Goal: Task Accomplishment & Management: Use online tool/utility

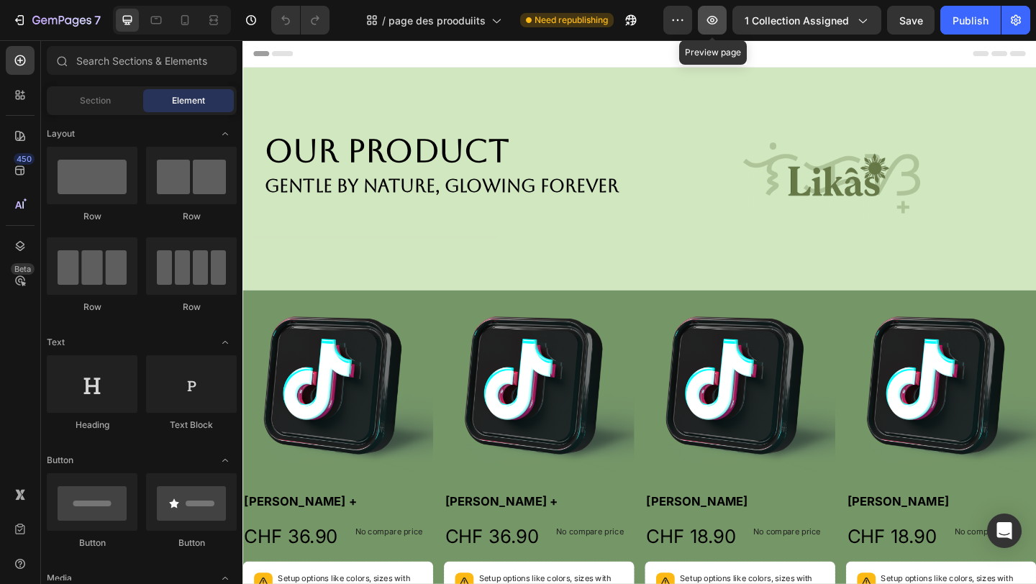
click at [715, 22] on icon "button" at bounding box center [712, 20] width 4 height 4
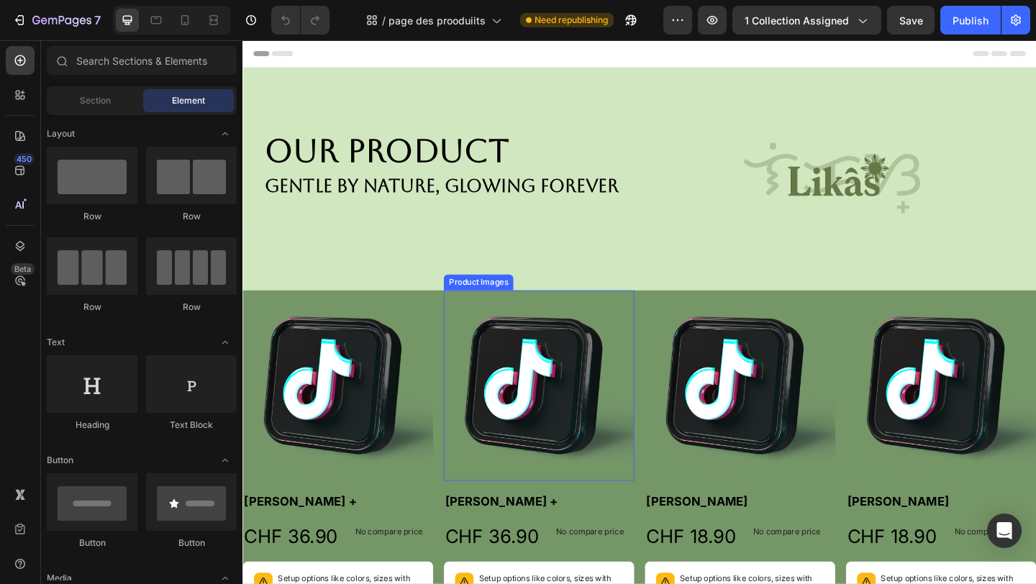
click at [481, 325] on img at bounding box center [564, 415] width 207 height 207
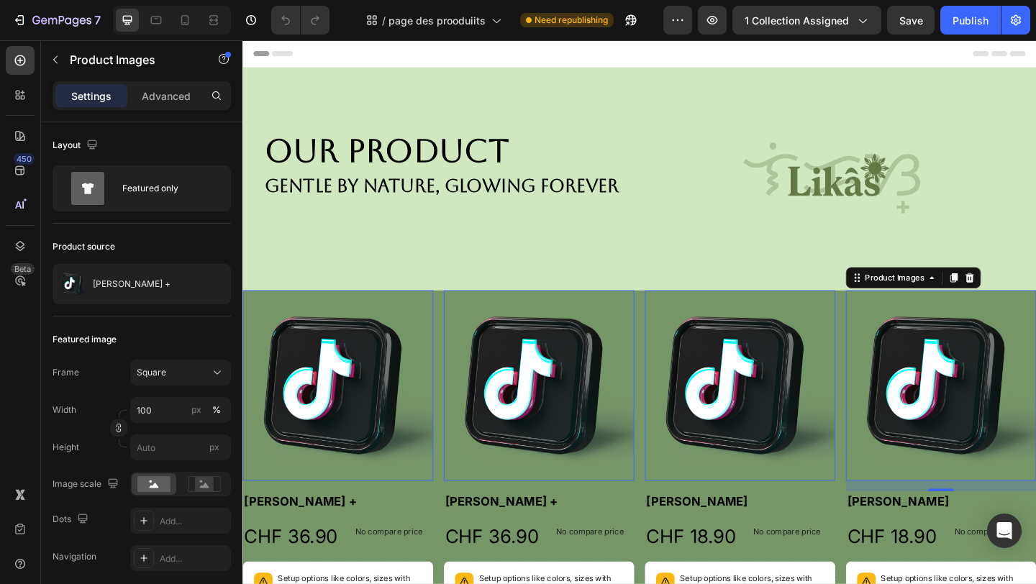
click at [927, 326] on img at bounding box center [1002, 415] width 207 height 207
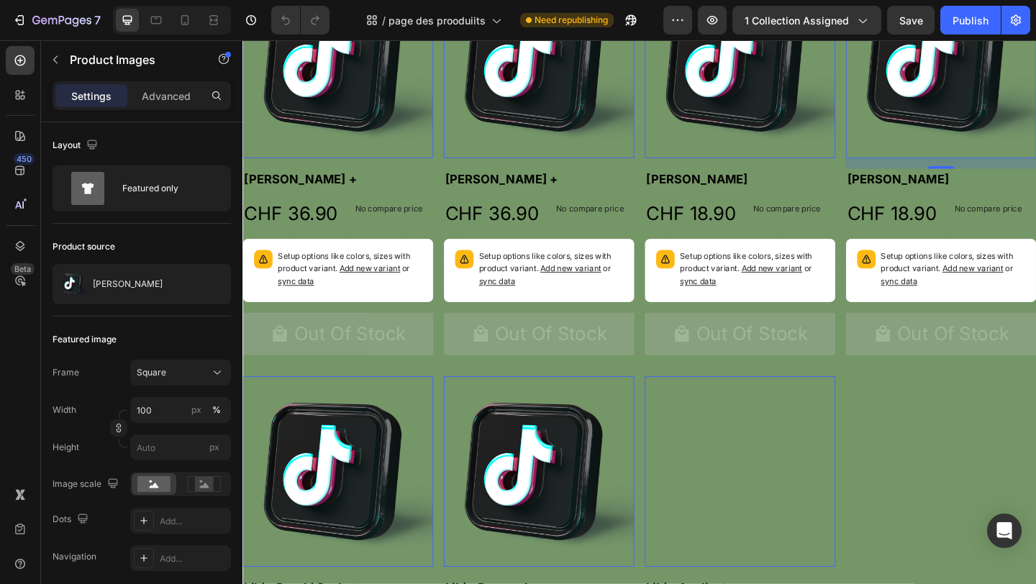
scroll to position [360, 0]
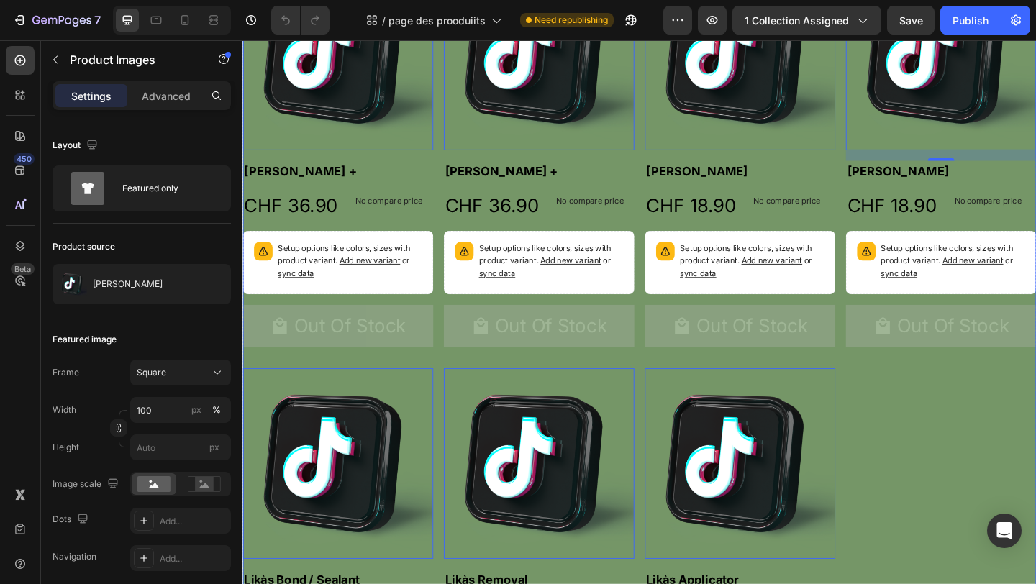
click at [1036, 494] on div "Product Images 0 Haliya Lashes + Product Title CHF 36.90 Product Price Product …" at bounding box center [675, 390] width 864 height 877
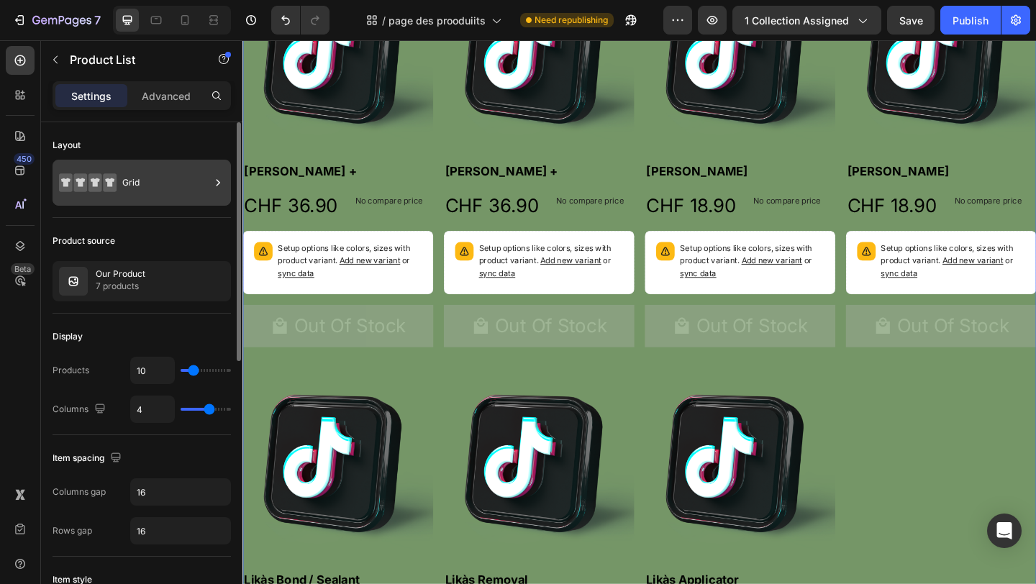
click at [186, 199] on div "Grid" at bounding box center [142, 183] width 179 height 46
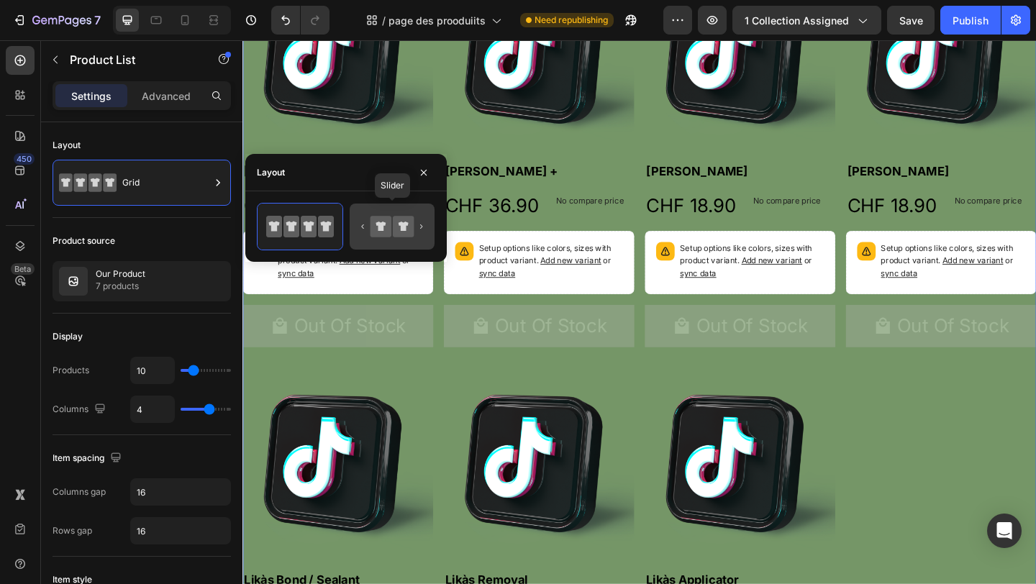
click at [406, 243] on div at bounding box center [392, 227] width 85 height 46
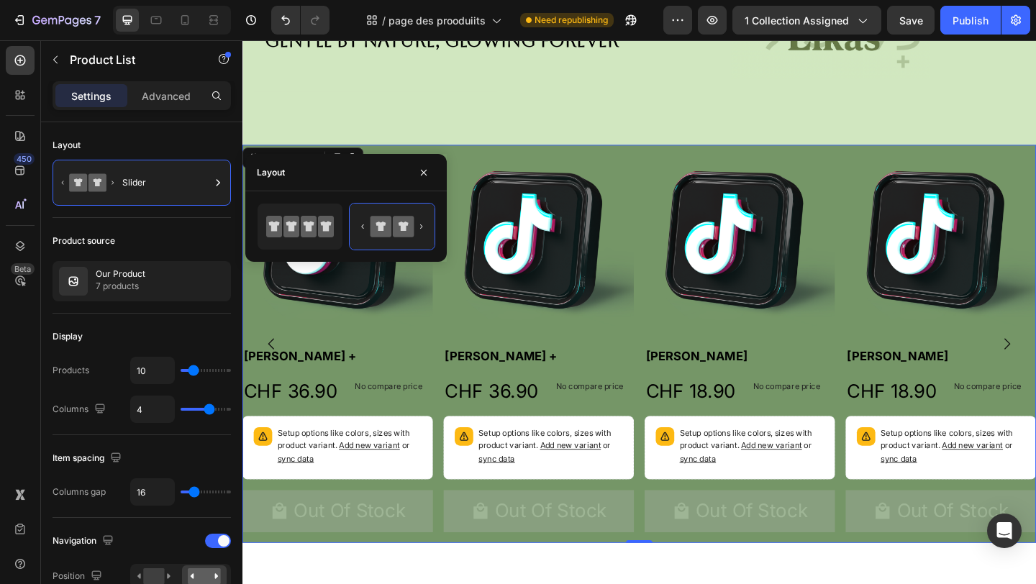
scroll to position [0, 0]
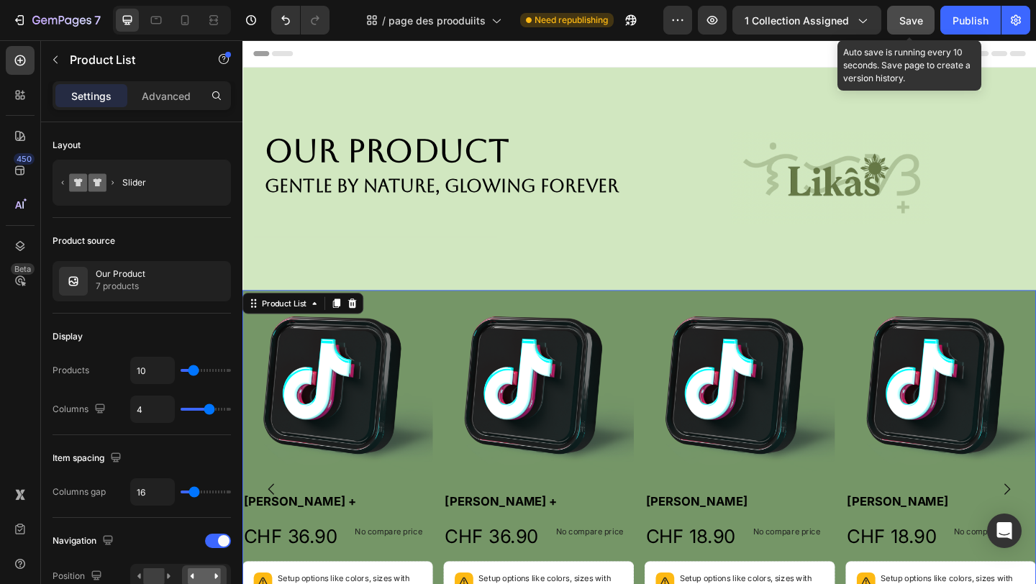
click at [902, 28] on button "Save" at bounding box center [911, 20] width 48 height 29
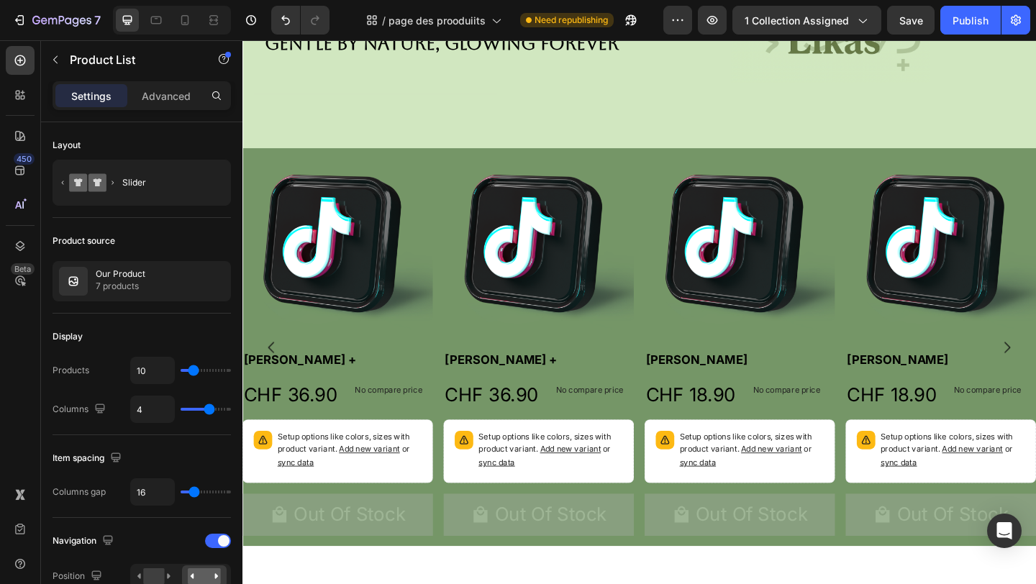
scroll to position [152, 0]
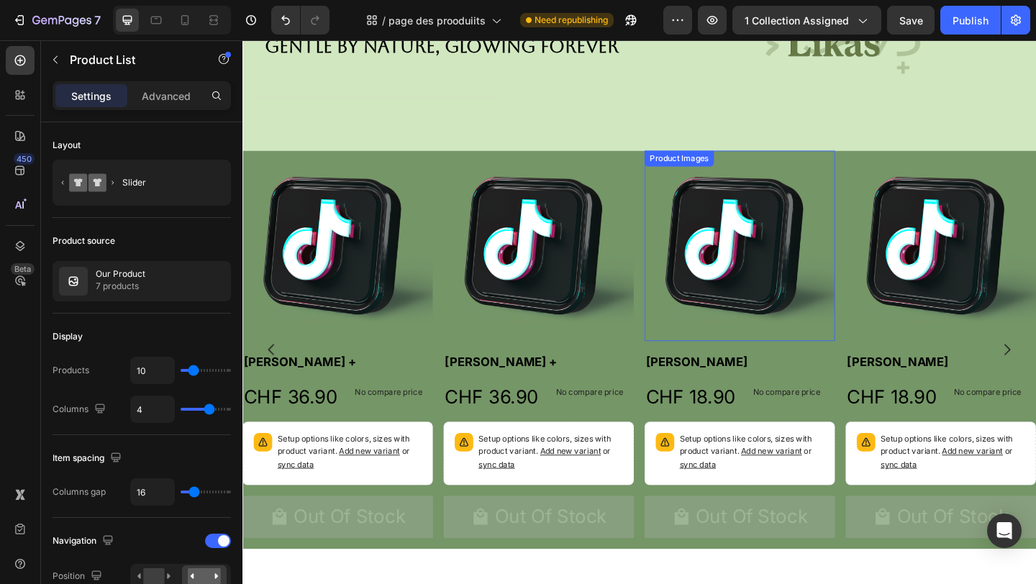
click at [715, 181] on div "Product Images" at bounding box center [783, 264] width 207 height 207
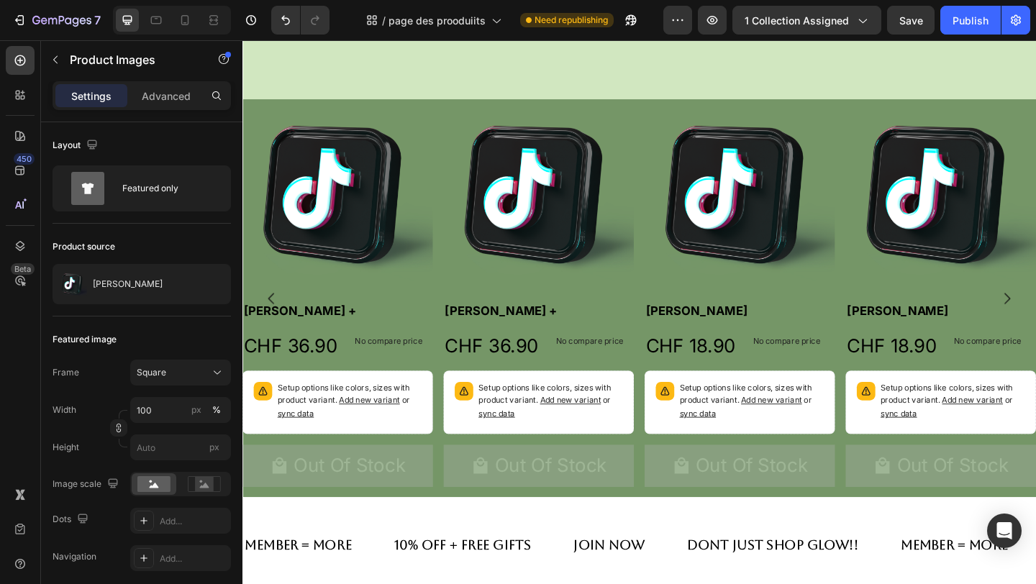
scroll to position [195, 0]
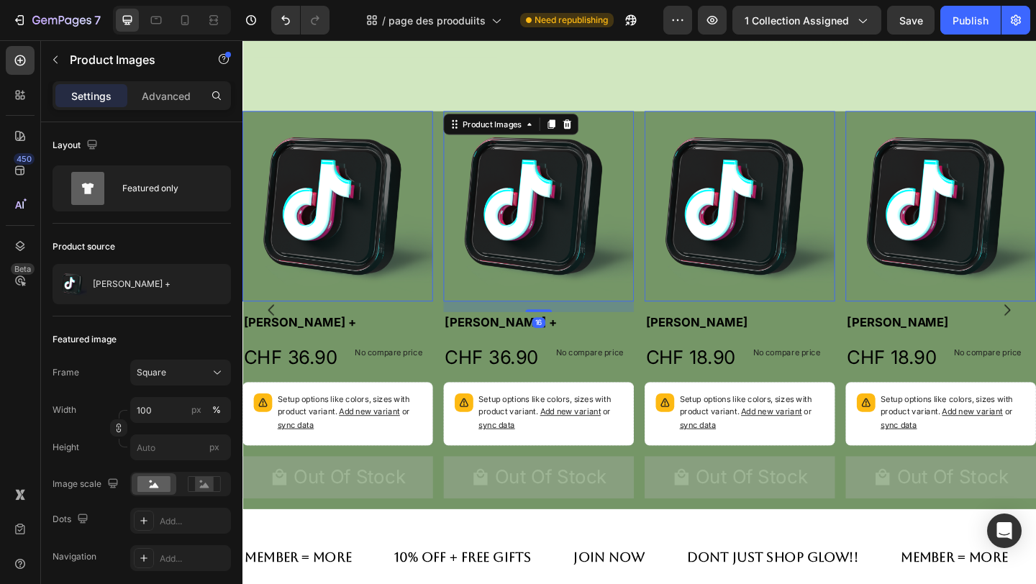
click at [633, 122] on img at bounding box center [564, 220] width 207 height 207
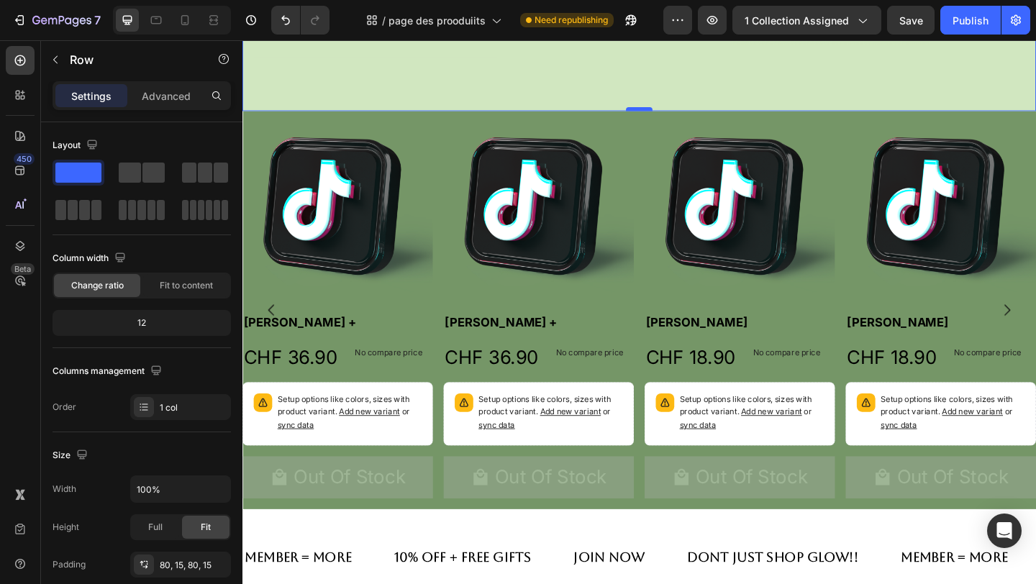
click at [670, 114] on div at bounding box center [674, 115] width 29 height 4
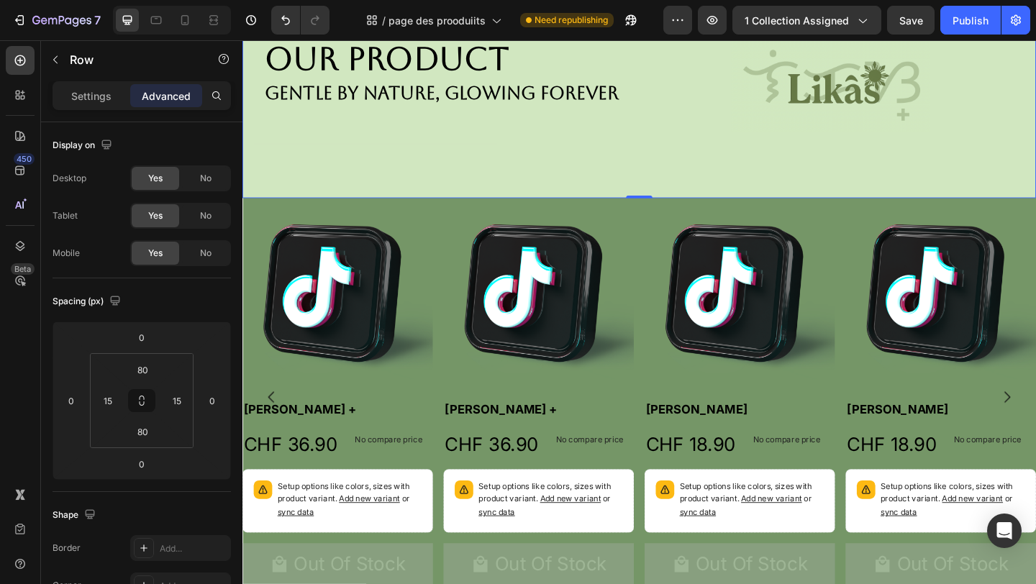
scroll to position [66, 0]
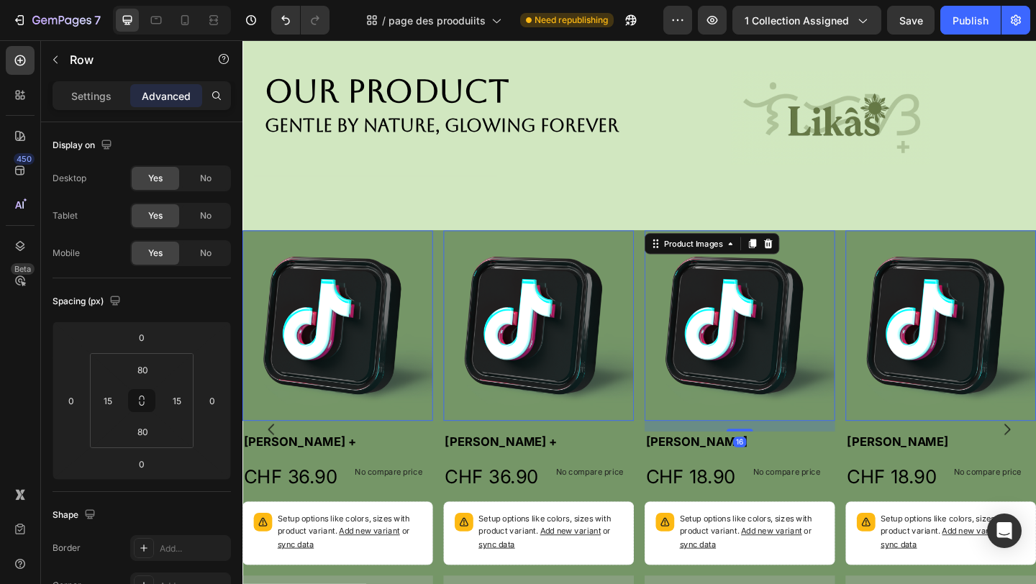
click at [680, 248] on div "Product Images 16" at bounding box center [783, 350] width 207 height 207
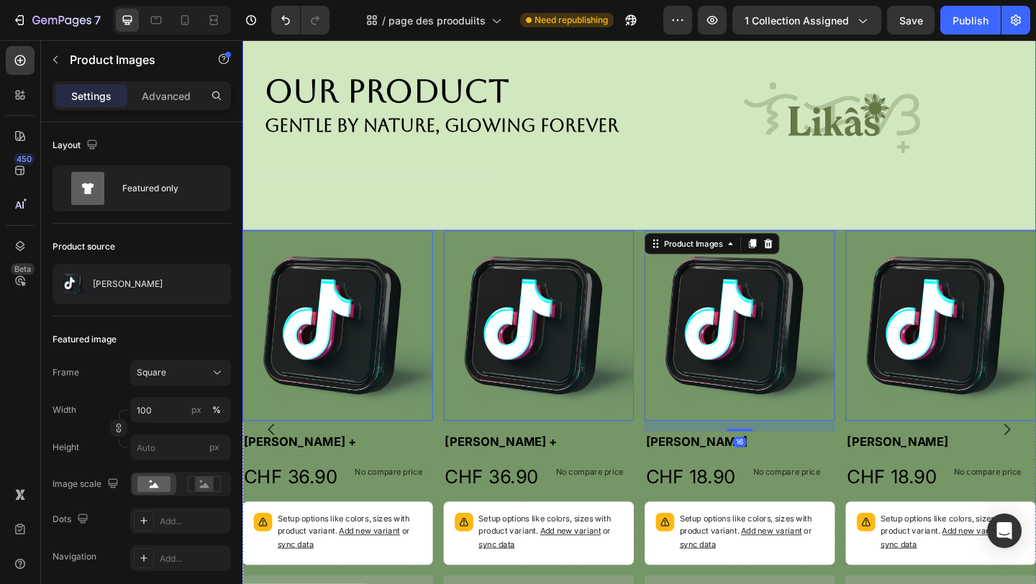
click at [651, 243] on div "Our Product Heading gentle by Nature, glowing Forever Text Block Image Row Row …" at bounding box center [675, 125] width 864 height 243
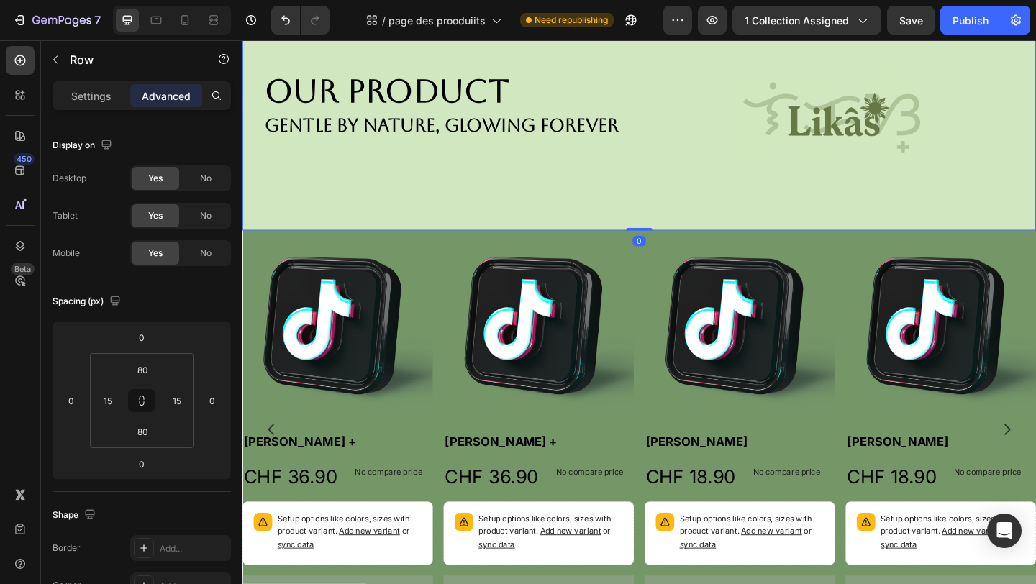
drag, startPoint x: 675, startPoint y: 243, endPoint x: 675, endPoint y: 207, distance: 36.0
click at [675, 207] on div "Our Product Heading gentle by Nature, glowing Forever Text Block Image Row Row …" at bounding box center [675, 125] width 864 height 243
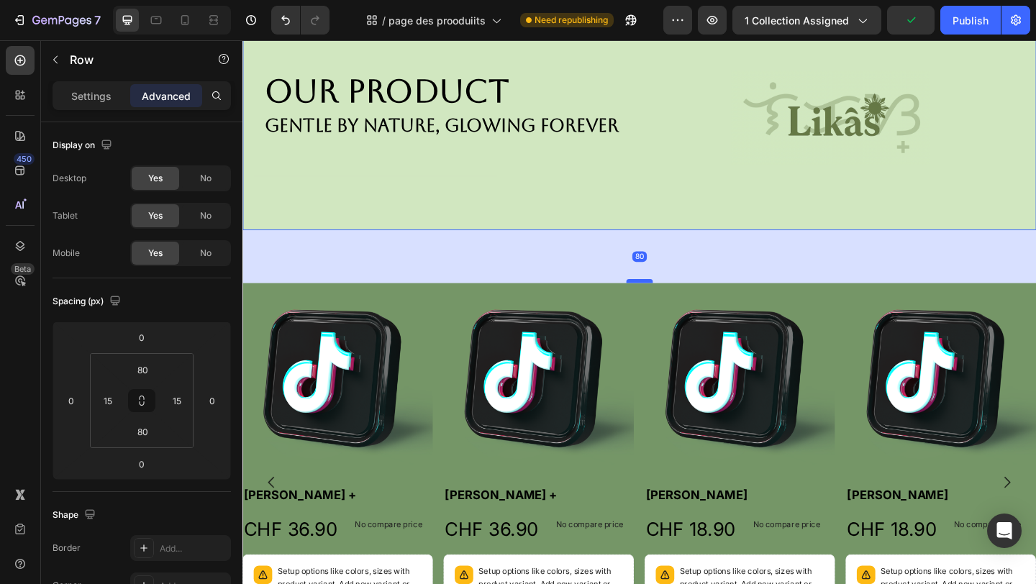
drag, startPoint x: 667, startPoint y: 245, endPoint x: 669, endPoint y: 302, distance: 57.6
click at [669, 302] on div at bounding box center [674, 302] width 29 height 4
click at [736, 255] on div "80" at bounding box center [675, 276] width 864 height 58
click at [695, 270] on div "80" at bounding box center [675, 276] width 864 height 58
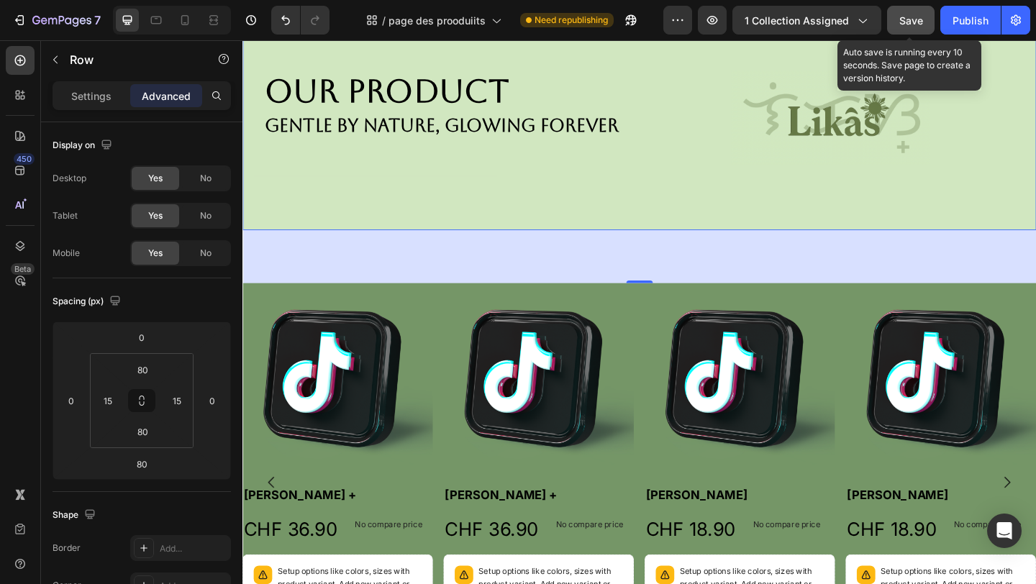
click at [905, 19] on span "Save" at bounding box center [912, 20] width 24 height 12
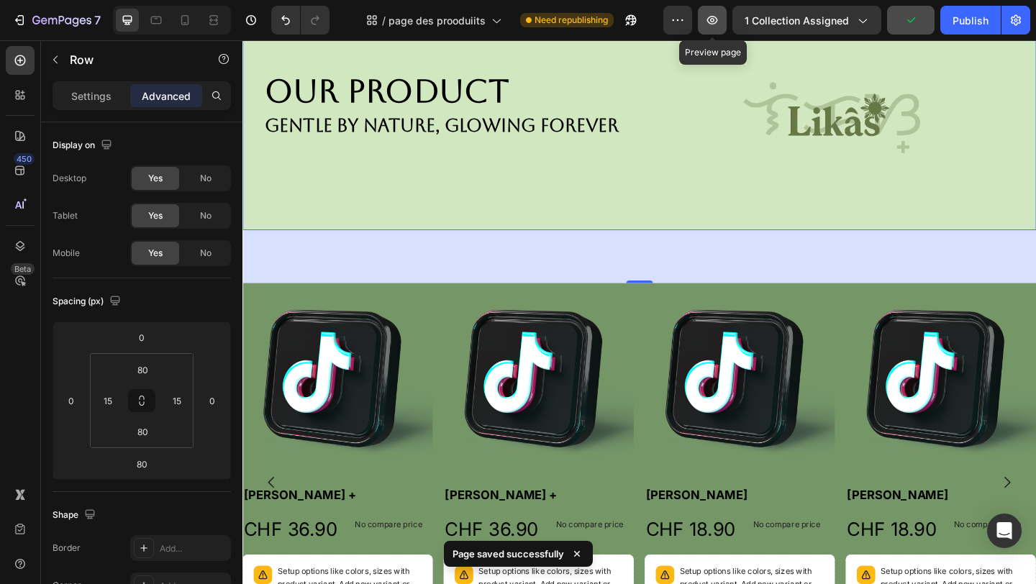
click at [721, 8] on button "button" at bounding box center [712, 20] width 29 height 29
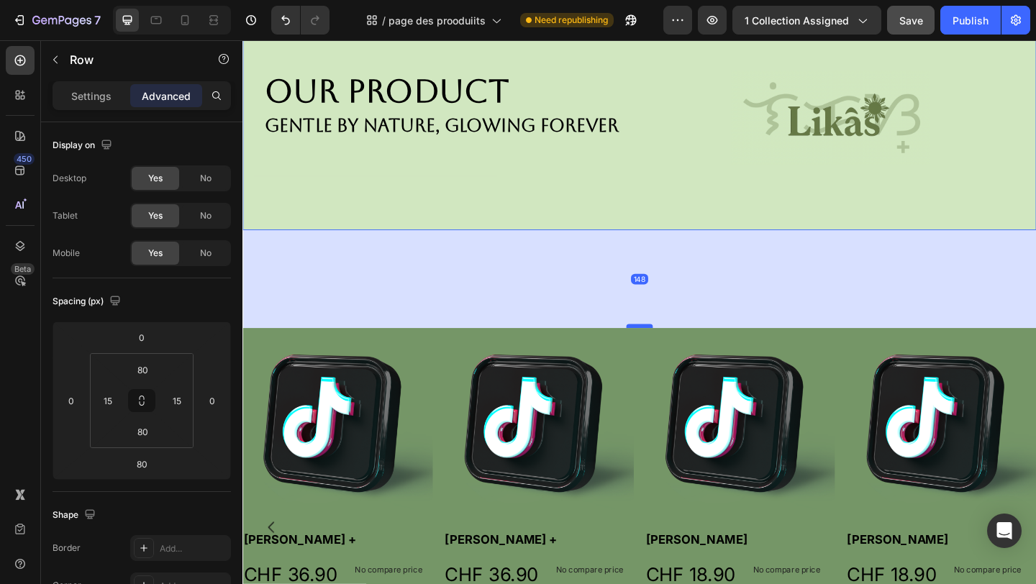
drag, startPoint x: 676, startPoint y: 304, endPoint x: 671, endPoint y: 352, distance: 48.5
click at [672, 352] on div at bounding box center [674, 351] width 29 height 4
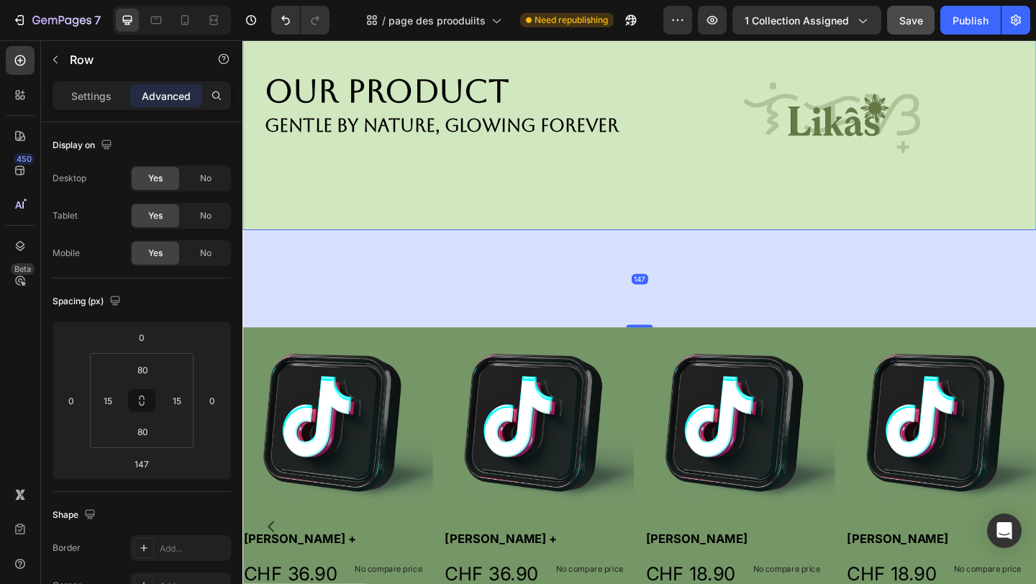
click at [673, 300] on div "147" at bounding box center [675, 300] width 18 height 12
click at [808, 303] on div "147" at bounding box center [675, 300] width 864 height 106
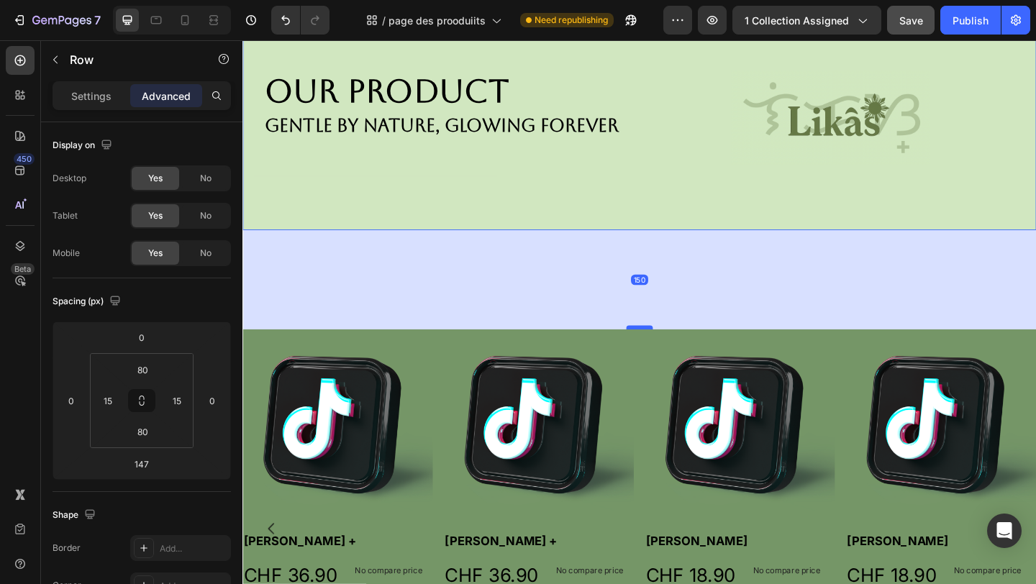
click at [669, 351] on div at bounding box center [674, 353] width 29 height 4
type input "150"
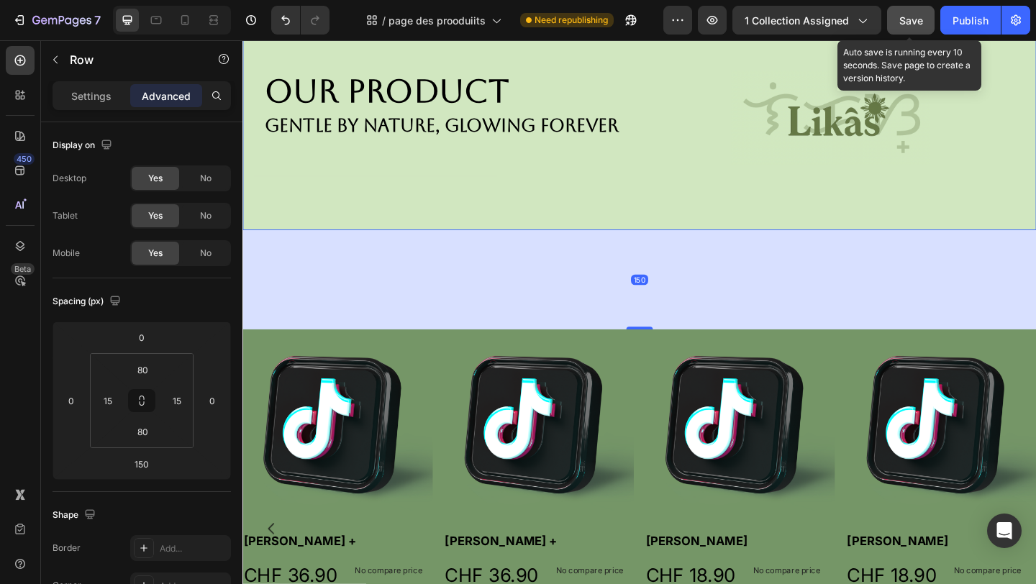
click at [893, 19] on button "Save" at bounding box center [911, 20] width 48 height 29
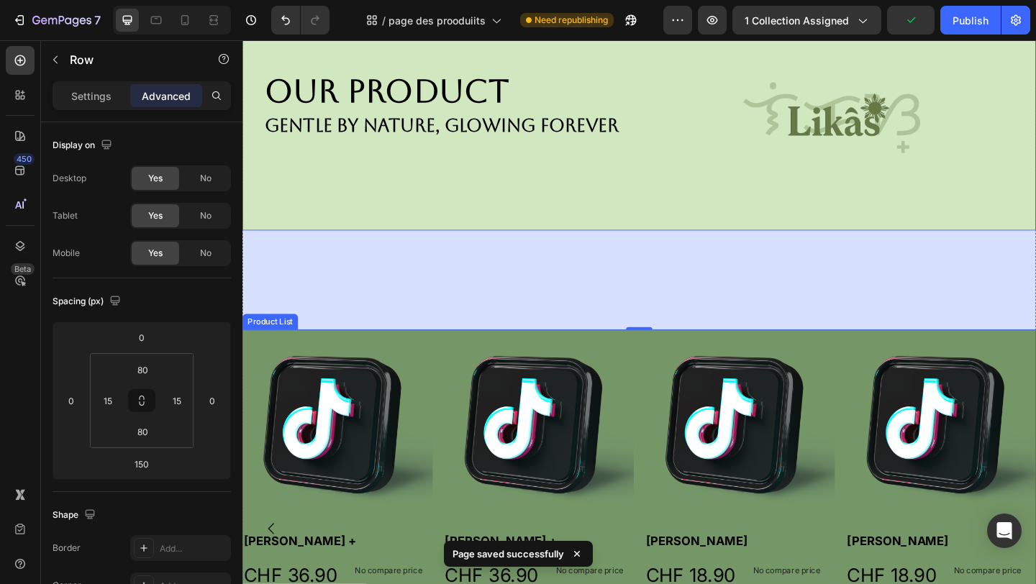
click at [674, 387] on div "Product Images Haliya Lashes + Product Title CHF 36.90 Product Price Product Pr…" at bounding box center [675, 571] width 864 height 433
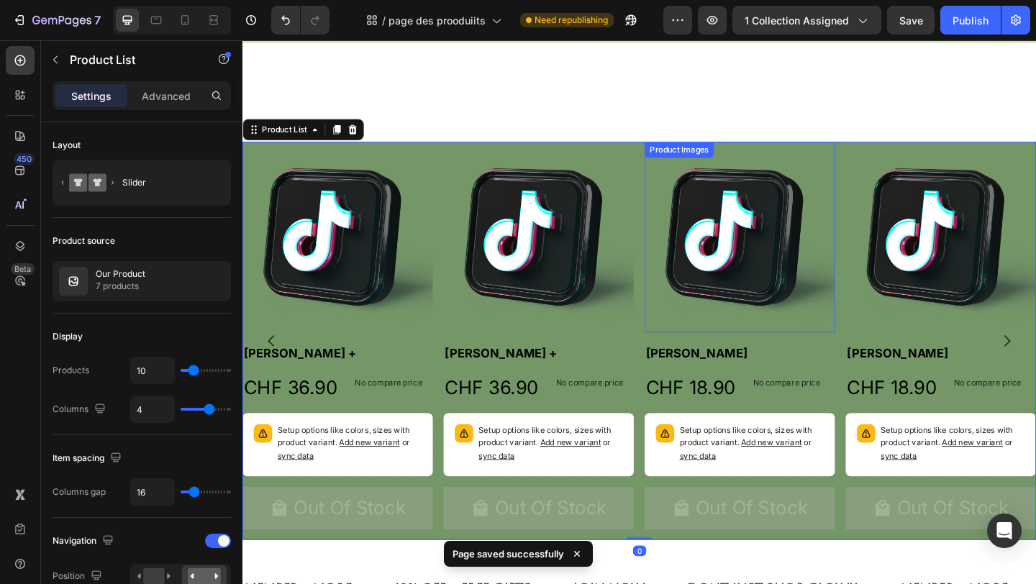
scroll to position [299, 0]
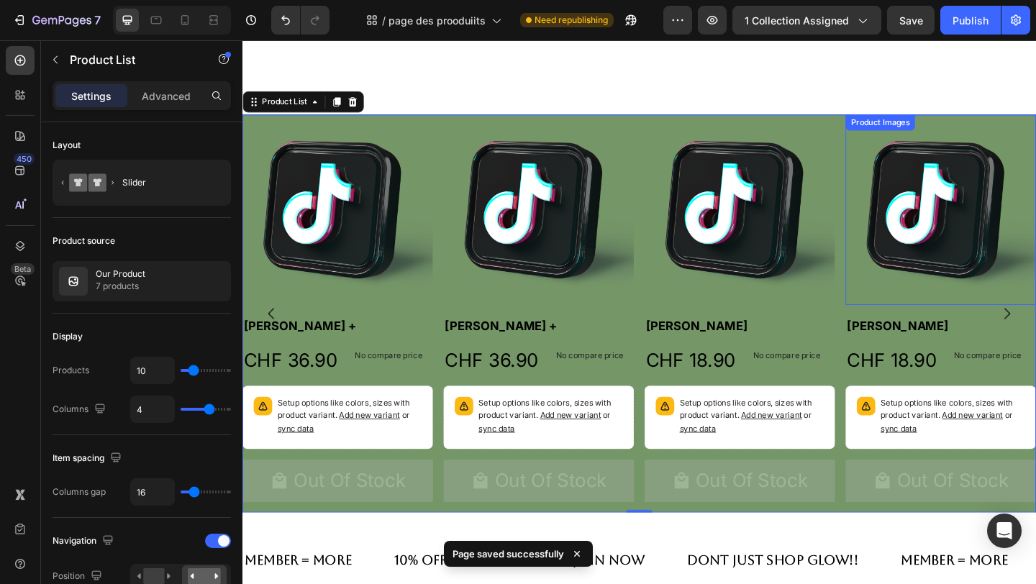
click at [1036, 139] on img at bounding box center [1002, 224] width 207 height 207
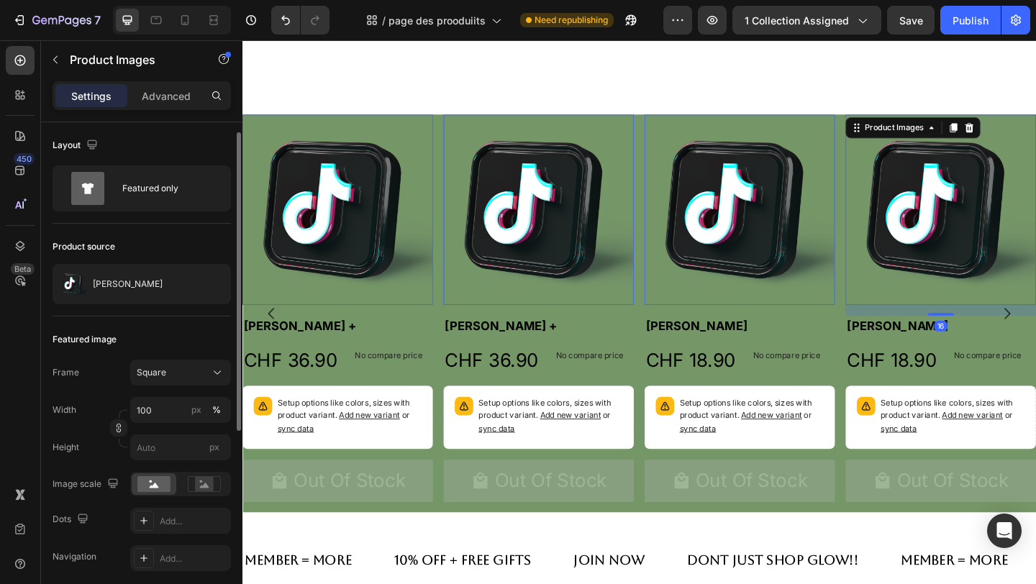
scroll to position [343, 0]
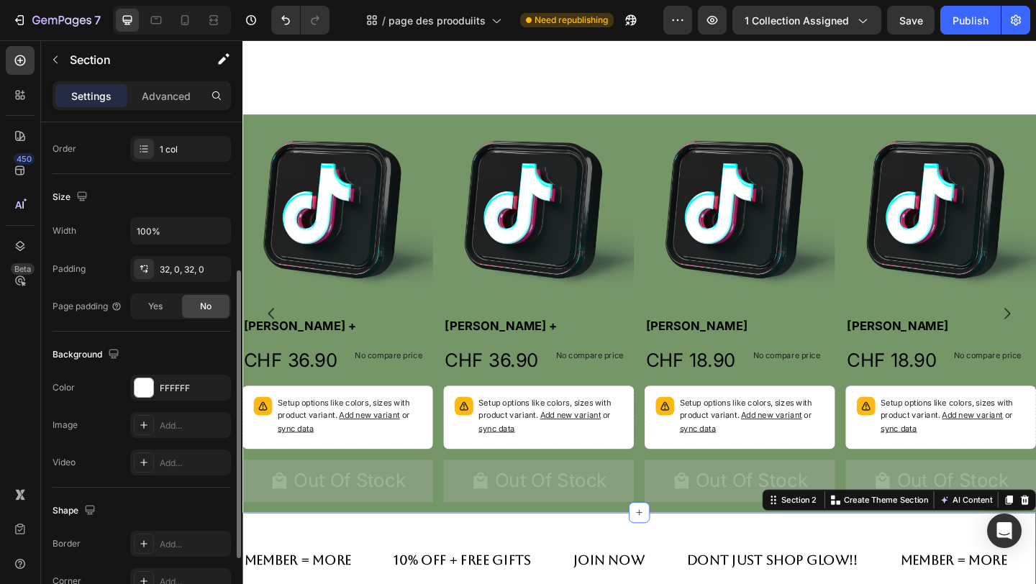
scroll to position [375, 0]
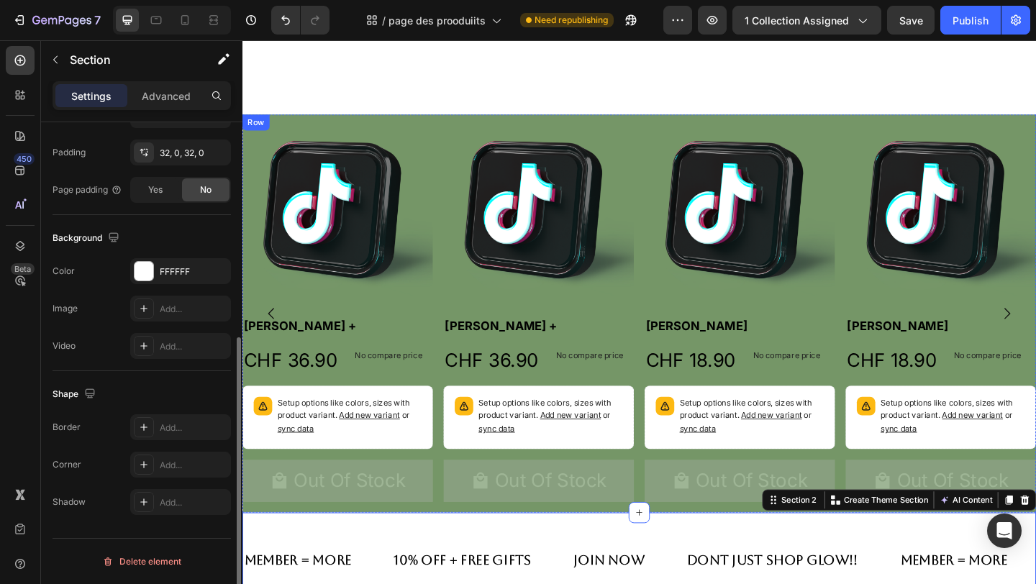
click at [270, 542] on div "Out Of Stock Add to Cart" at bounding box center [346, 525] width 207 height 57
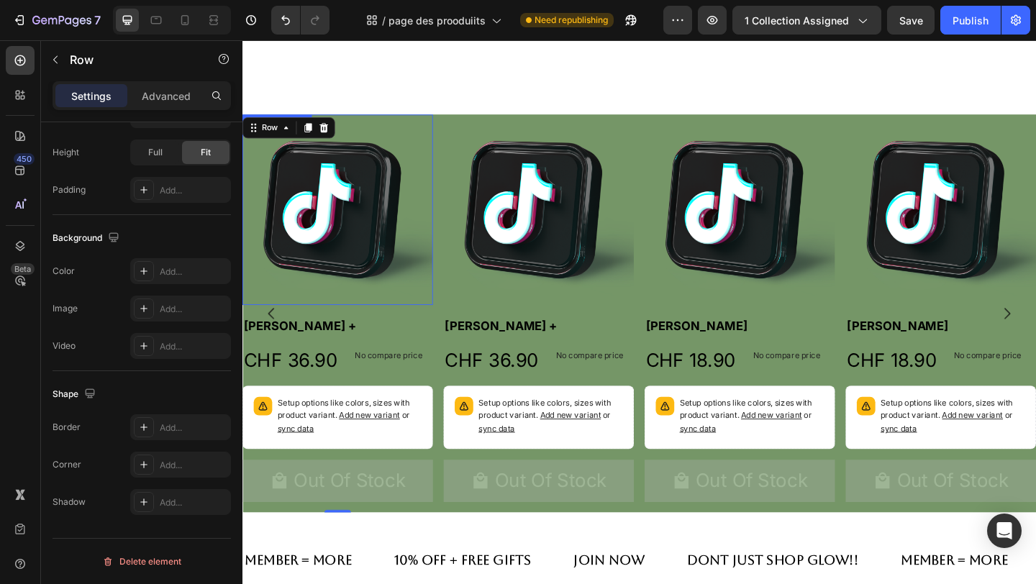
click at [374, 150] on img at bounding box center [346, 224] width 207 height 207
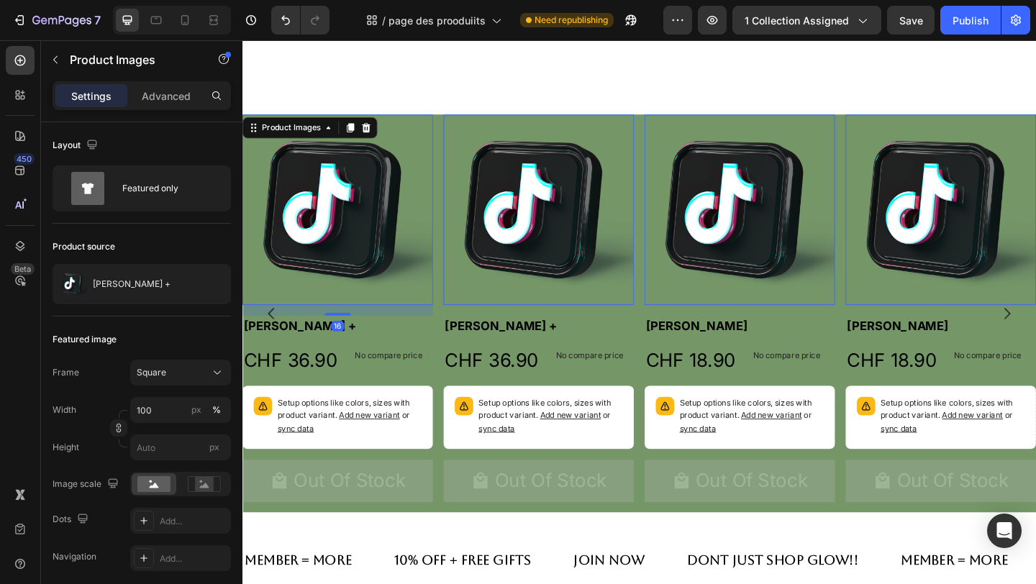
click at [496, 143] on div "Product Images 0" at bounding box center [564, 224] width 207 height 207
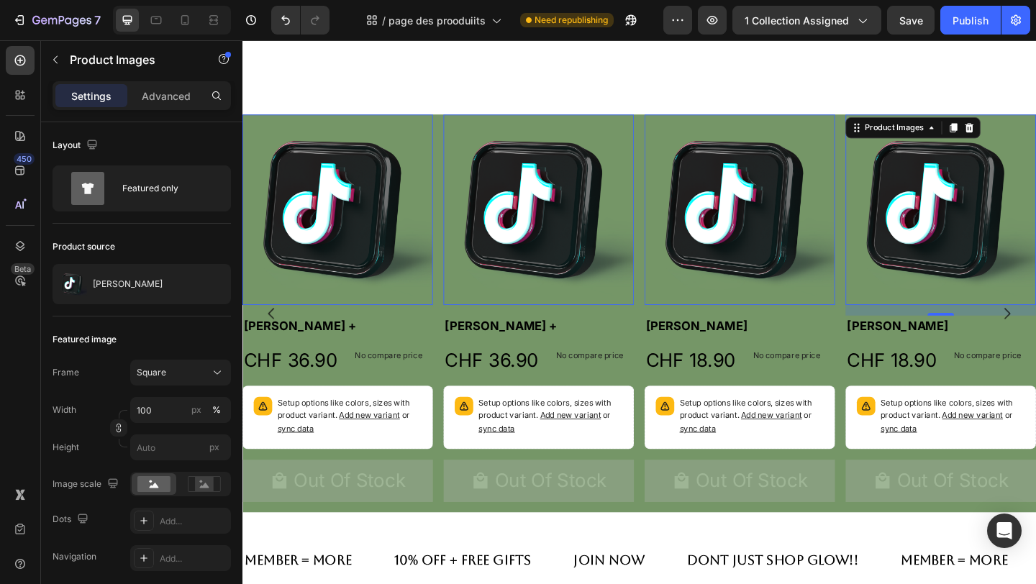
click at [1036, 245] on img at bounding box center [1002, 224] width 207 height 207
click at [988, 69] on div "Our Product Heading gentle by Nature, glowing Forever Text Block Image Row Row …" at bounding box center [675, 162] width 864 height 784
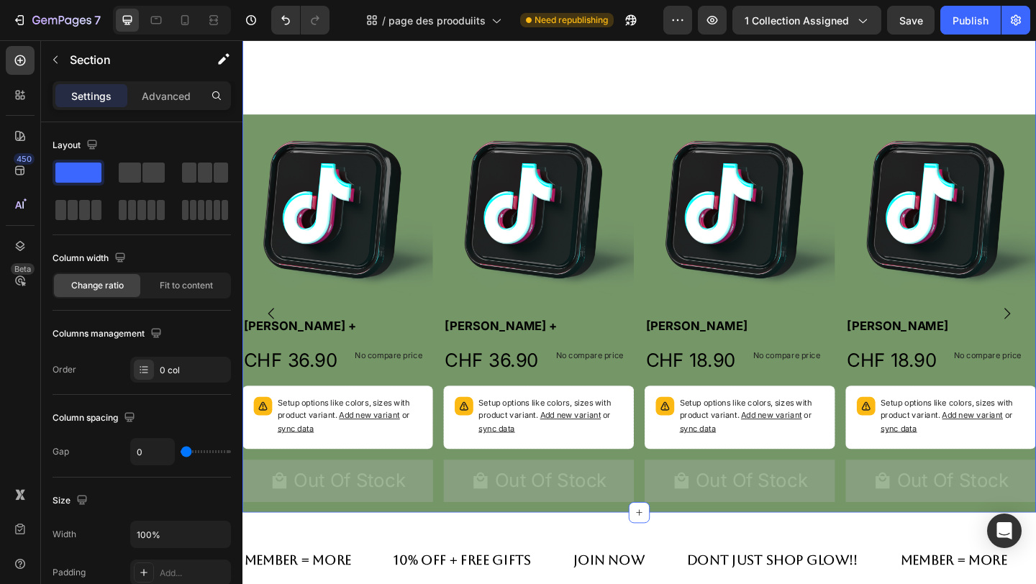
click at [948, 96] on div "Our Product Heading gentle by Nature, glowing Forever Text Block Image Row Row …" at bounding box center [675, 162] width 864 height 784
click at [888, 90] on div "Our Product Heading gentle by Nature, glowing Forever Text Block Image Row Row …" at bounding box center [675, 162] width 864 height 784
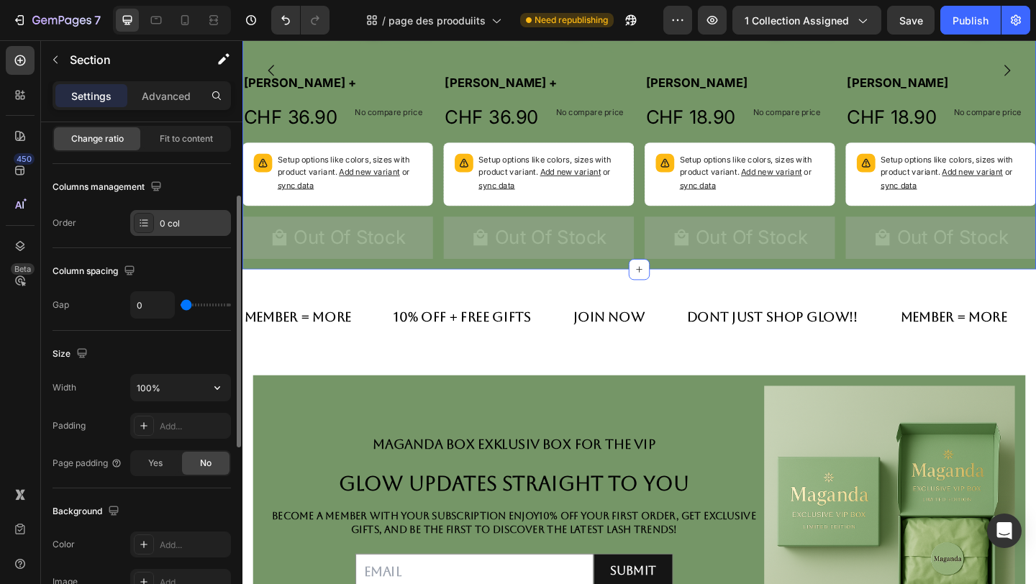
scroll to position [74, 0]
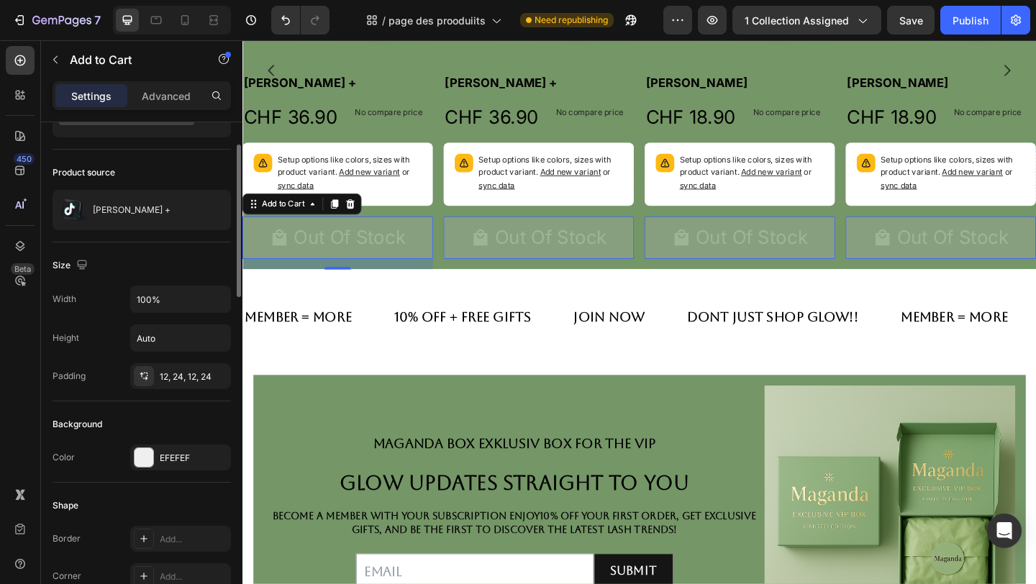
click at [277, 276] on button "Out Of Stock" at bounding box center [346, 254] width 207 height 45
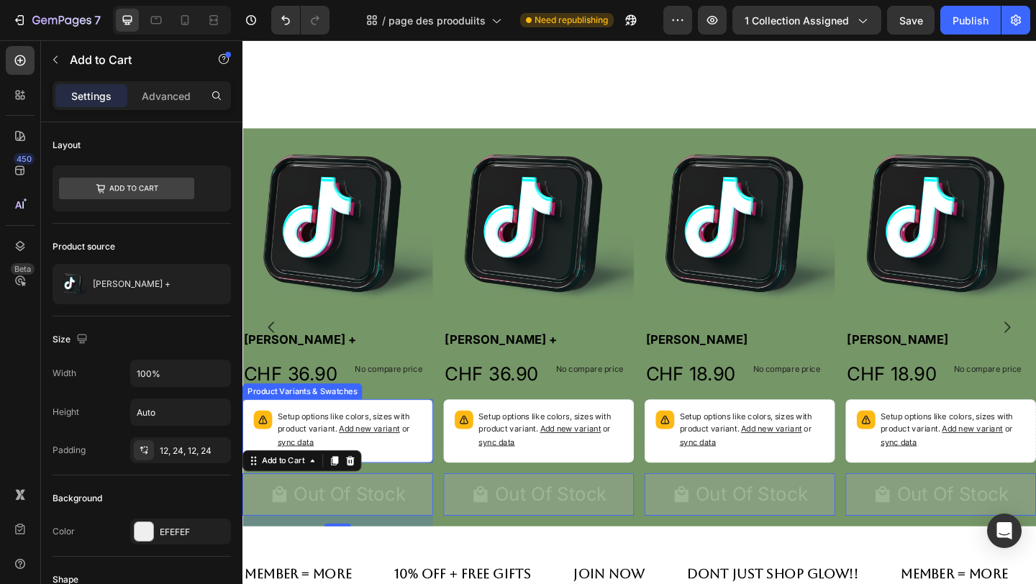
scroll to position [220, 0]
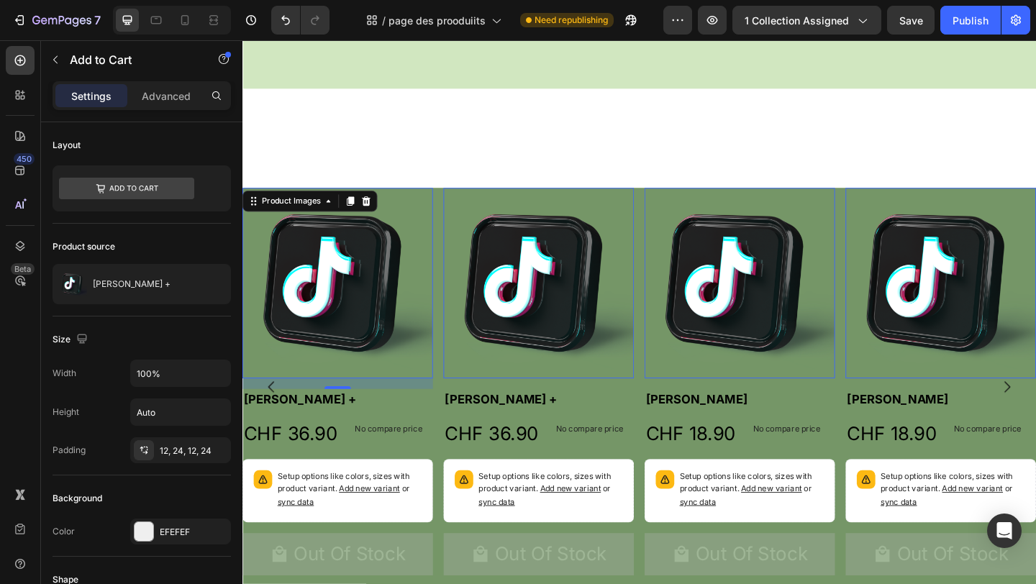
click at [438, 237] on img at bounding box center [346, 304] width 207 height 207
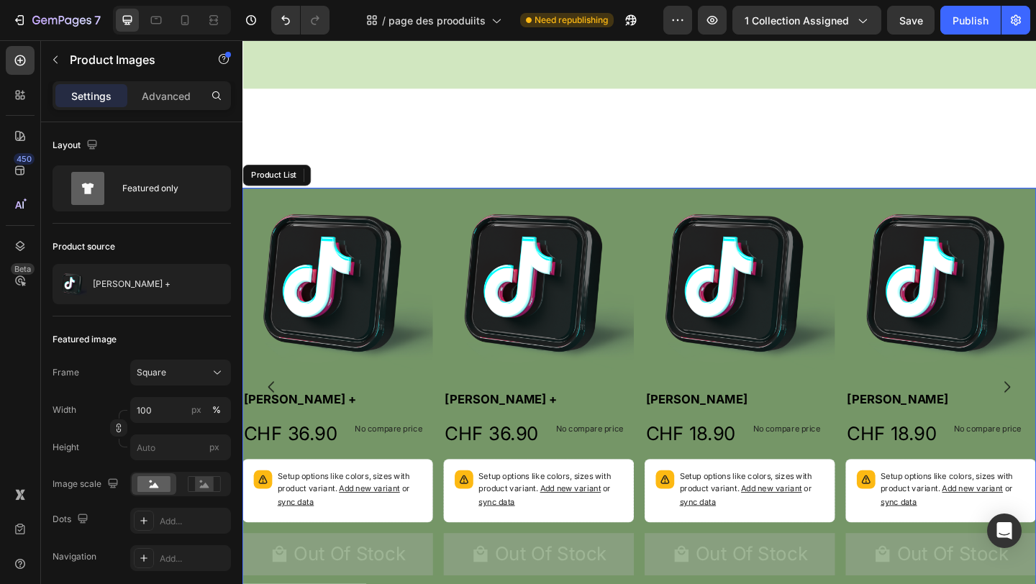
click at [456, 220] on div "Product Images 16 Haliya Lashes + Product Title CHF 36.90 Product Price Product…" at bounding box center [675, 417] width 864 height 433
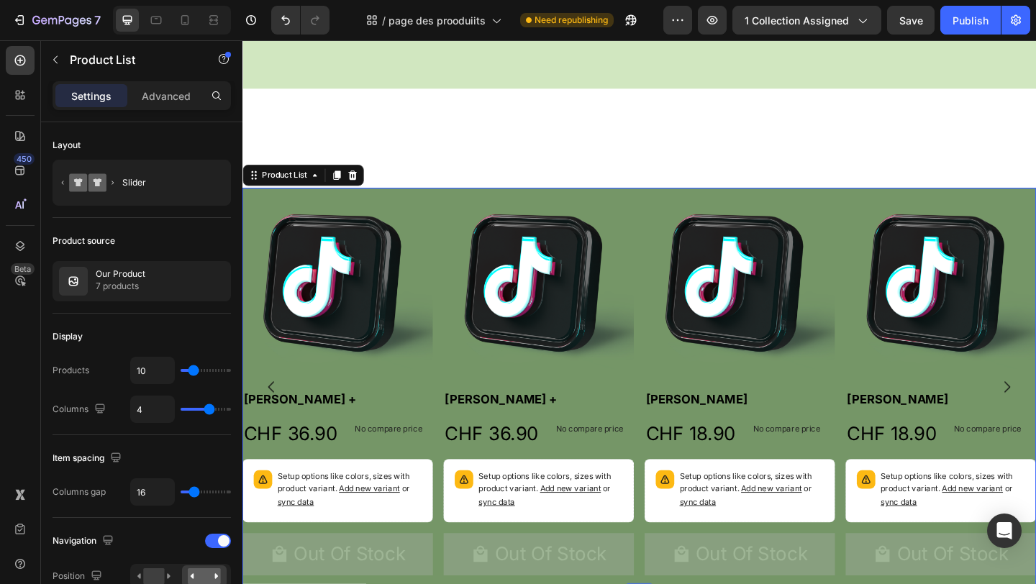
click at [456, 220] on div "Product Images Haliya Lashes + Product Title CHF 36.90 Product Price Product Pr…" at bounding box center [675, 417] width 864 height 433
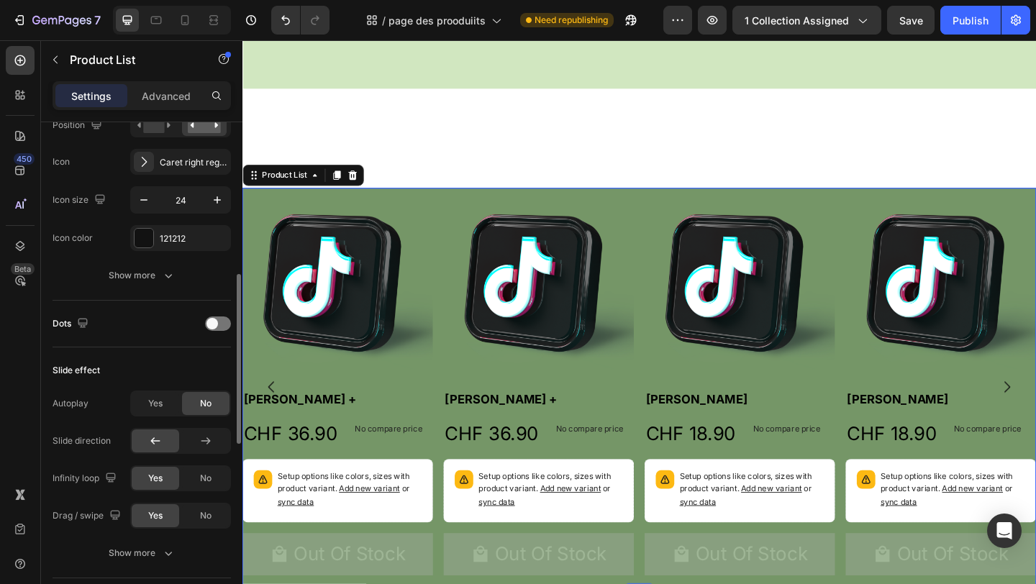
scroll to position [464, 0]
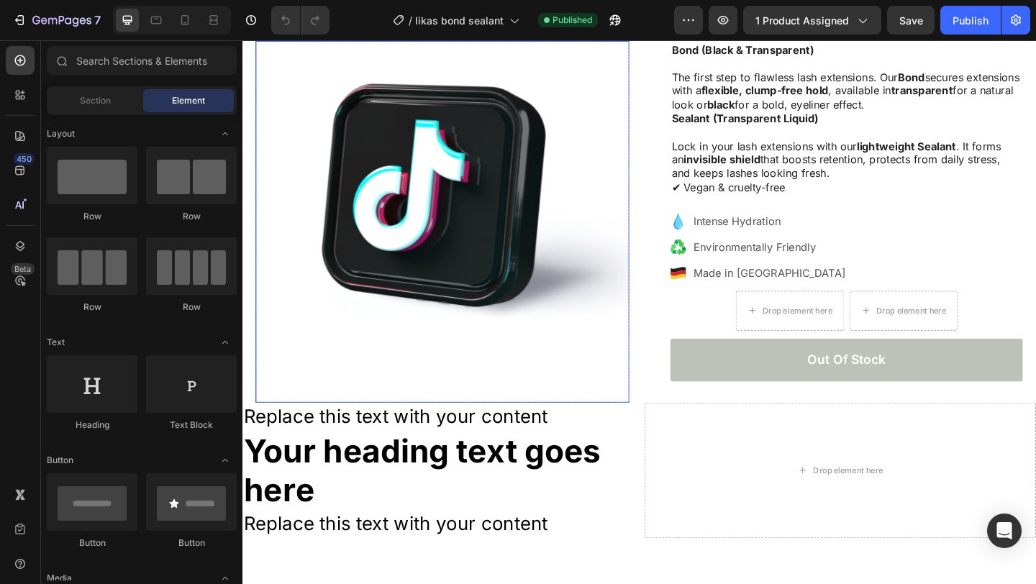
scroll to position [276, 0]
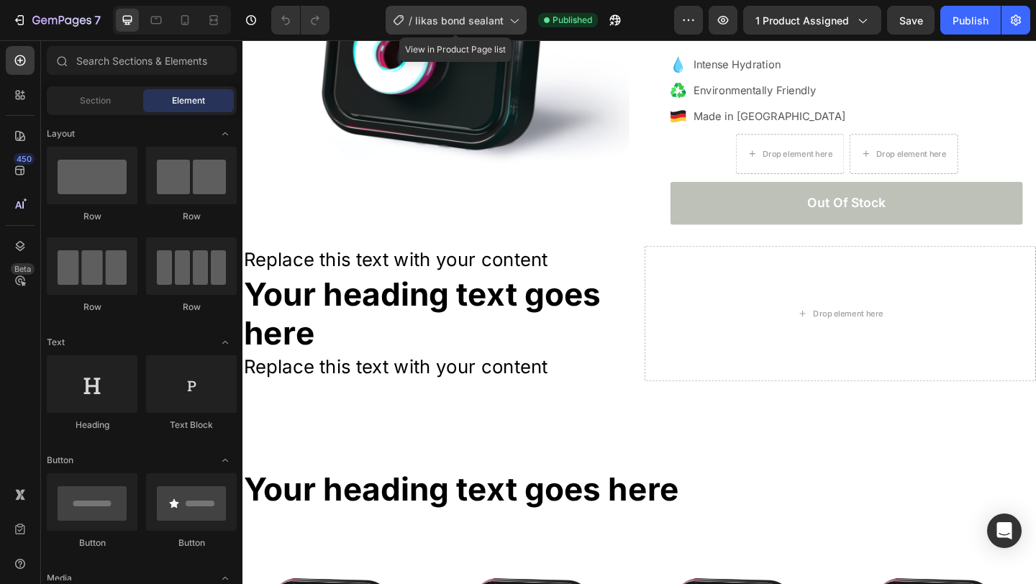
click at [492, 16] on span "likas bond sealant" at bounding box center [459, 20] width 89 height 15
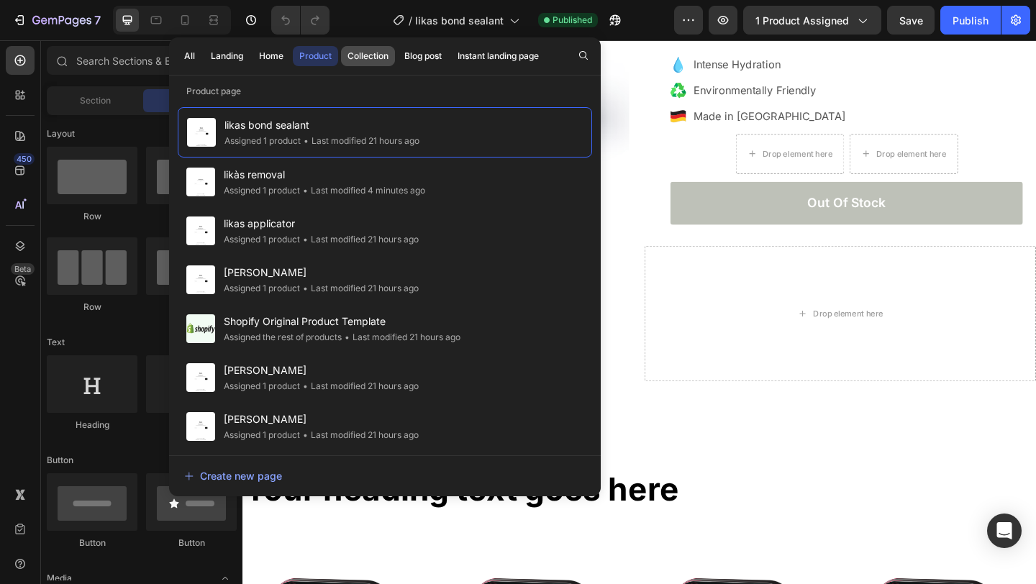
click at [358, 62] on div "Collection" at bounding box center [368, 56] width 41 height 13
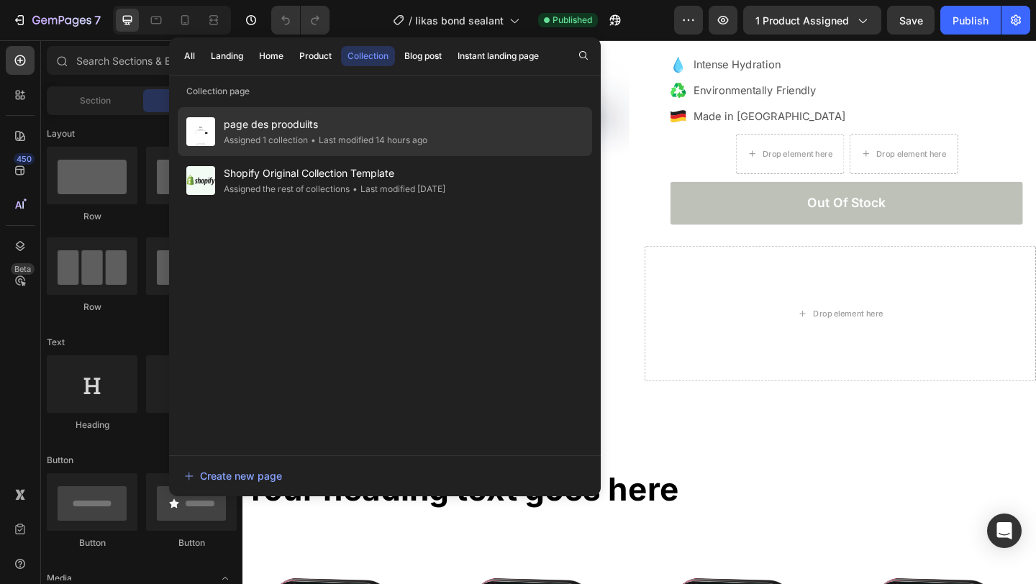
click at [380, 130] on span "page des prooduiits" at bounding box center [326, 124] width 204 height 17
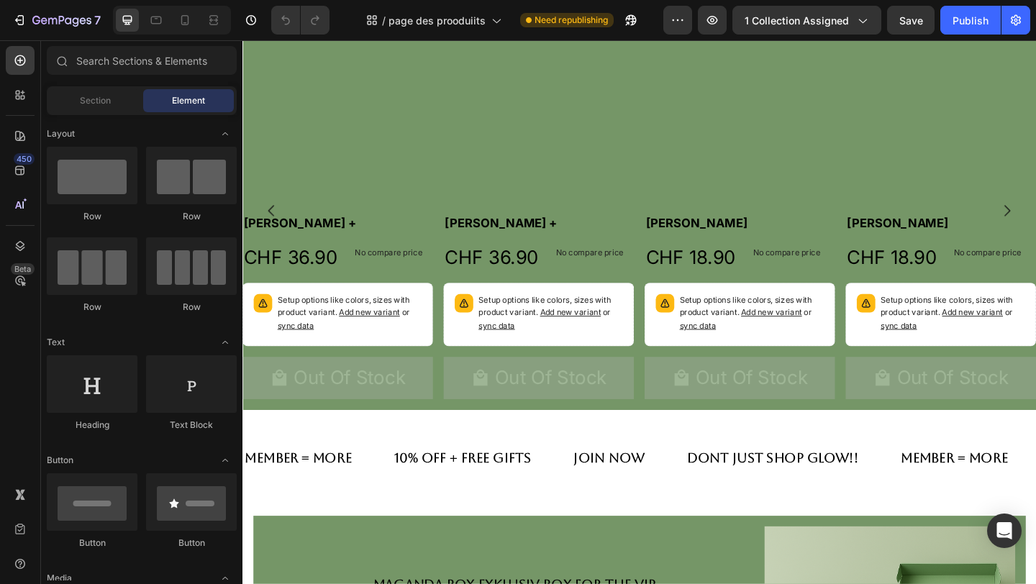
scroll to position [412, 0]
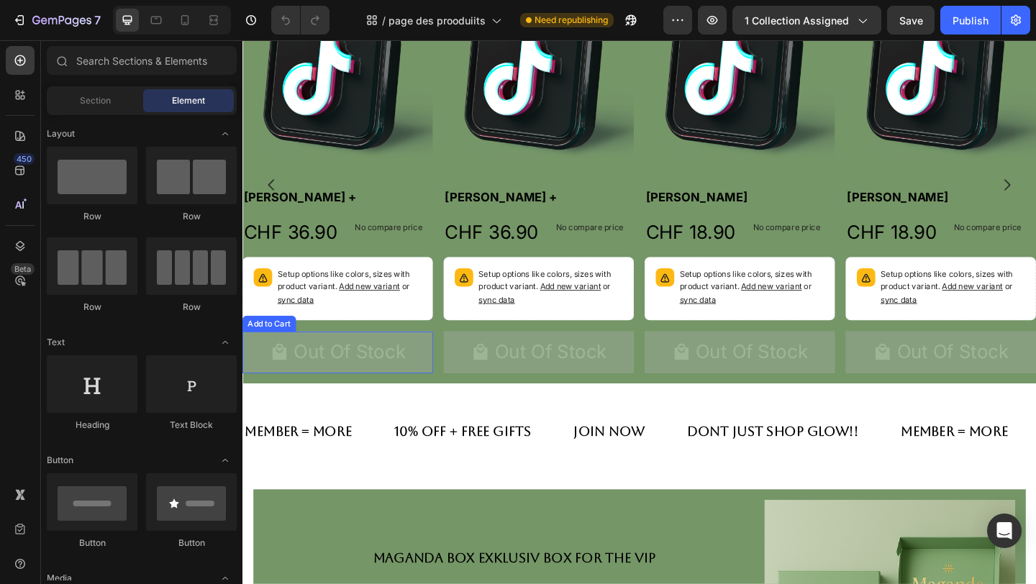
click at [347, 402] on button "Out Of Stock" at bounding box center [346, 379] width 207 height 45
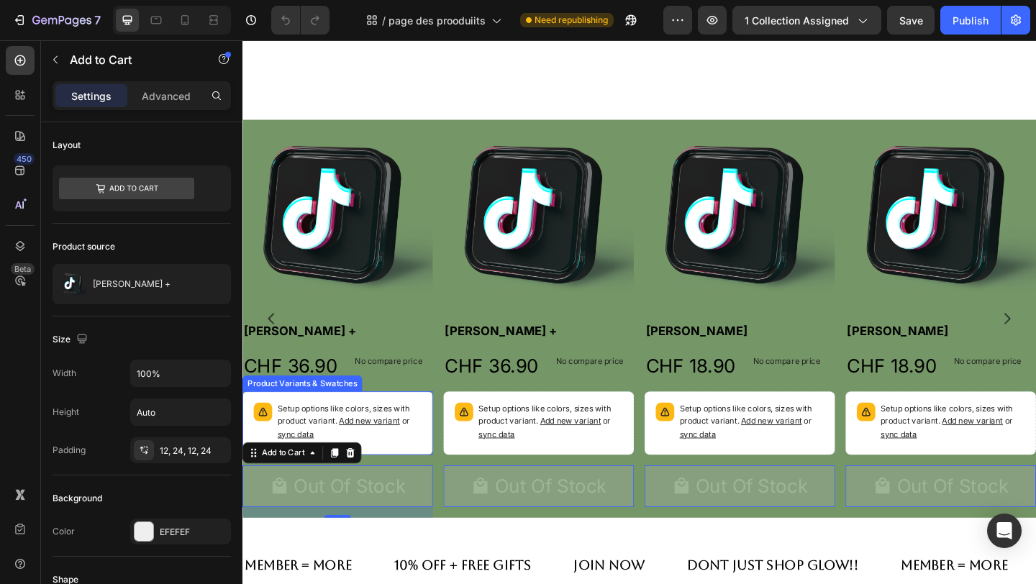
scroll to position [263, 0]
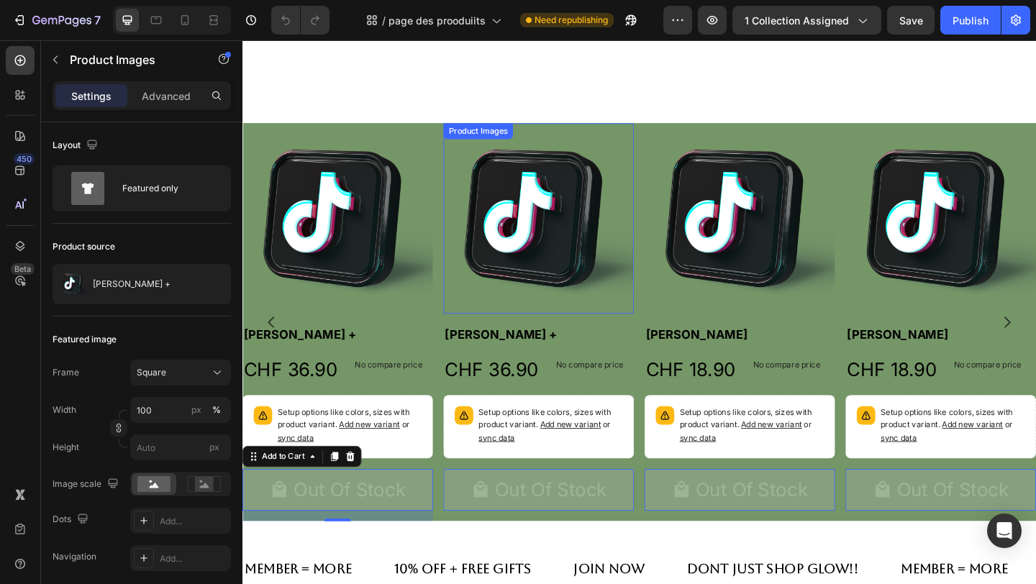
click at [465, 145] on div "Product Images" at bounding box center [499, 138] width 70 height 13
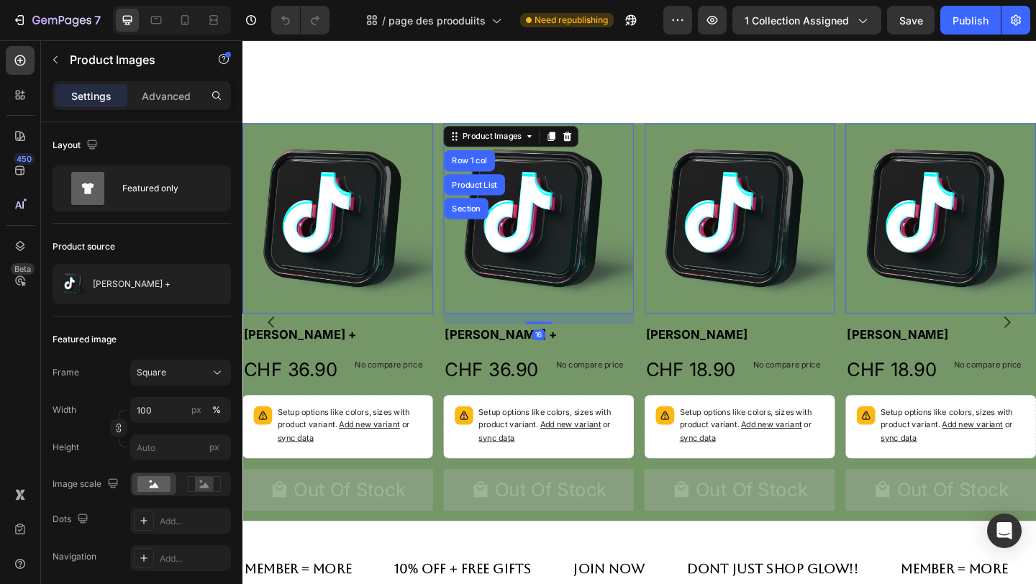
click at [444, 164] on img at bounding box center [346, 233] width 207 height 207
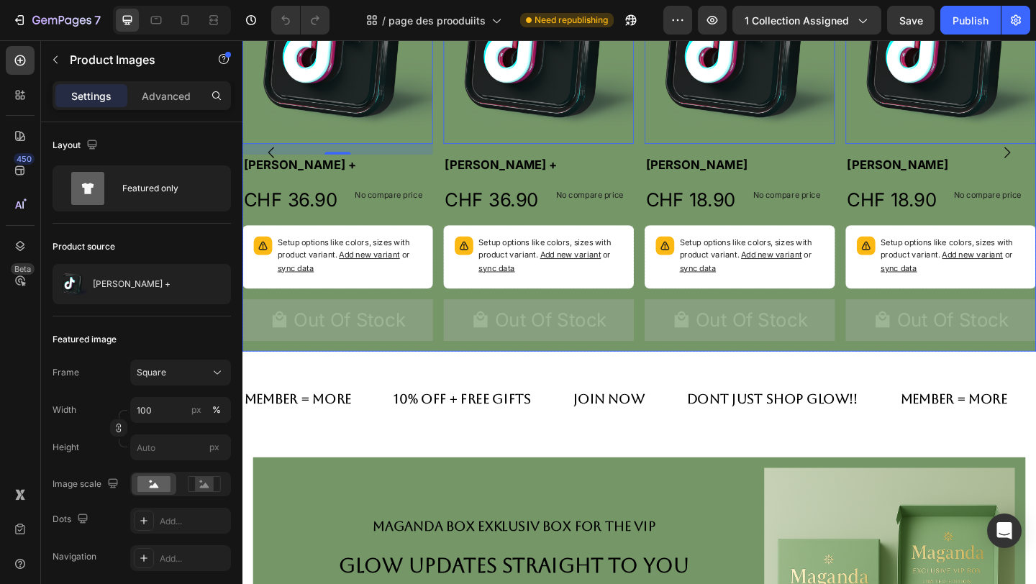
scroll to position [601, 0]
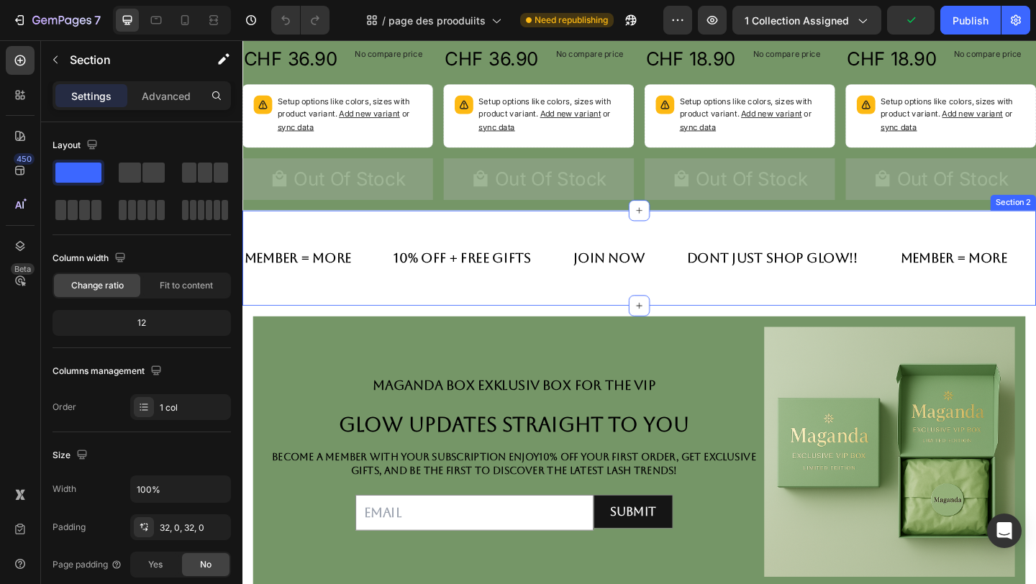
click at [566, 256] on div "Member = More Text Block 10% Off + FrEE gifts Text Block join now Text Block do…" at bounding box center [675, 277] width 864 height 104
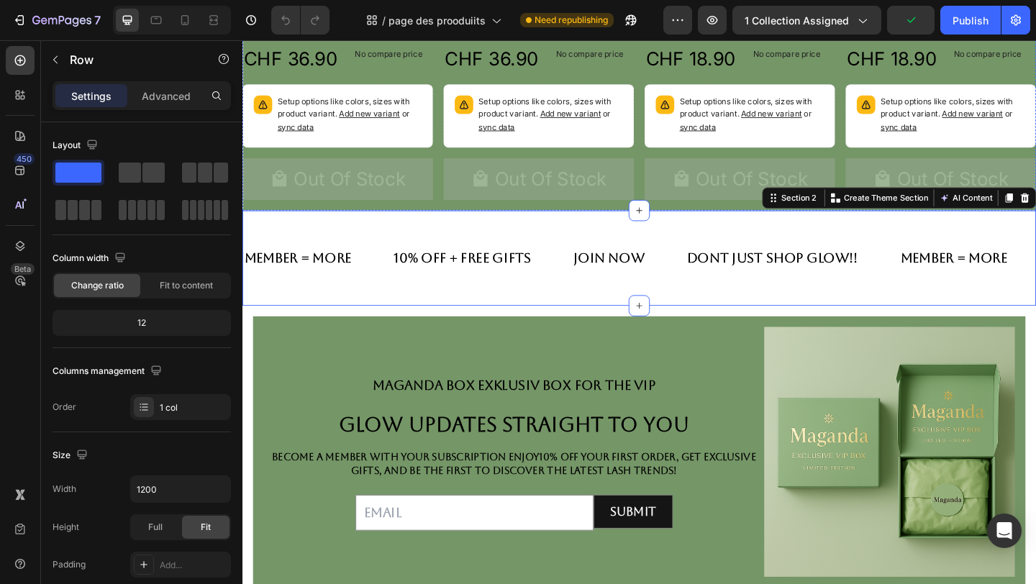
click at [570, 225] on div "Product Images Mayumi Lashes + Product Title CHF 36.90 Product Price Product Pr…" at bounding box center [564, 8] width 207 height 433
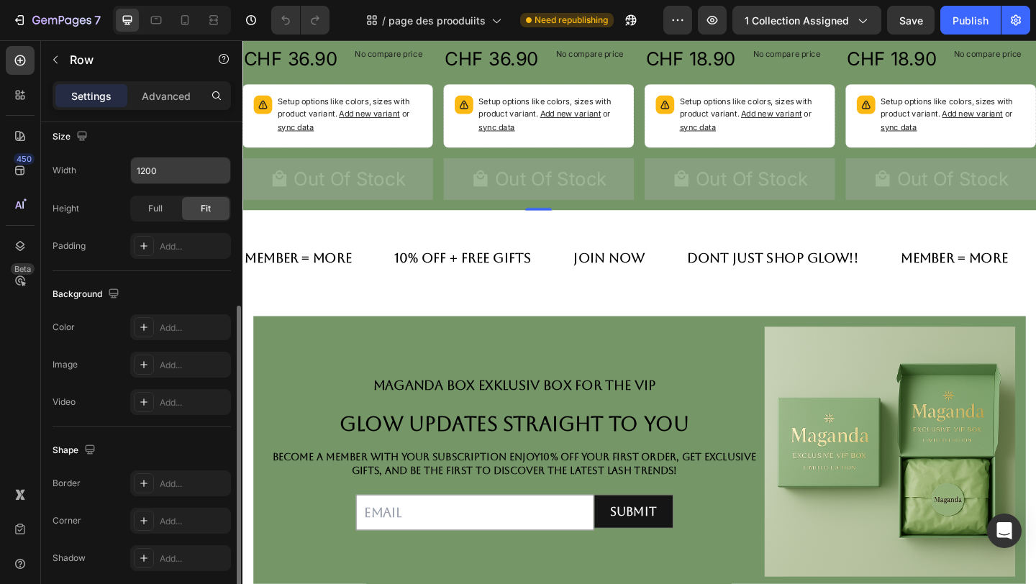
scroll to position [375, 0]
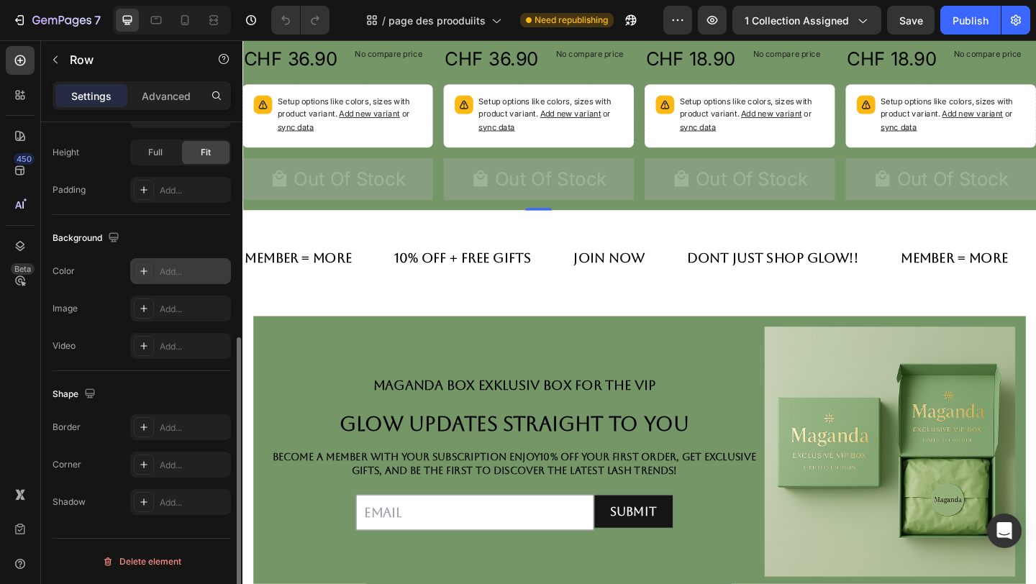
click at [193, 270] on div "Add..." at bounding box center [194, 272] width 68 height 13
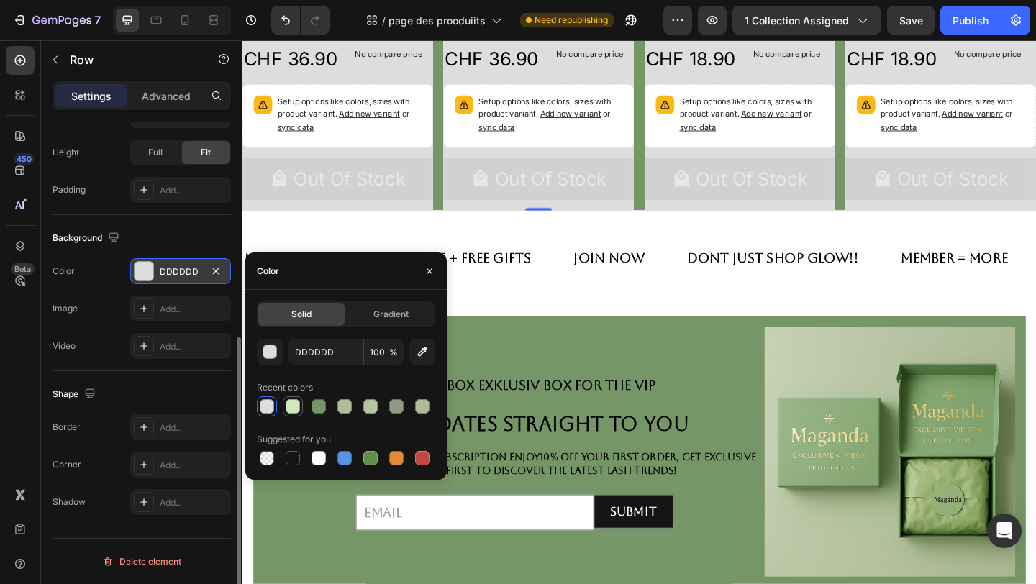
click at [300, 407] on div at bounding box center [292, 406] width 17 height 17
type input "D1E7C0"
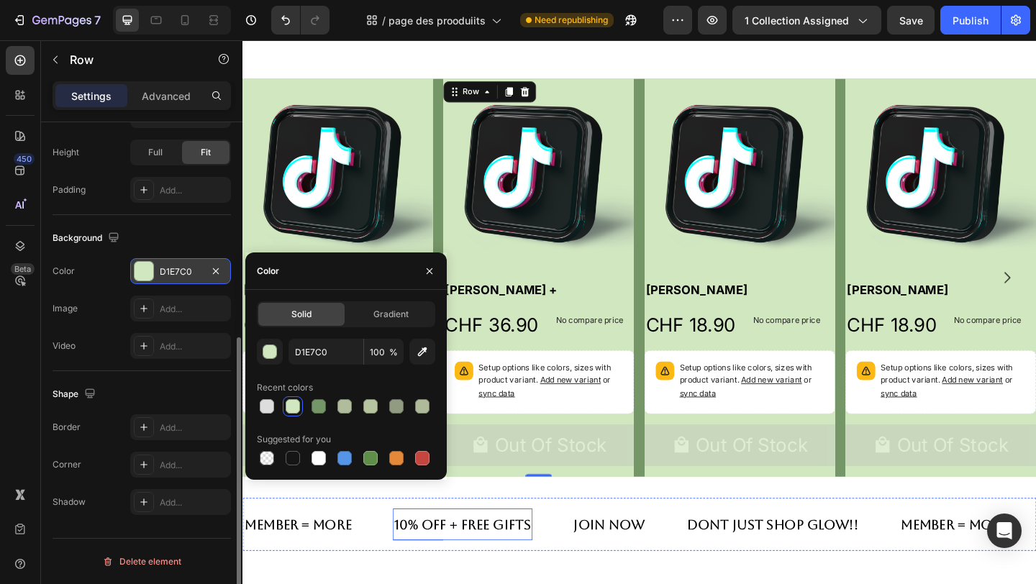
scroll to position [306, 0]
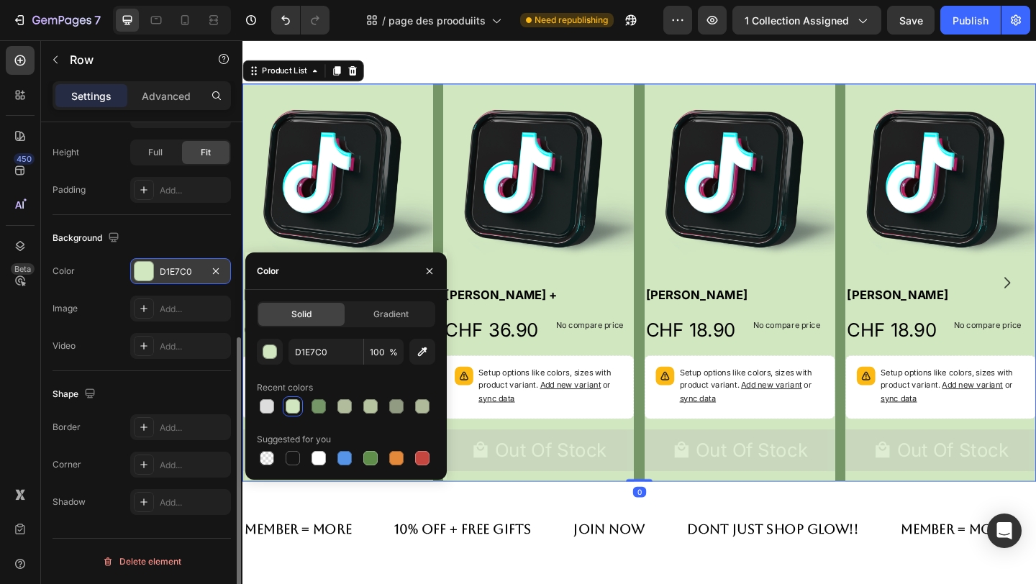
click at [674, 194] on div "Product Images Haliya Lashes + Product Title CHF 36.90 Product Price Product Pr…" at bounding box center [675, 303] width 864 height 433
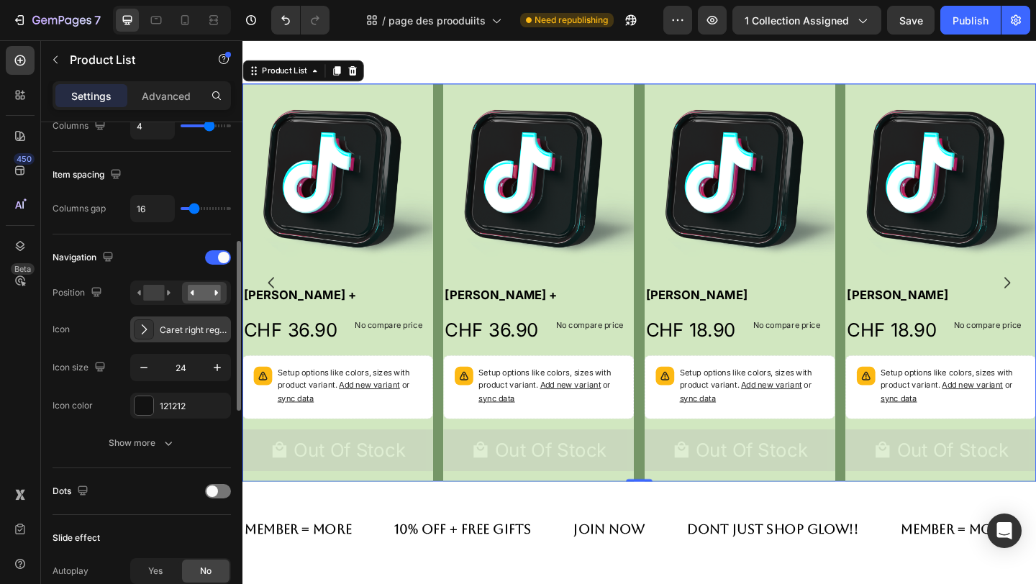
scroll to position [286, 0]
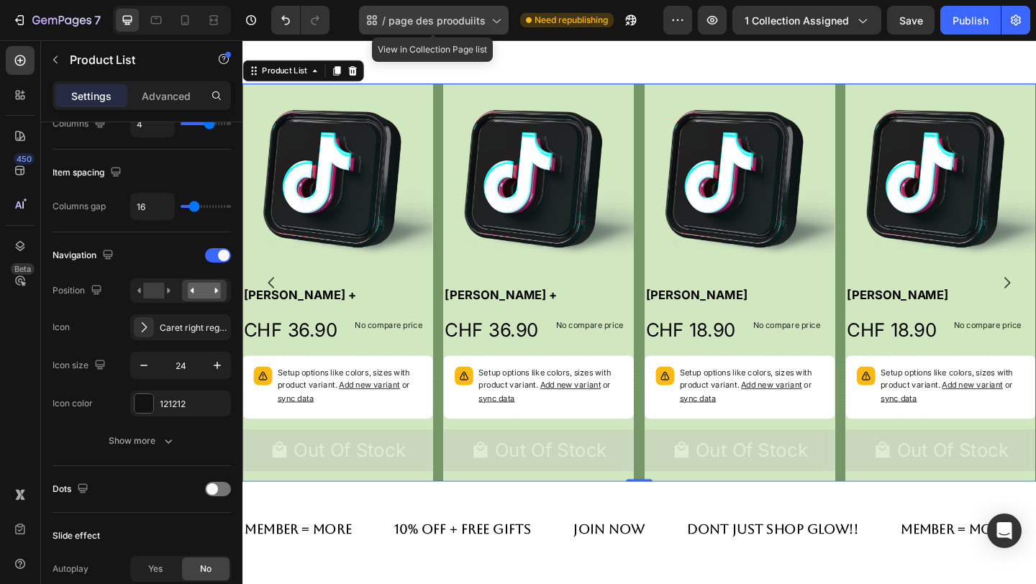
click at [410, 22] on span "page des prooduiits" at bounding box center [437, 20] width 97 height 15
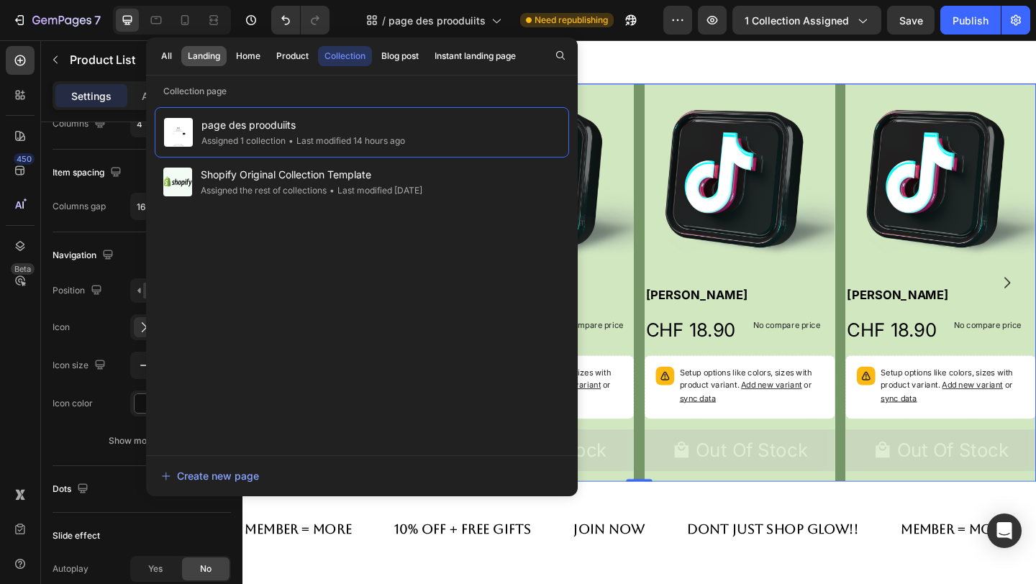
click at [217, 54] on div "Landing" at bounding box center [204, 56] width 32 height 13
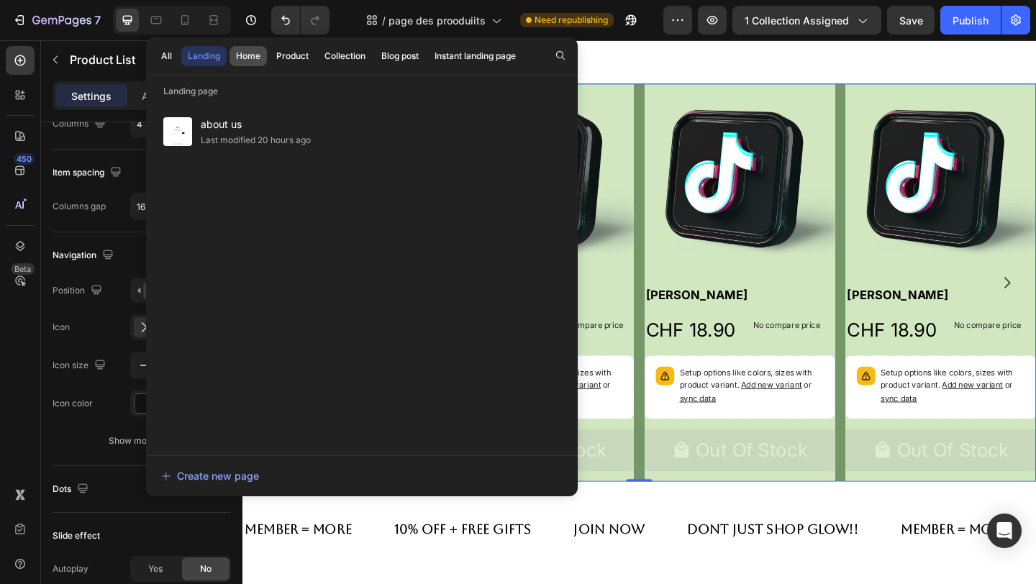
click at [253, 59] on div "Home" at bounding box center [248, 56] width 24 height 13
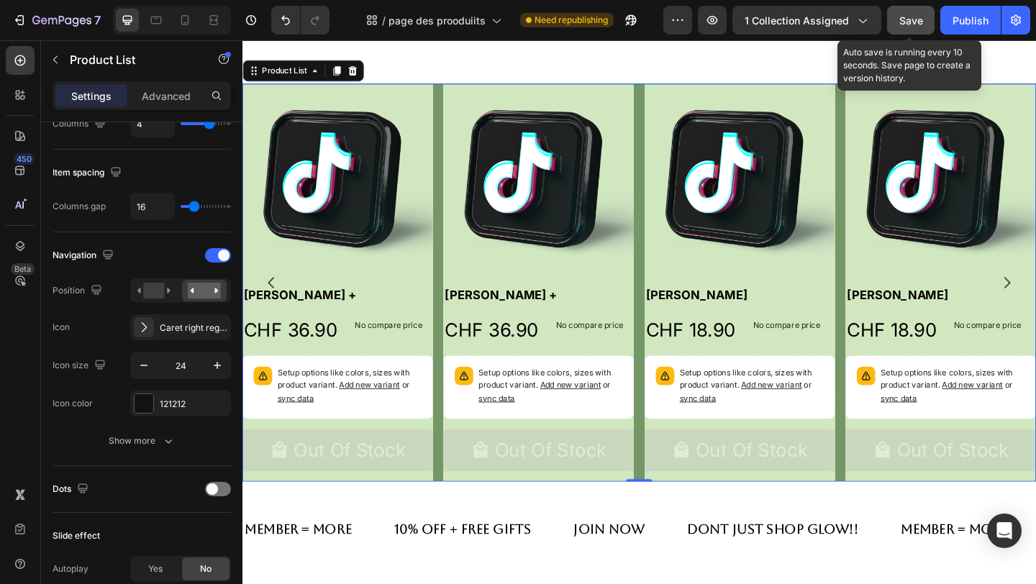
click at [911, 17] on span "Save" at bounding box center [912, 20] width 24 height 12
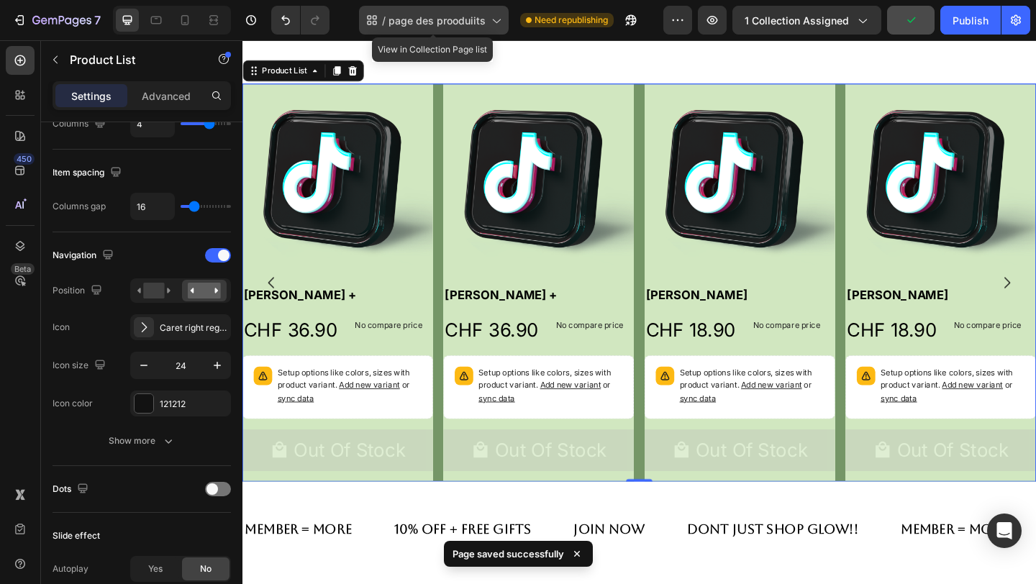
click at [399, 24] on span "page des prooduiits" at bounding box center [437, 20] width 97 height 15
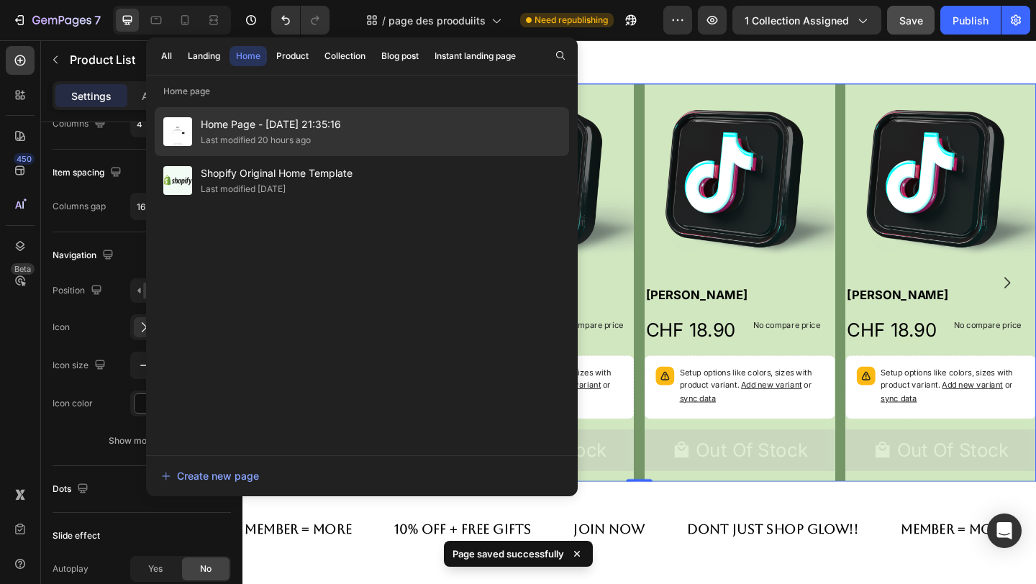
click at [201, 134] on div "Last modified 20 hours ago" at bounding box center [256, 140] width 110 height 14
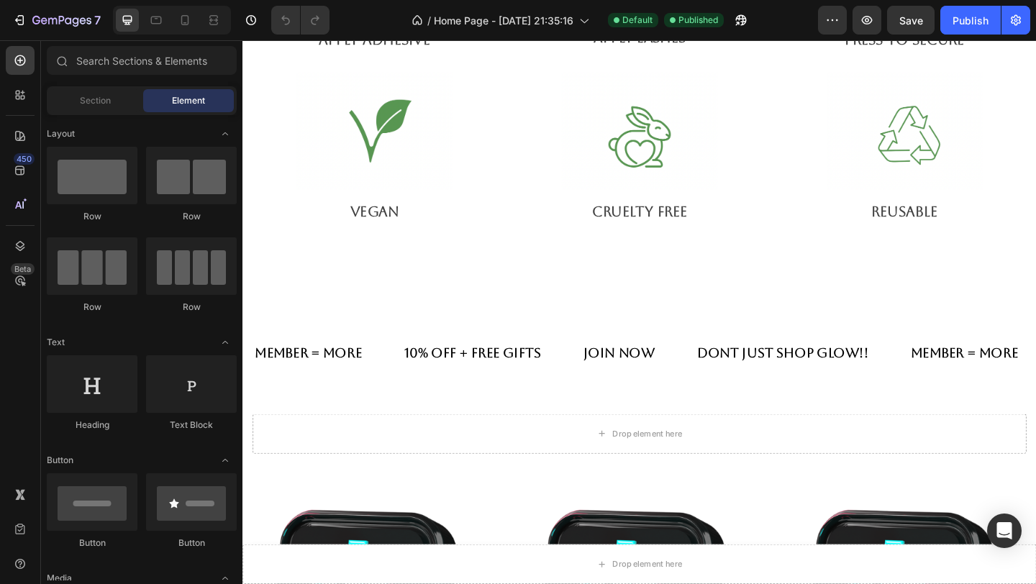
scroll to position [1342, 0]
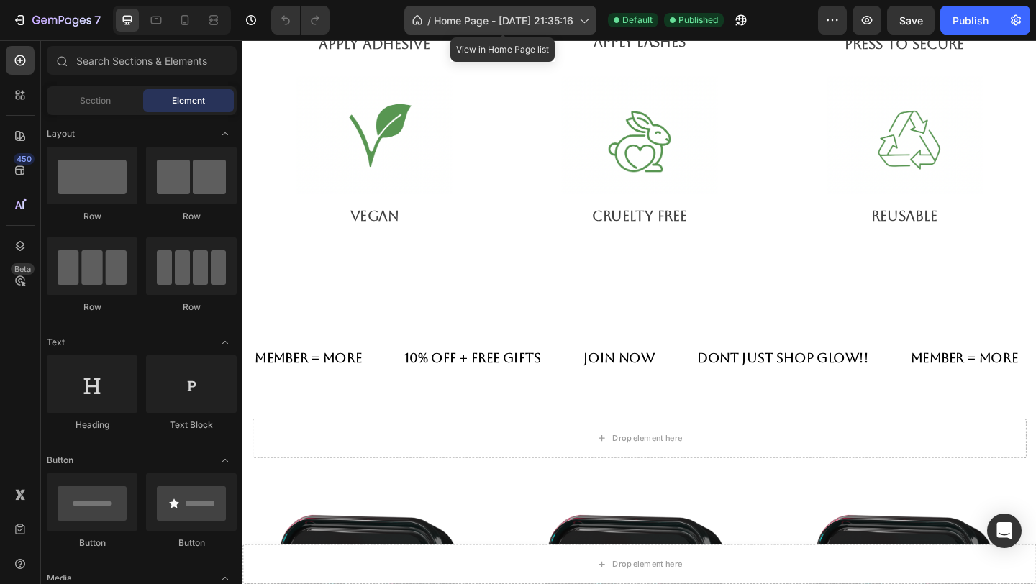
click at [539, 26] on span "Home Page - Aug 28, 21:35:16" at bounding box center [504, 20] width 140 height 15
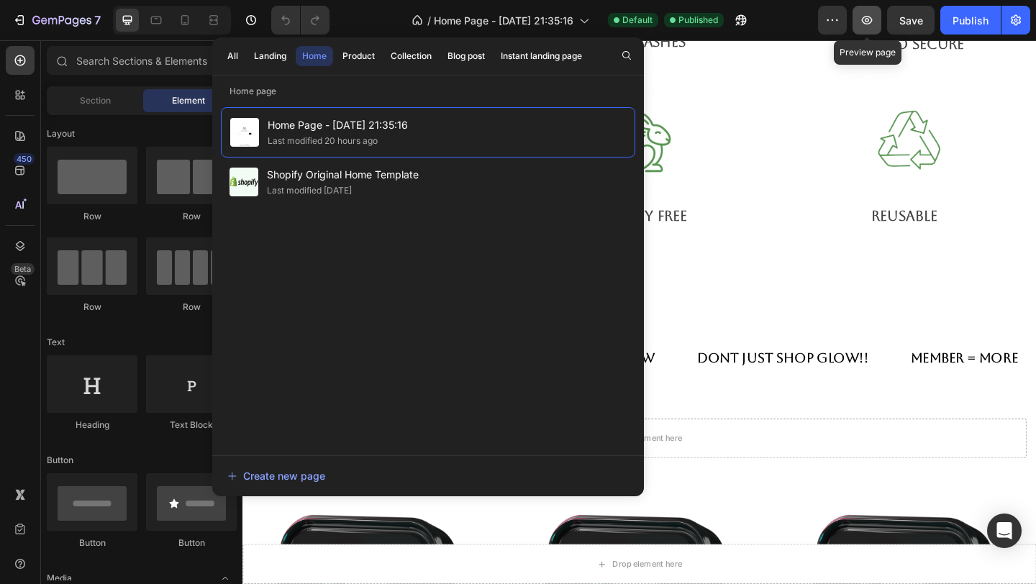
click at [877, 19] on button "button" at bounding box center [867, 20] width 29 height 29
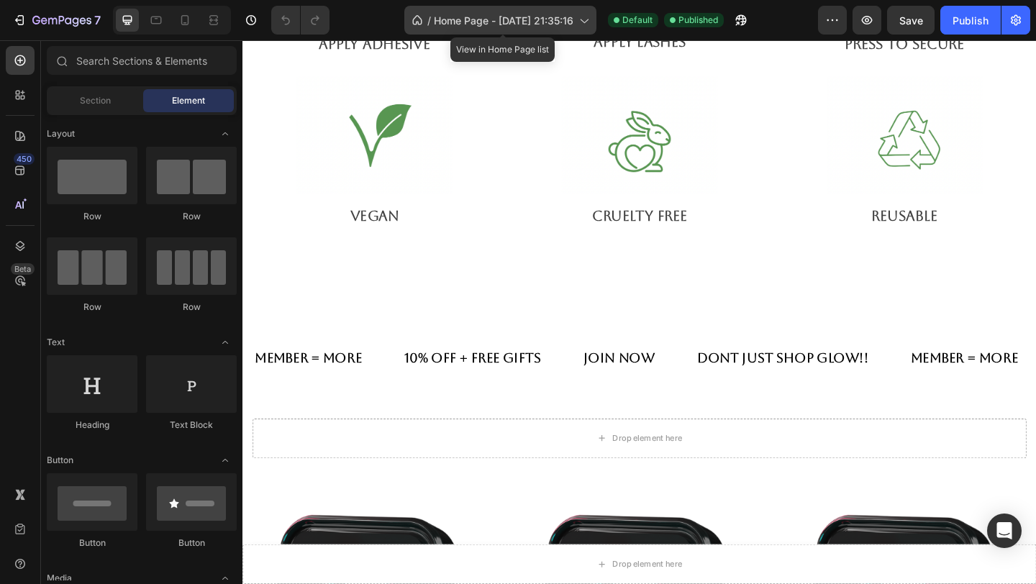
click at [459, 27] on span "Home Page - Aug 28, 21:35:16" at bounding box center [504, 20] width 140 height 15
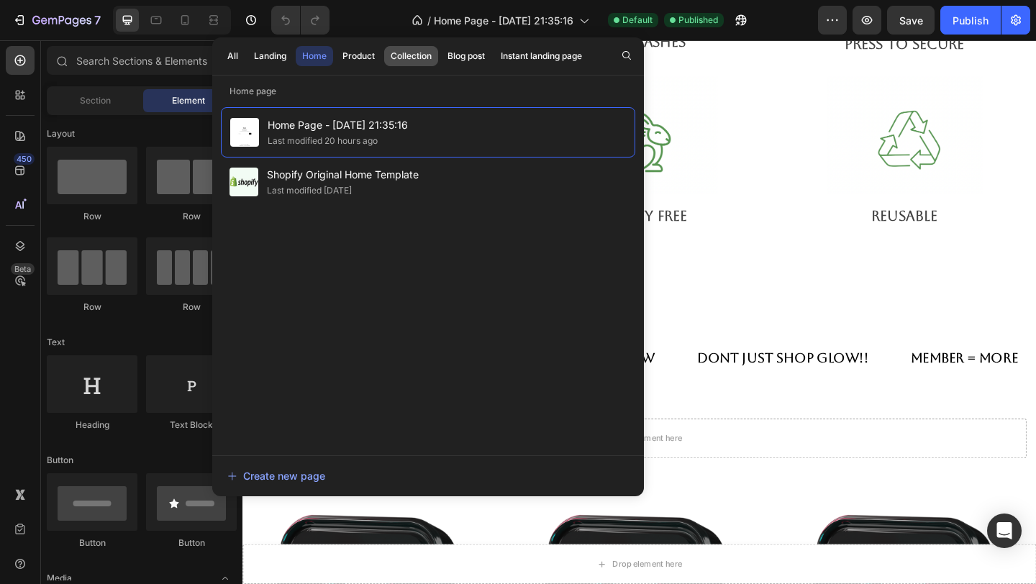
click at [412, 64] on button "Collection" at bounding box center [411, 56] width 54 height 20
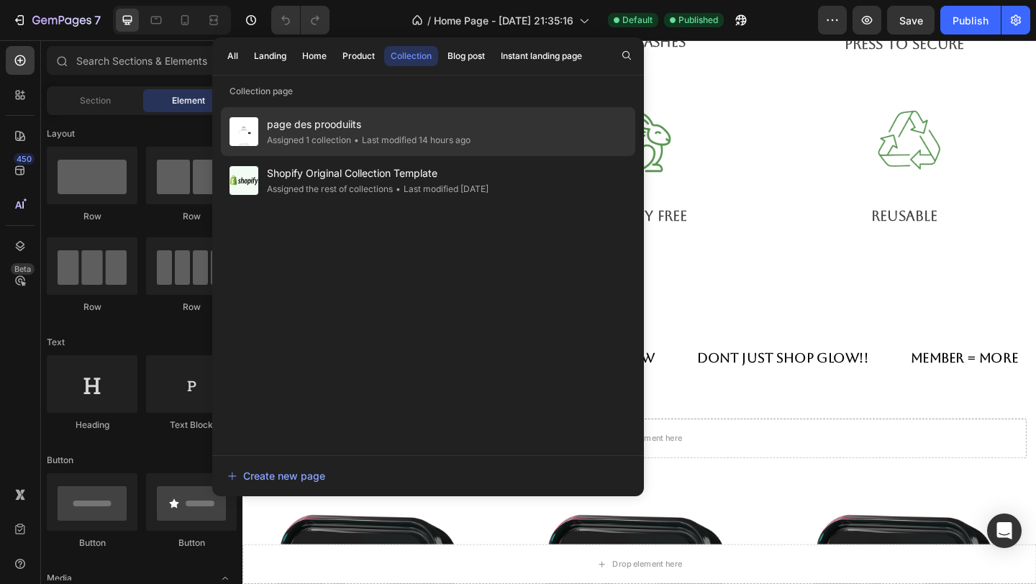
click at [352, 121] on span "page des prooduiits" at bounding box center [369, 124] width 204 height 17
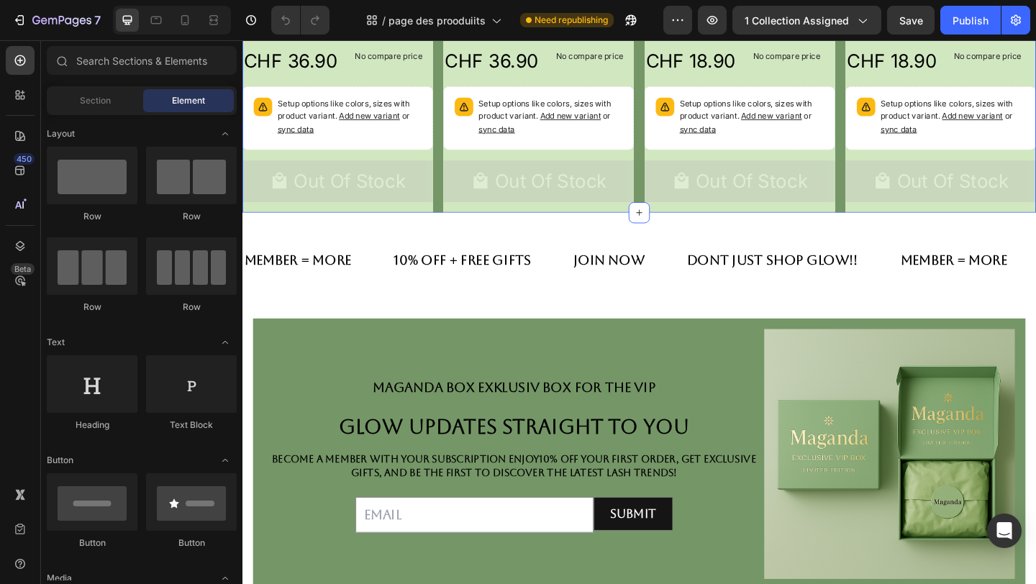
scroll to position [479, 0]
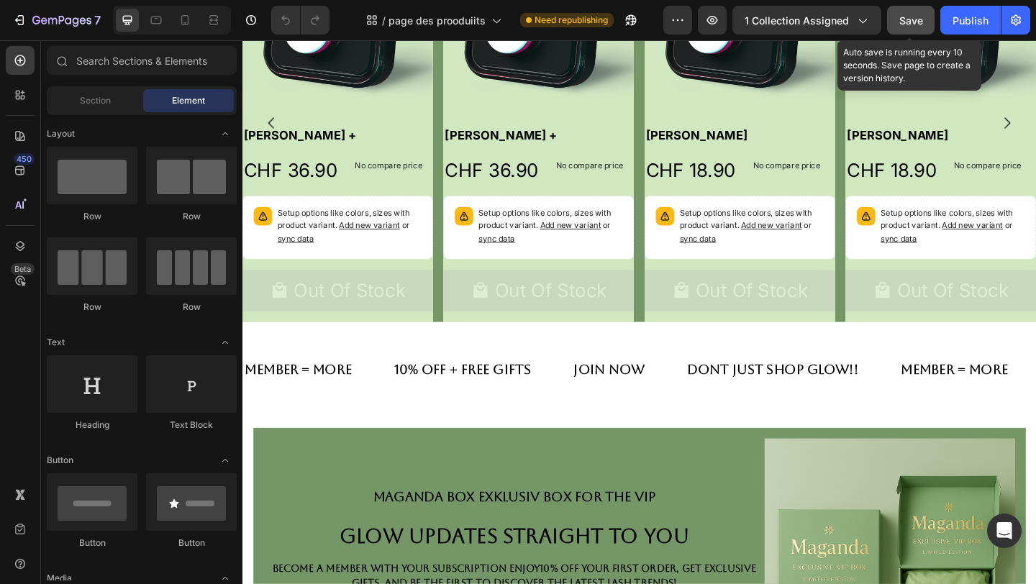
click at [901, 25] on span "Save" at bounding box center [912, 20] width 24 height 12
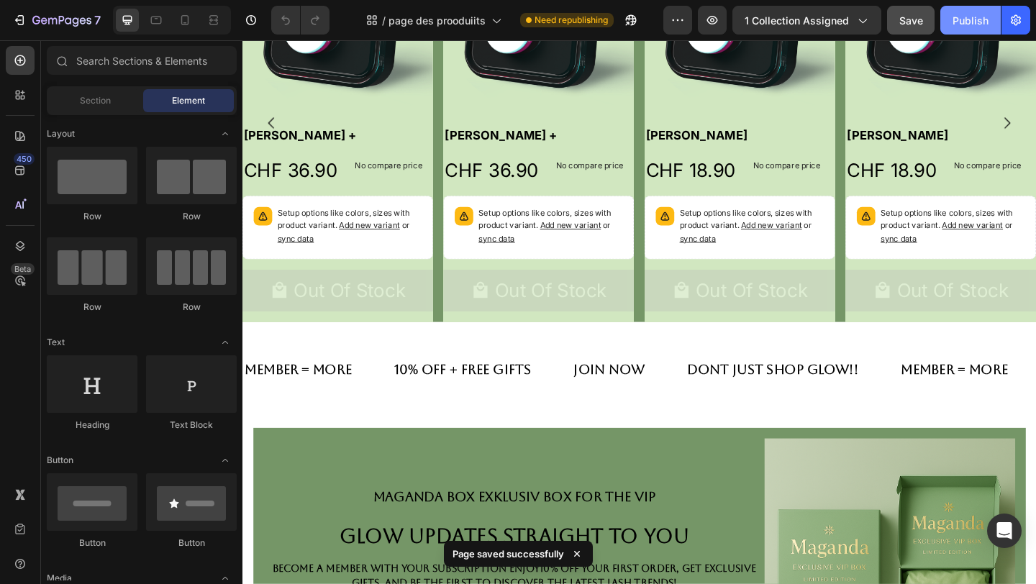
click at [965, 29] on button "Publish" at bounding box center [971, 20] width 60 height 29
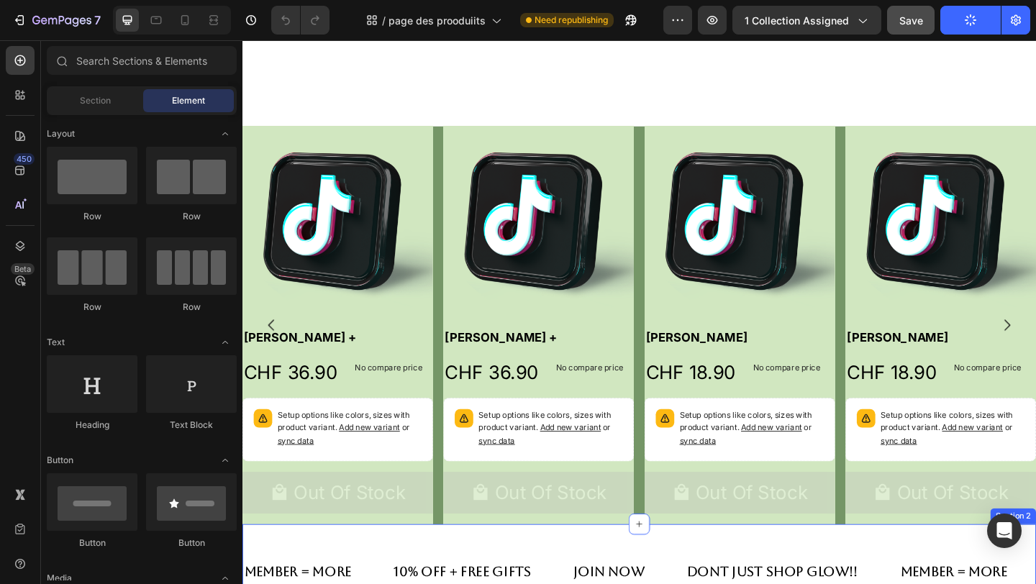
scroll to position [261, 0]
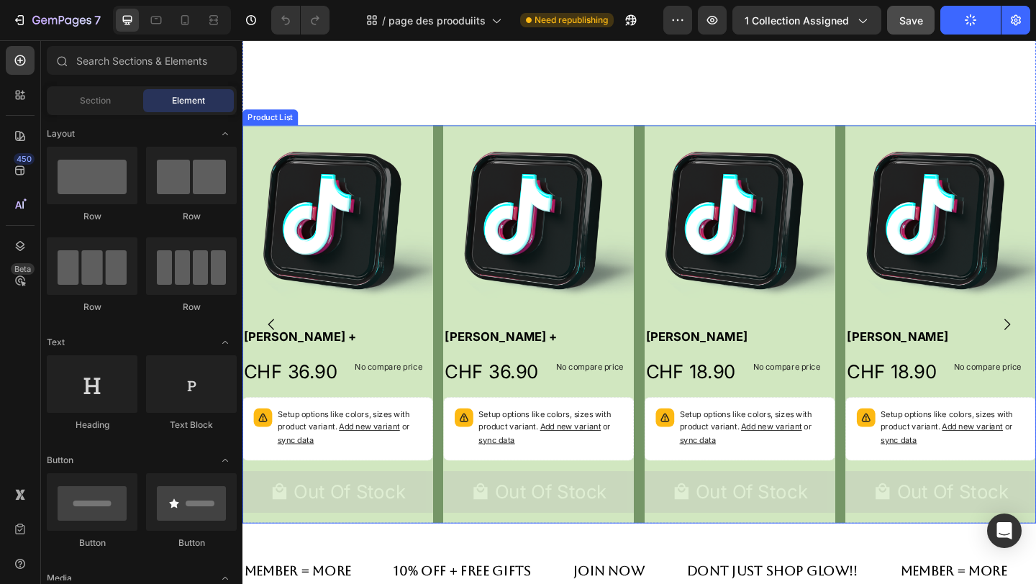
click at [457, 410] on div "Product Images Haliya Lashes + Product Title CHF 36.90 Product Price Product Pr…" at bounding box center [675, 348] width 864 height 433
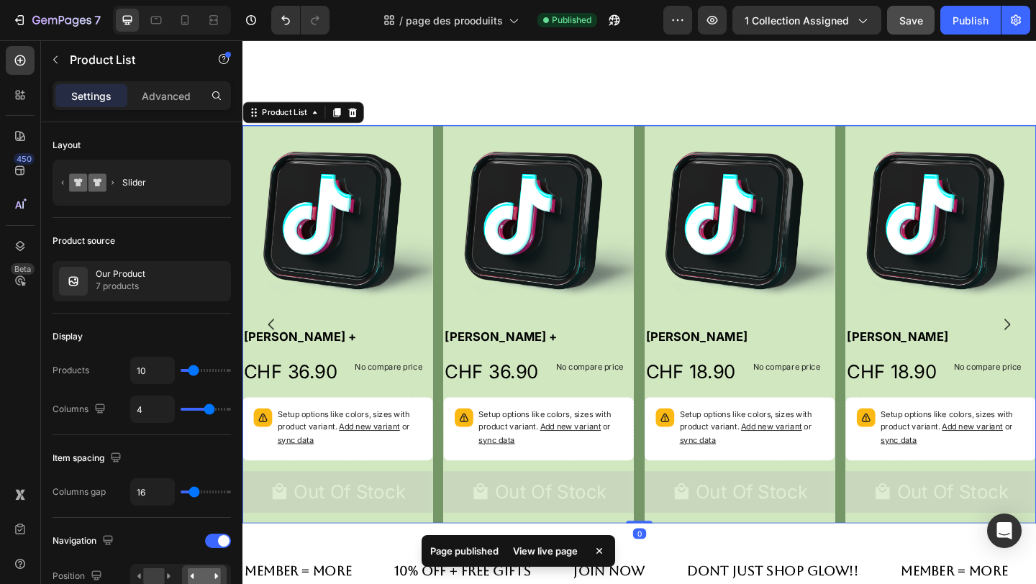
click at [457, 410] on div "Product Images Haliya Lashes + Product Title CHF 36.90 Product Price Product Pr…" at bounding box center [675, 348] width 864 height 433
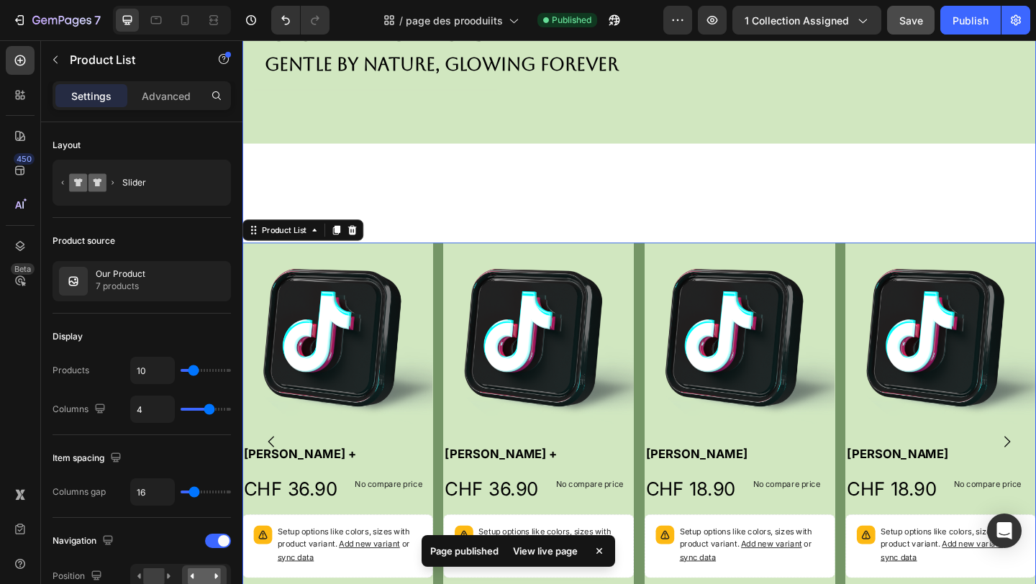
scroll to position [134, 0]
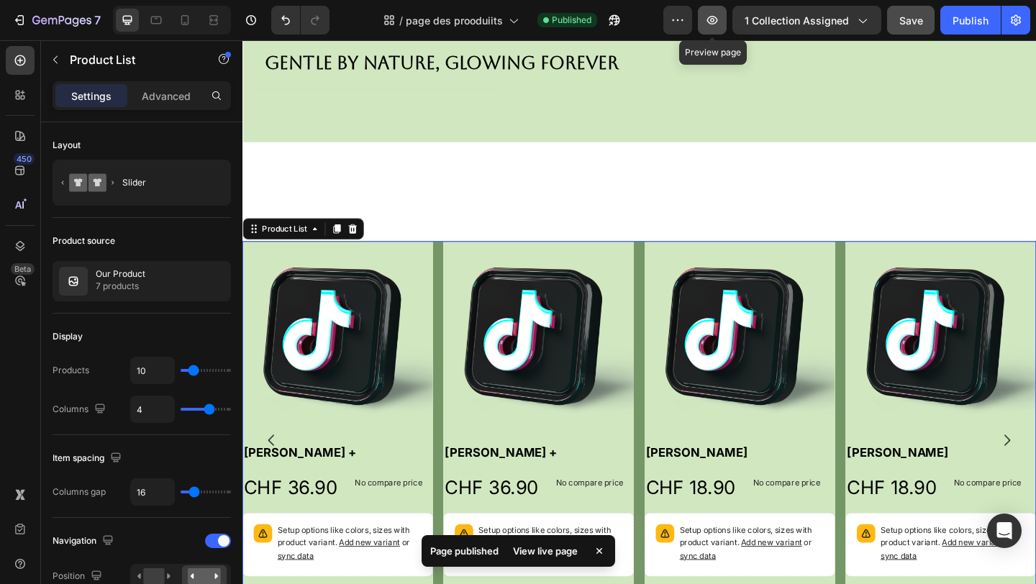
click at [712, 32] on button "button" at bounding box center [712, 20] width 29 height 29
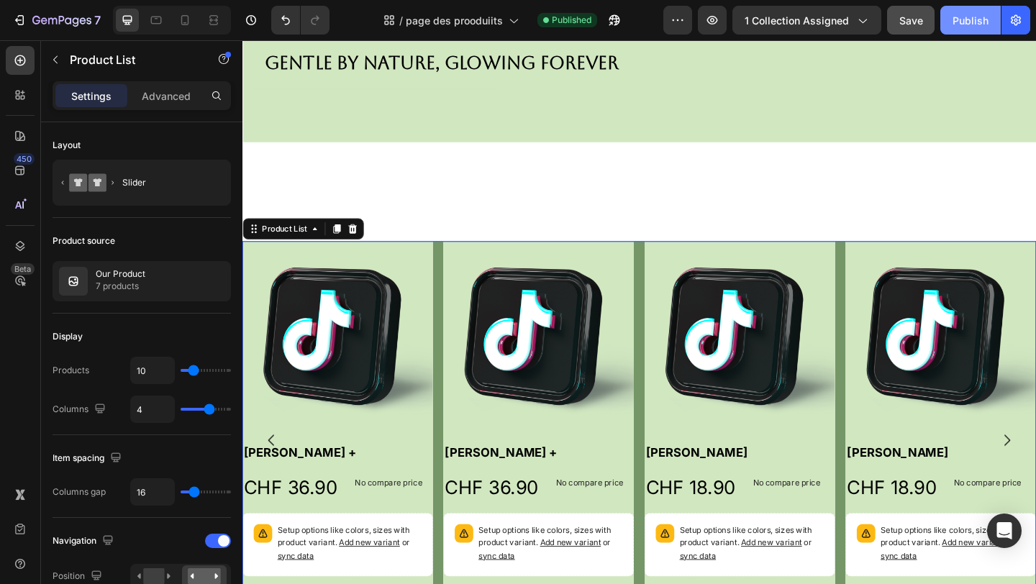
click at [954, 24] on div "Publish" at bounding box center [971, 20] width 36 height 15
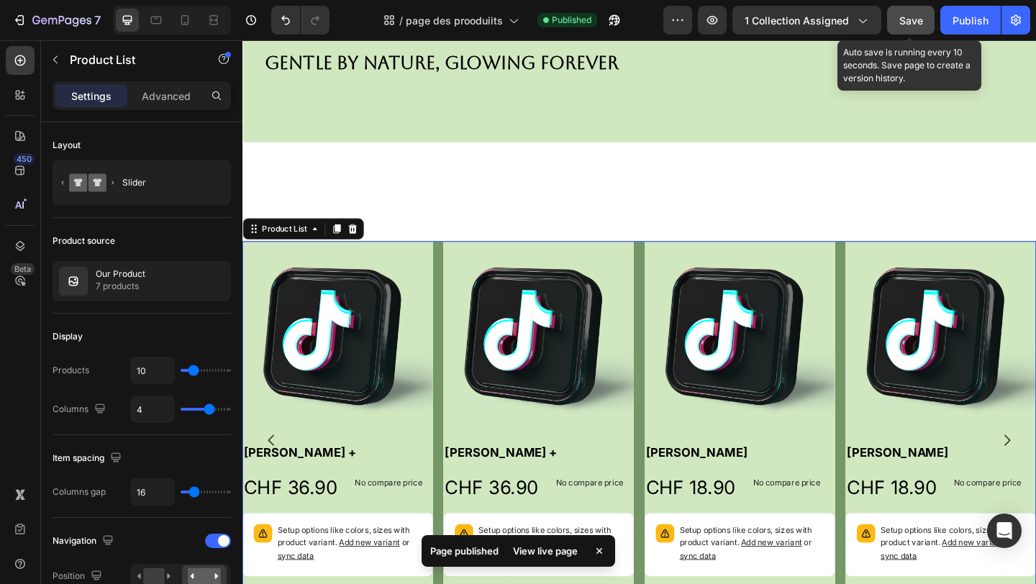
click at [924, 29] on button "Save" at bounding box center [911, 20] width 48 height 29
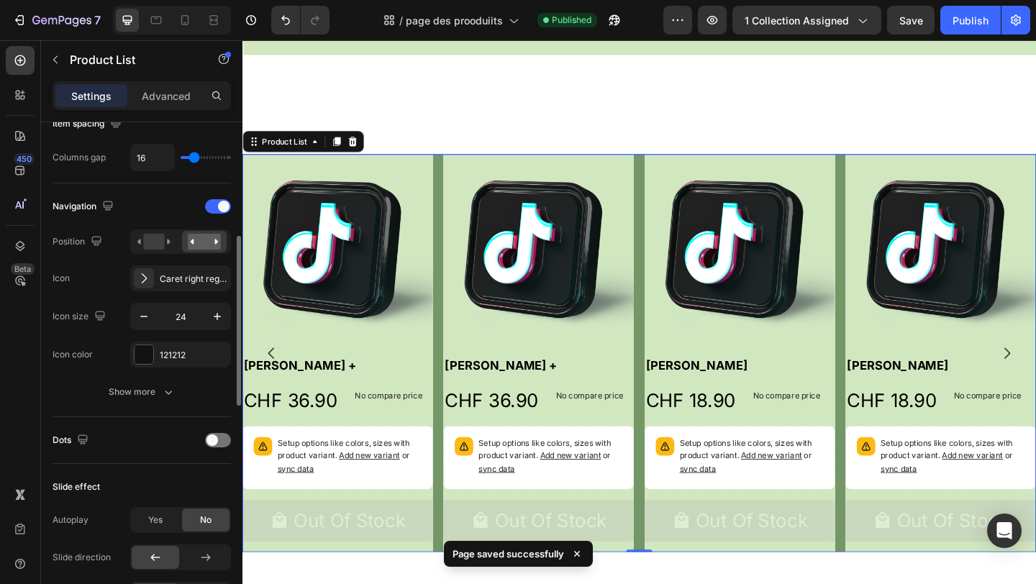
scroll to position [339, 0]
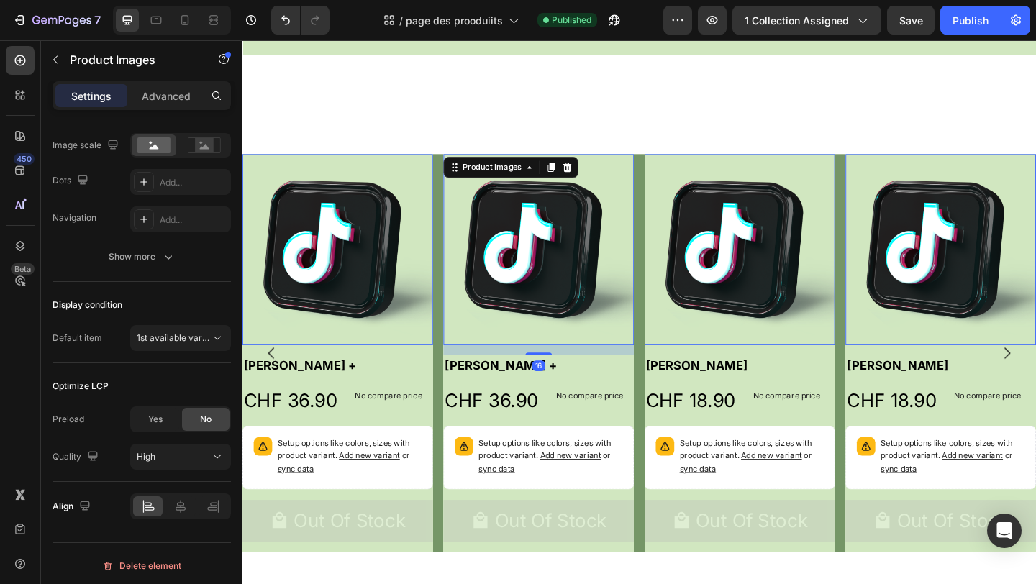
click at [462, 371] on img at bounding box center [564, 267] width 207 height 207
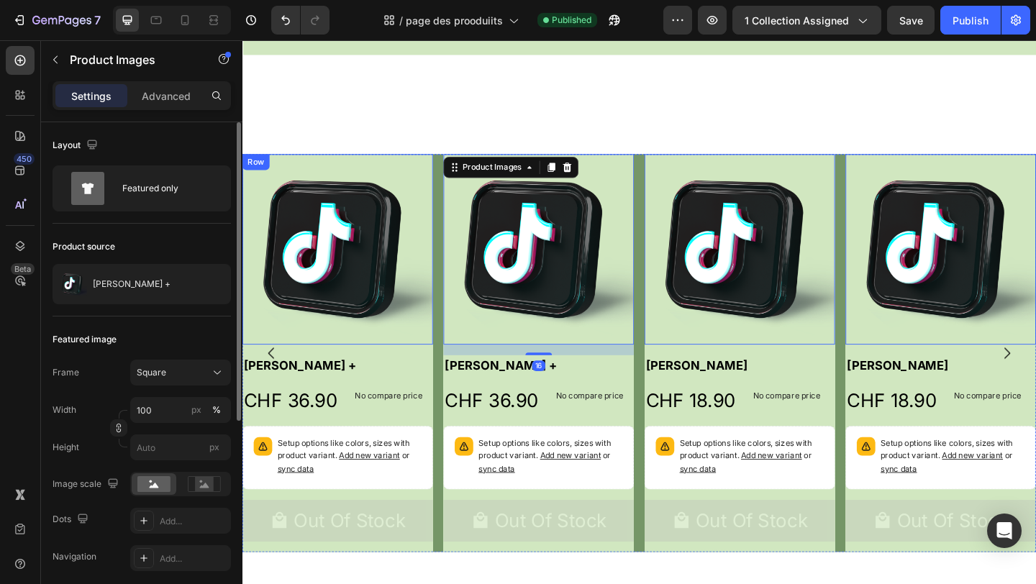
click at [448, 401] on div "Product Images 0 Haliya Lashes + Product Title CHF 36.90 Product Price Product …" at bounding box center [346, 380] width 207 height 433
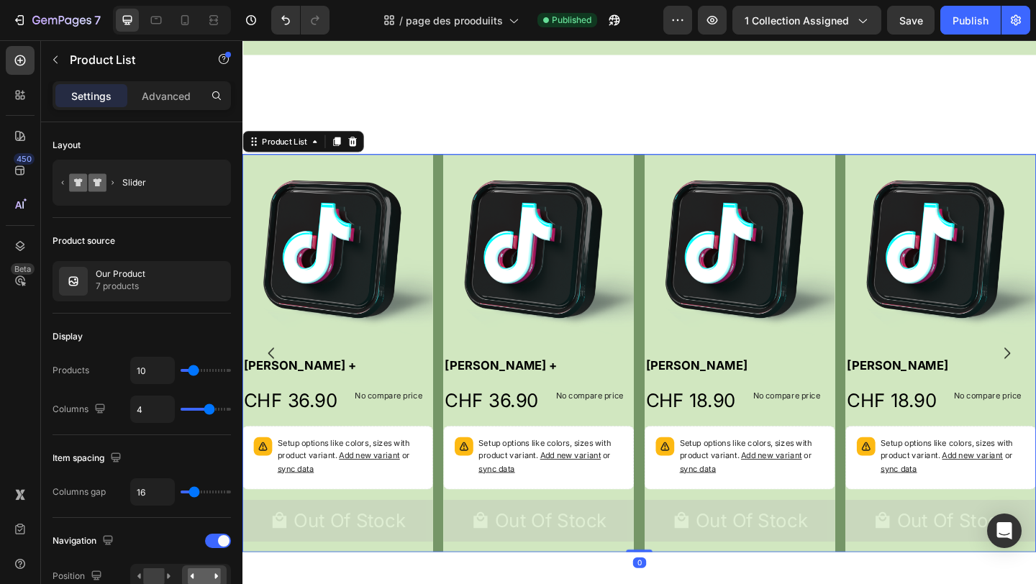
click at [456, 394] on div "Product Images Haliya Lashes + Product Title CHF 36.90 Product Price Product Pr…" at bounding box center [675, 380] width 864 height 433
click at [461, 397] on div "Product Images Haliya Lashes + Product Title CHF 36.90 Product Price Product Pr…" at bounding box center [675, 380] width 864 height 433
click at [456, 394] on div "Product Images Haliya Lashes + Product Title CHF 36.90 Product Price Product Pr…" at bounding box center [675, 380] width 864 height 433
click at [441, 199] on img at bounding box center [346, 267] width 207 height 207
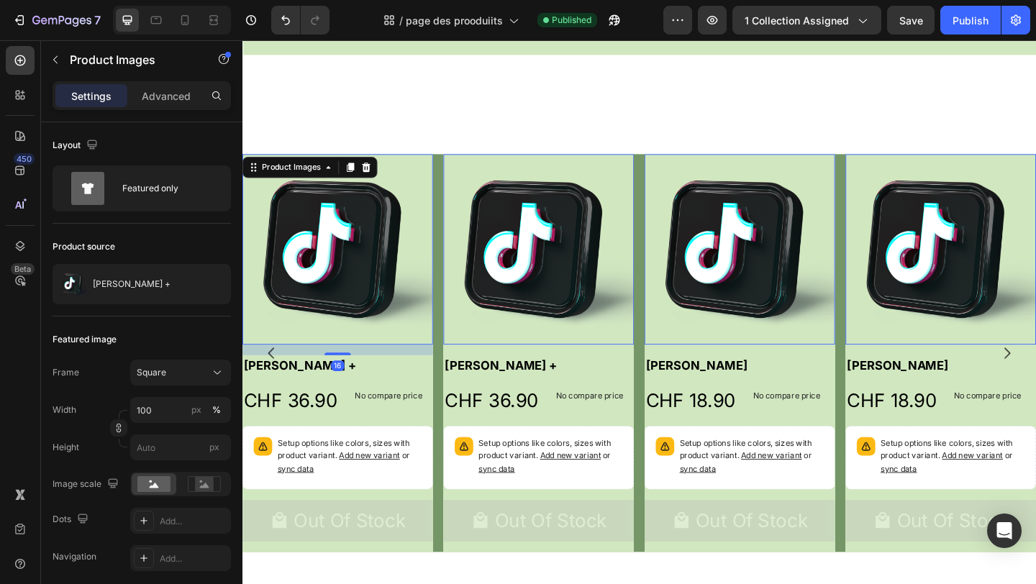
click at [482, 207] on div "Product Images 0" at bounding box center [564, 267] width 207 height 207
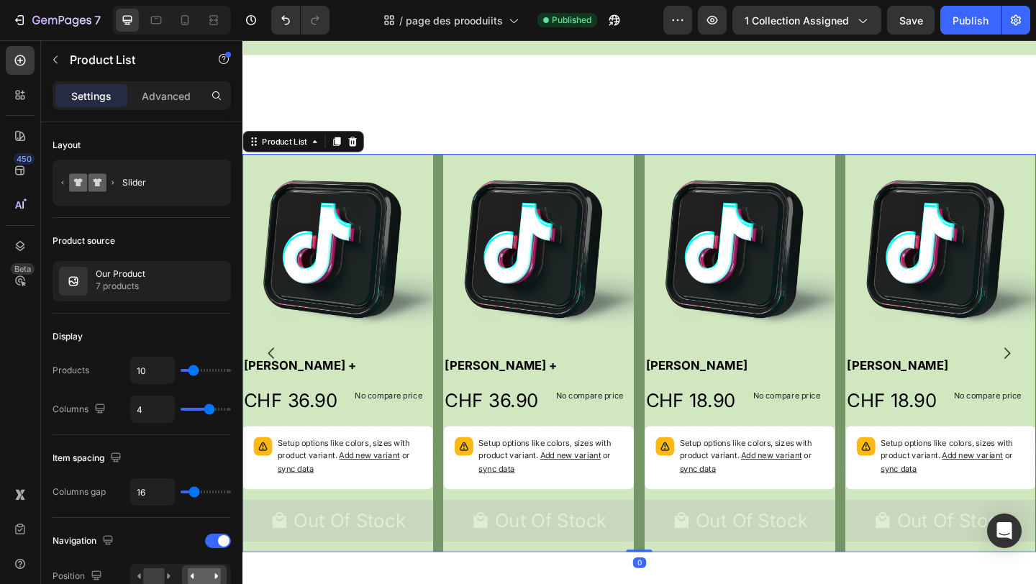
click at [675, 203] on div "Product Images Haliya Lashes + Product Title CHF 36.90 Product Price Product Pr…" at bounding box center [675, 380] width 864 height 433
click at [676, 202] on div "Product Images Haliya Lashes + Product Title CHF 36.90 Product Price Product Pr…" at bounding box center [675, 380] width 864 height 433
click at [674, 200] on div "Product Images Haliya Lashes + Product Title CHF 36.90 Product Price Product Pr…" at bounding box center [675, 380] width 864 height 433
click at [677, 204] on div "Product Images Haliya Lashes + Product Title CHF 36.90 Product Price Product Pr…" at bounding box center [675, 380] width 864 height 433
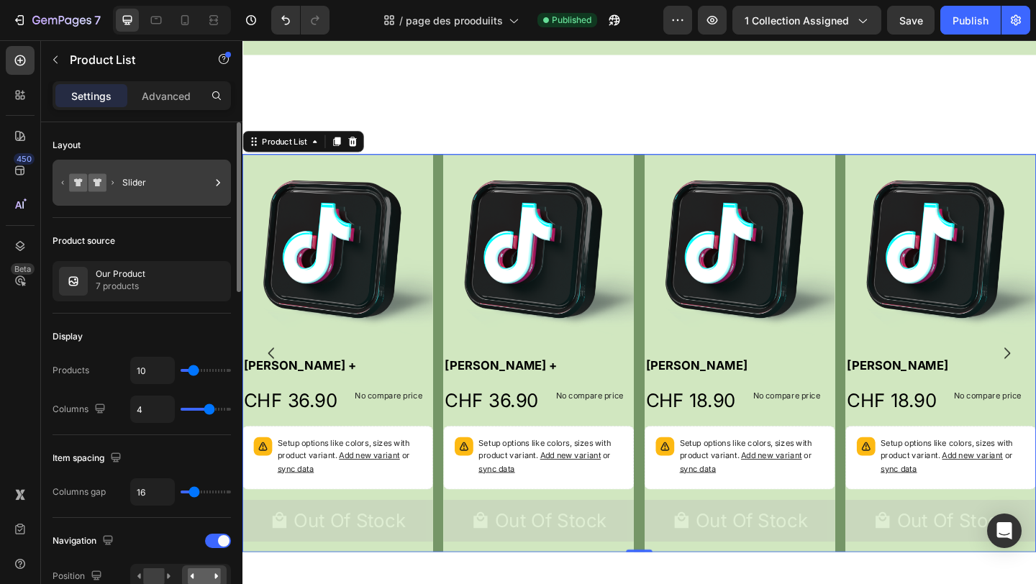
click at [59, 193] on icon at bounding box center [88, 182] width 58 height 33
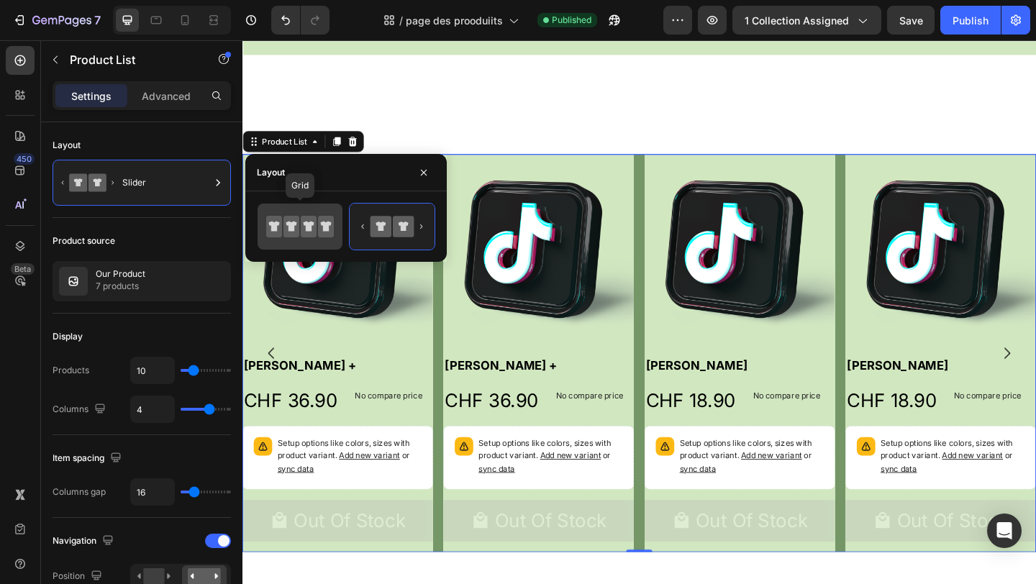
click at [271, 227] on icon at bounding box center [274, 227] width 16 height 22
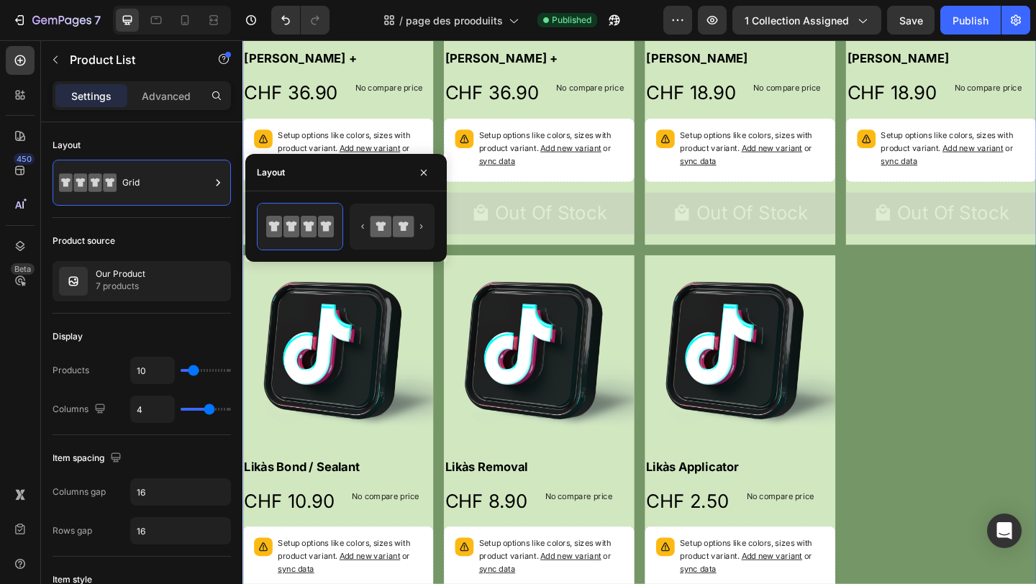
scroll to position [672, 0]
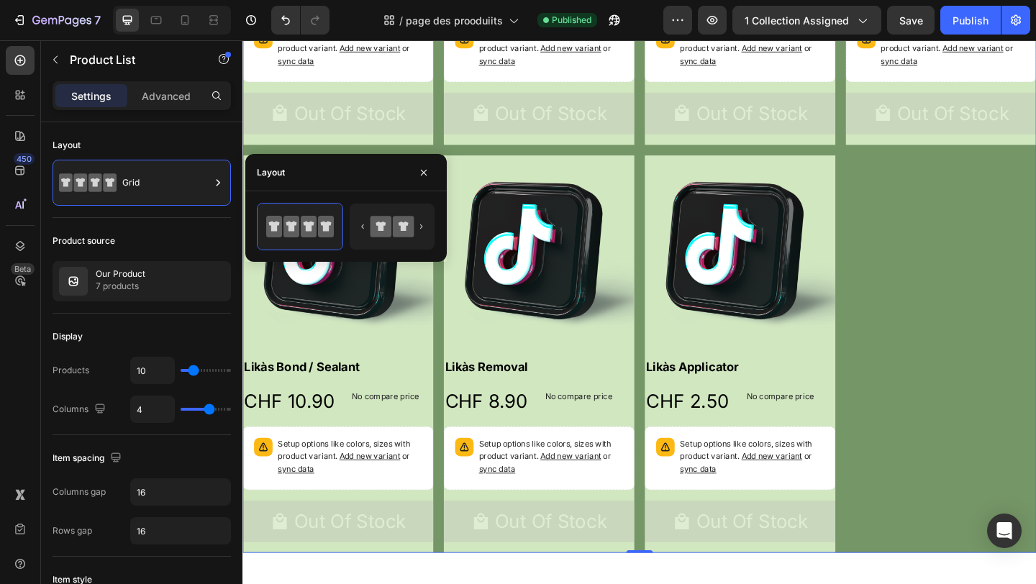
click at [1007, 322] on div "Product Images Haliya Lashes + Product Title CHF 36.90 Product Price Product Pr…" at bounding box center [675, 159] width 864 height 877
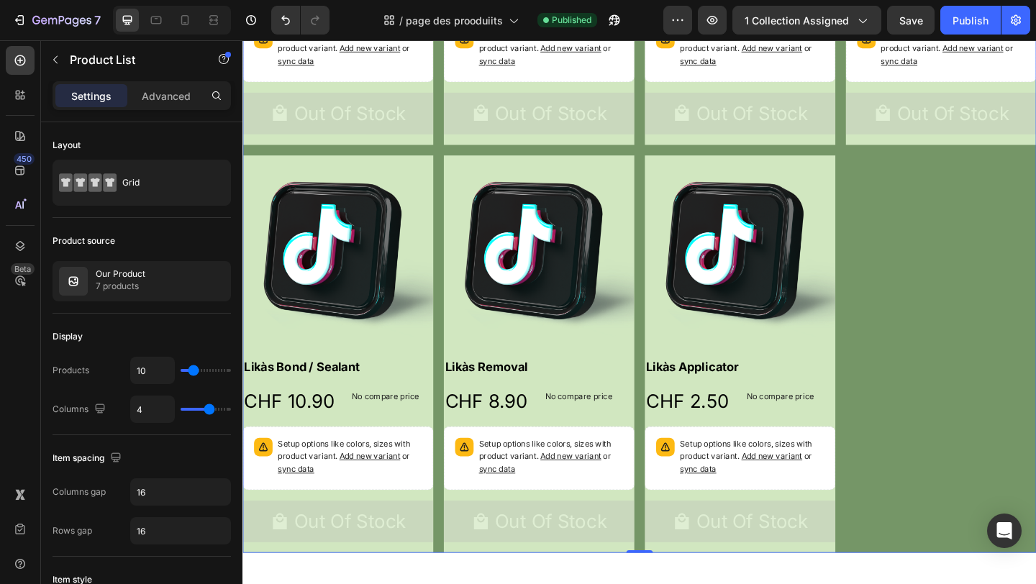
click at [1007, 322] on div "Product Images Haliya Lashes + Product Title CHF 36.90 Product Price Product Pr…" at bounding box center [675, 159] width 864 height 877
click at [971, 389] on div "Product Images Haliya Lashes + Product Title CHF 36.90 Product Price Product Pr…" at bounding box center [675, 159] width 864 height 877
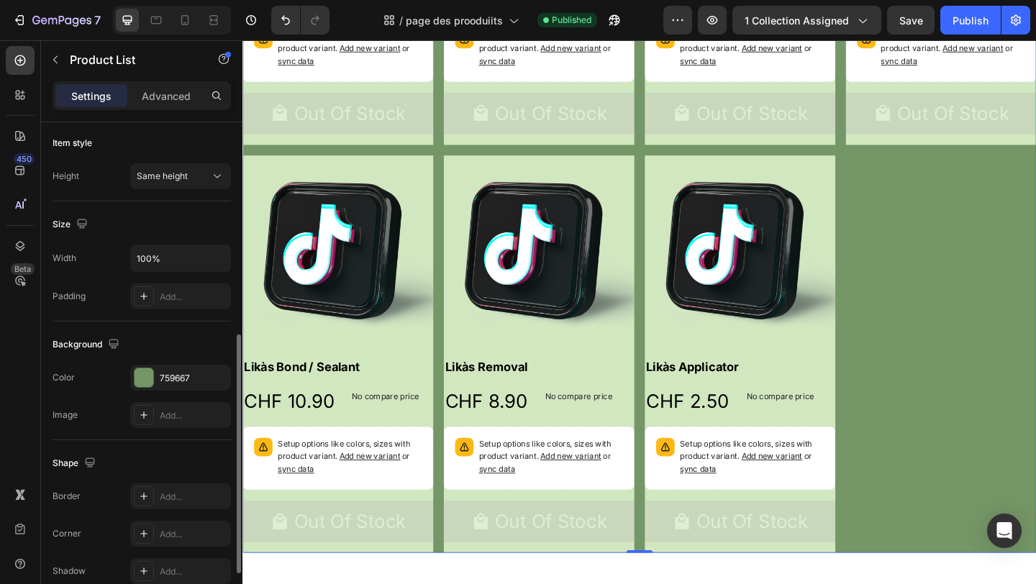
scroll to position [441, 0]
click at [140, 368] on div at bounding box center [144, 374] width 19 height 19
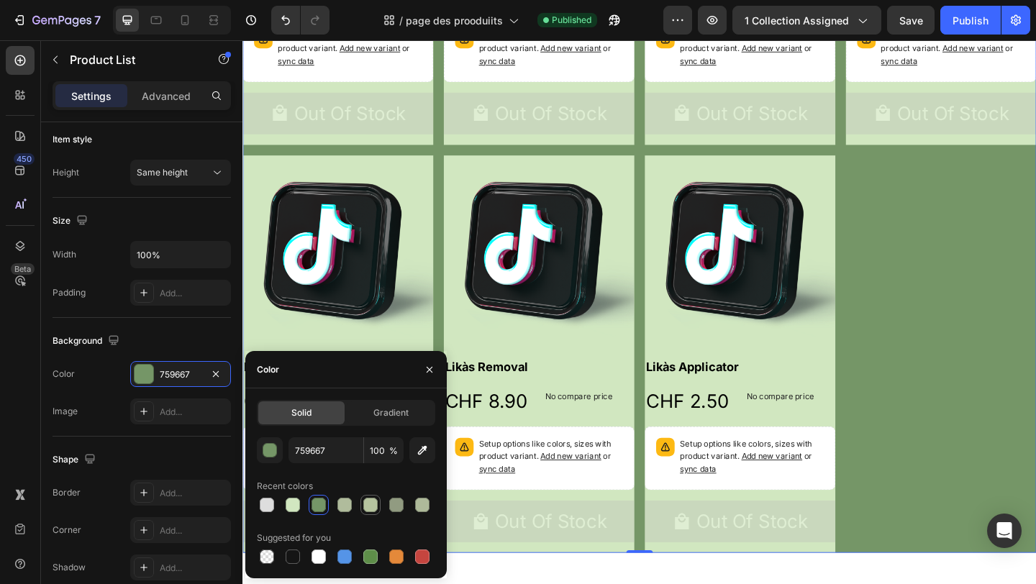
click at [368, 512] on div at bounding box center [370, 505] width 17 height 17
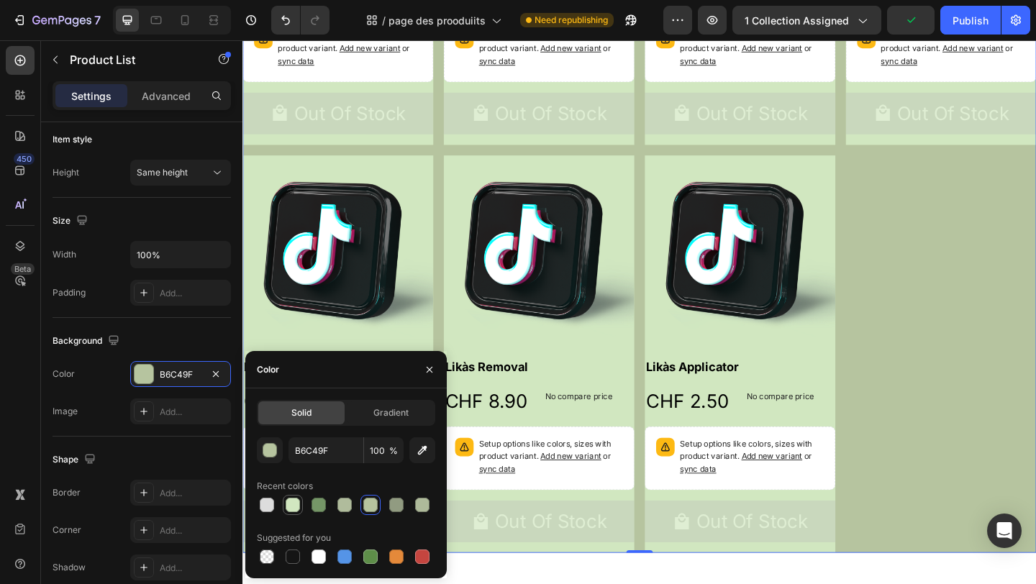
click at [295, 505] on div at bounding box center [293, 505] width 14 height 14
type input "D1E7C0"
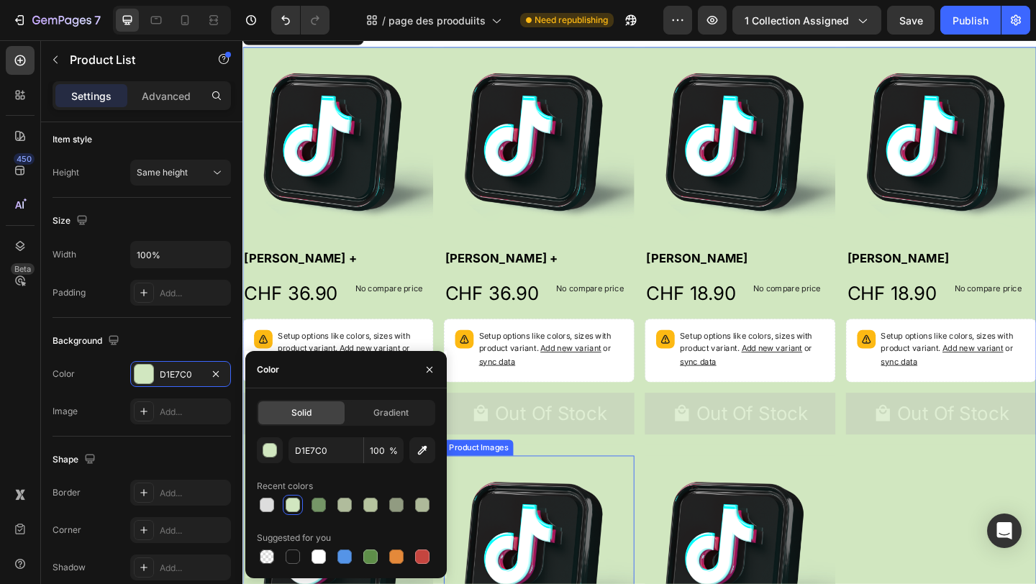
scroll to position [336, 0]
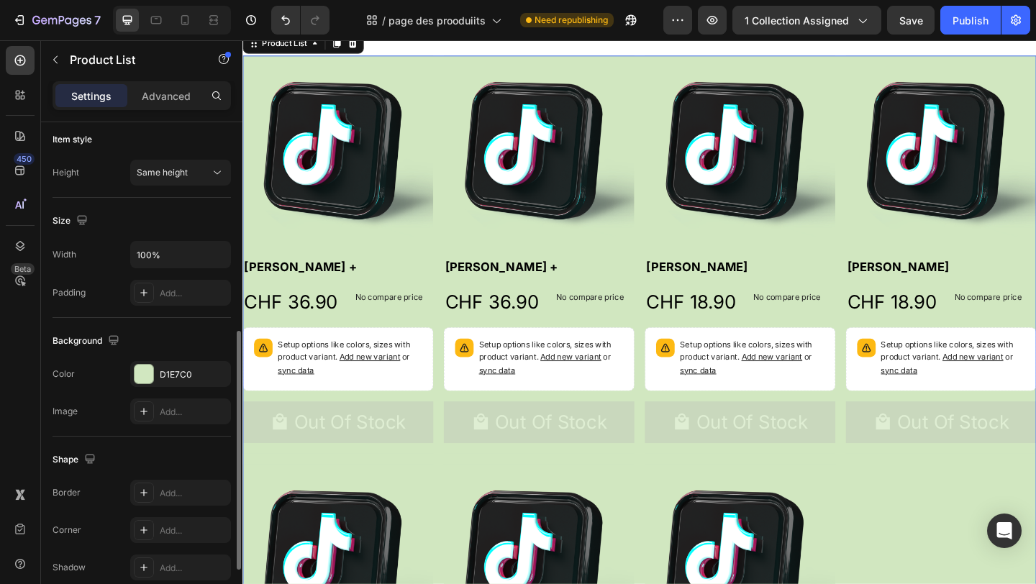
click at [216, 216] on div "Size" at bounding box center [142, 220] width 179 height 23
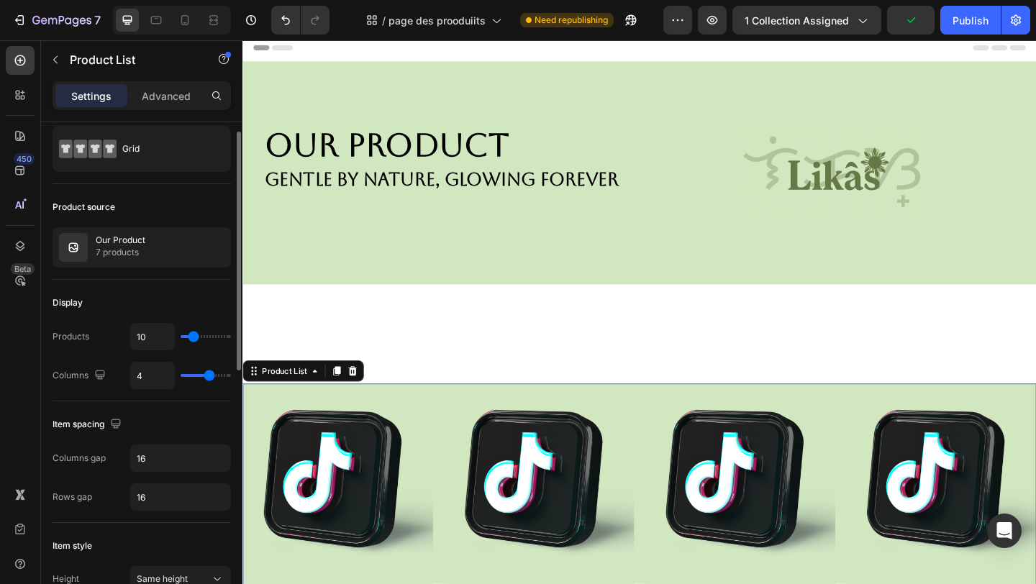
scroll to position [37, 0]
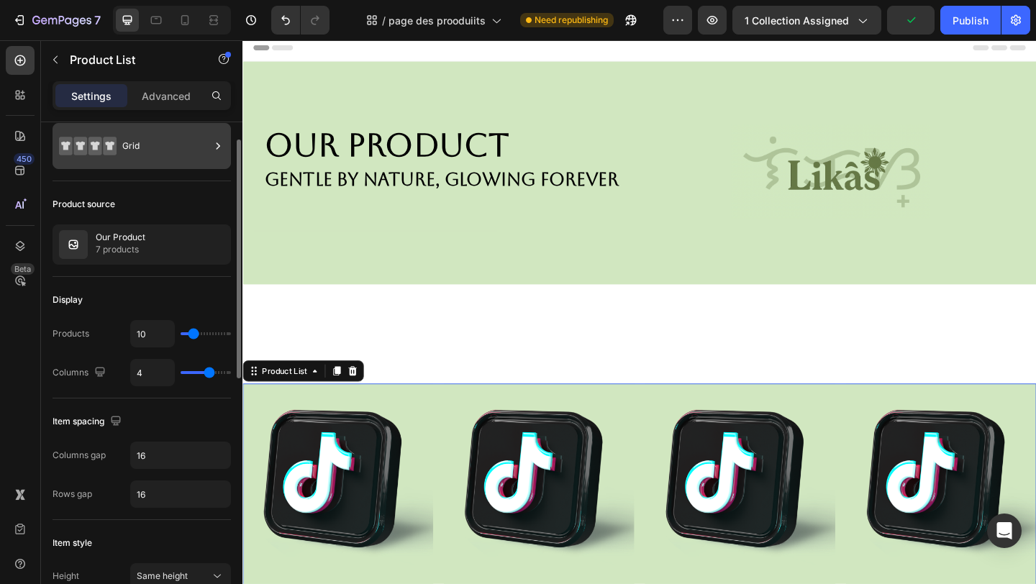
click at [181, 140] on div "Grid" at bounding box center [166, 146] width 88 height 33
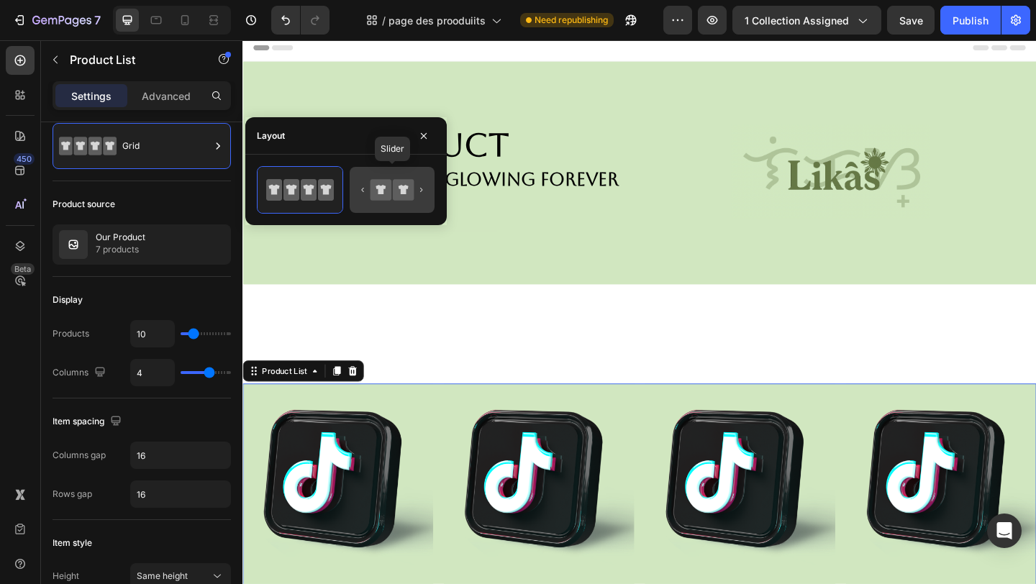
click at [386, 202] on icon at bounding box center [392, 190] width 68 height 29
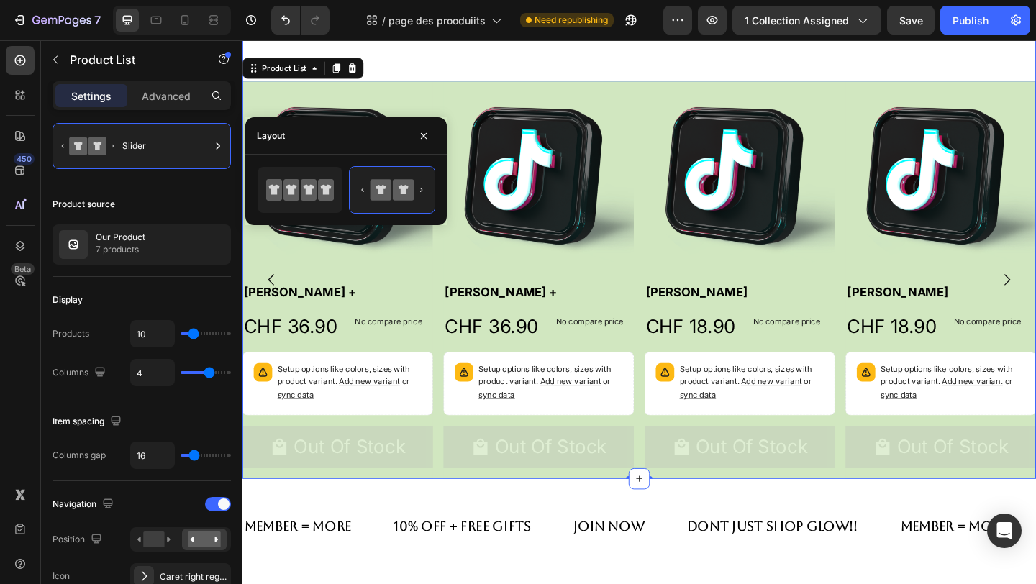
scroll to position [330, 0]
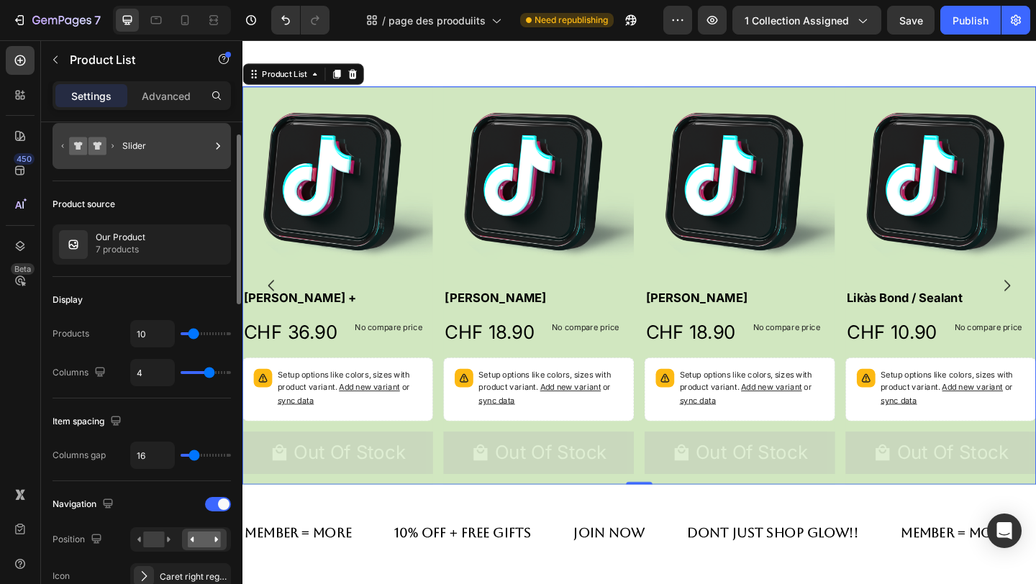
click at [184, 152] on div "Slider" at bounding box center [166, 146] width 88 height 33
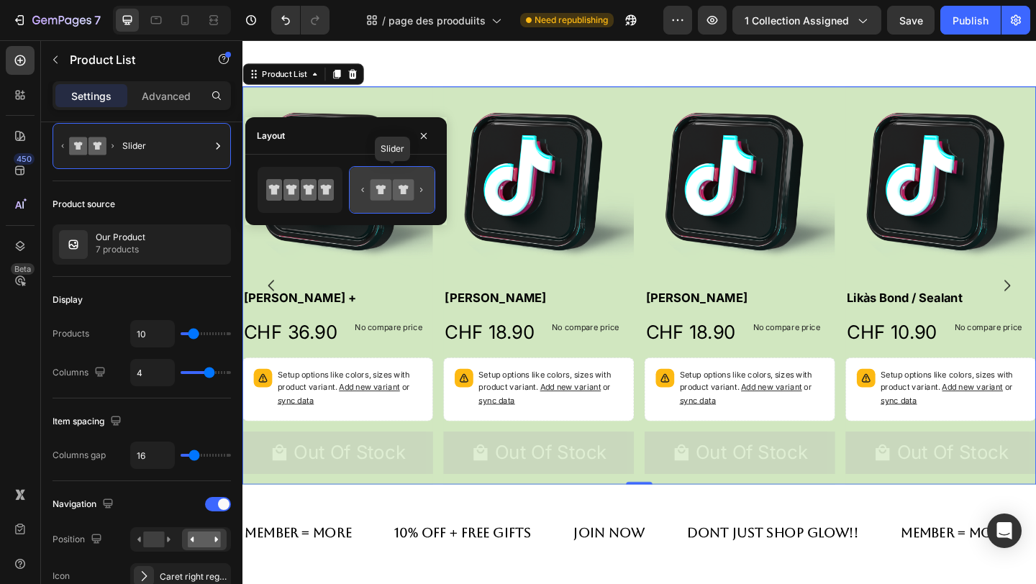
click at [407, 202] on icon at bounding box center [392, 190] width 68 height 29
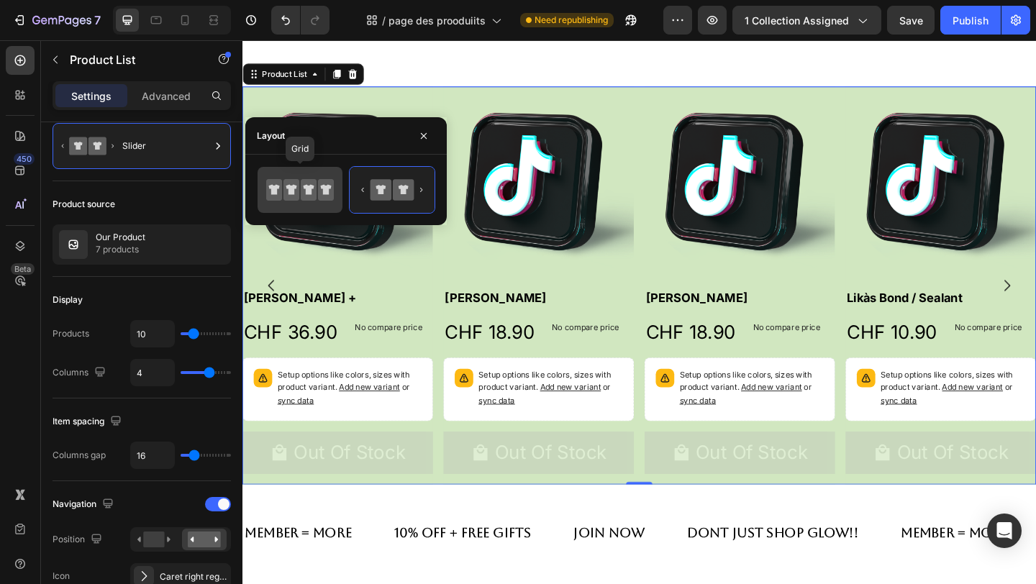
click at [313, 202] on icon at bounding box center [300, 190] width 68 height 29
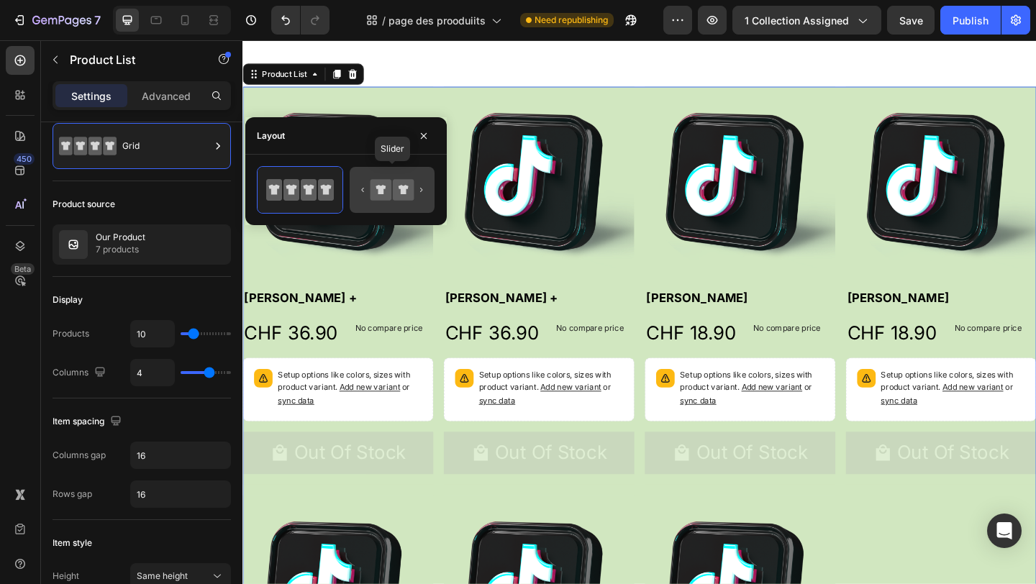
click at [404, 194] on icon at bounding box center [403, 189] width 21 height 21
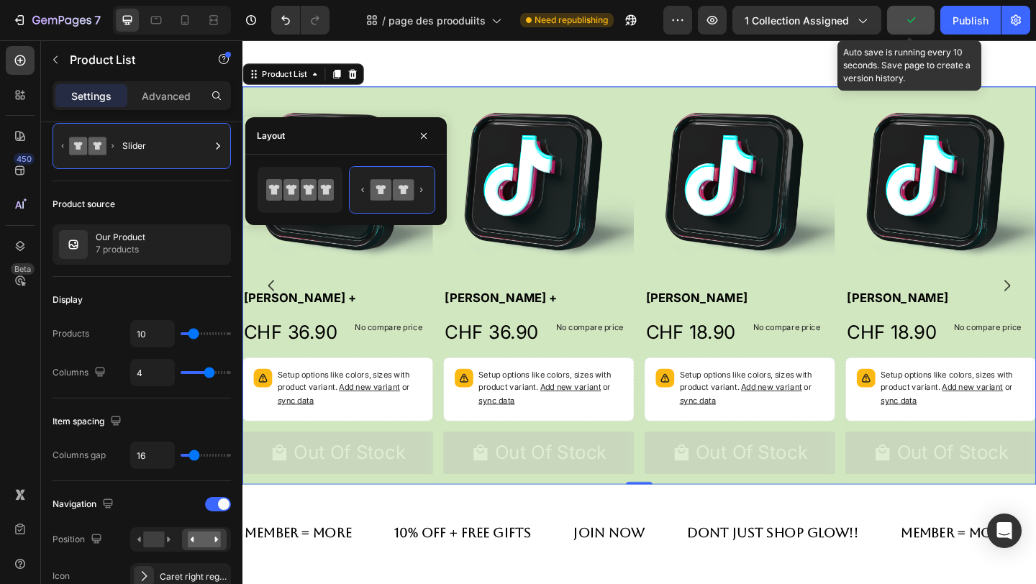
click at [925, 30] on button "button" at bounding box center [911, 20] width 48 height 29
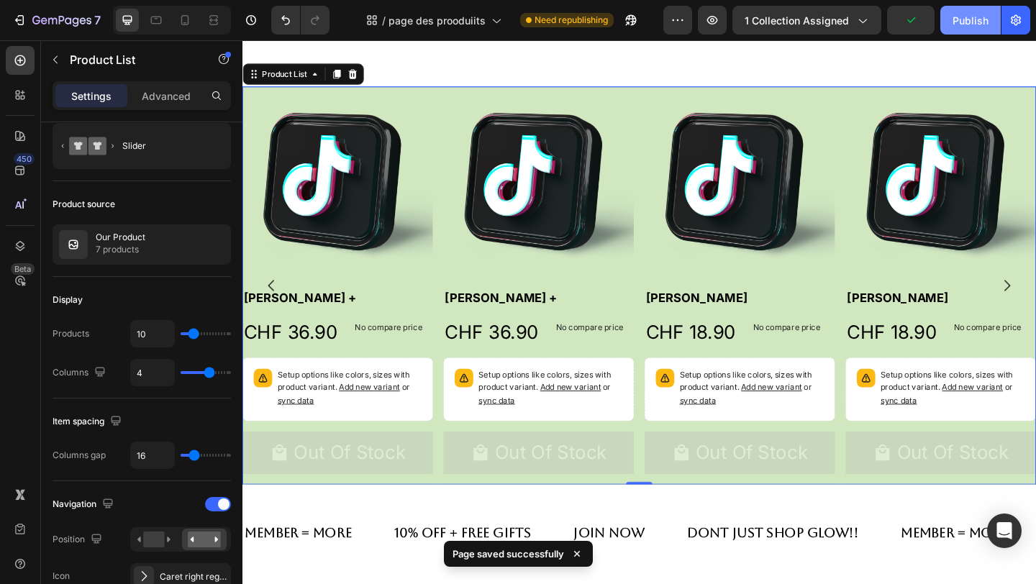
click at [980, 27] on div "Publish" at bounding box center [971, 20] width 36 height 15
click at [713, 28] on button "button" at bounding box center [712, 20] width 29 height 29
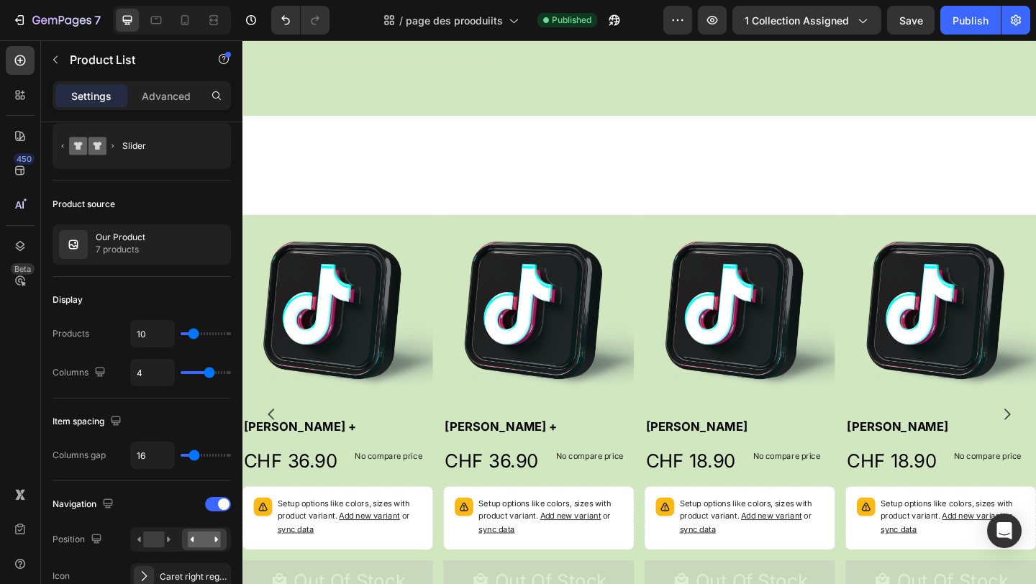
scroll to position [125, 0]
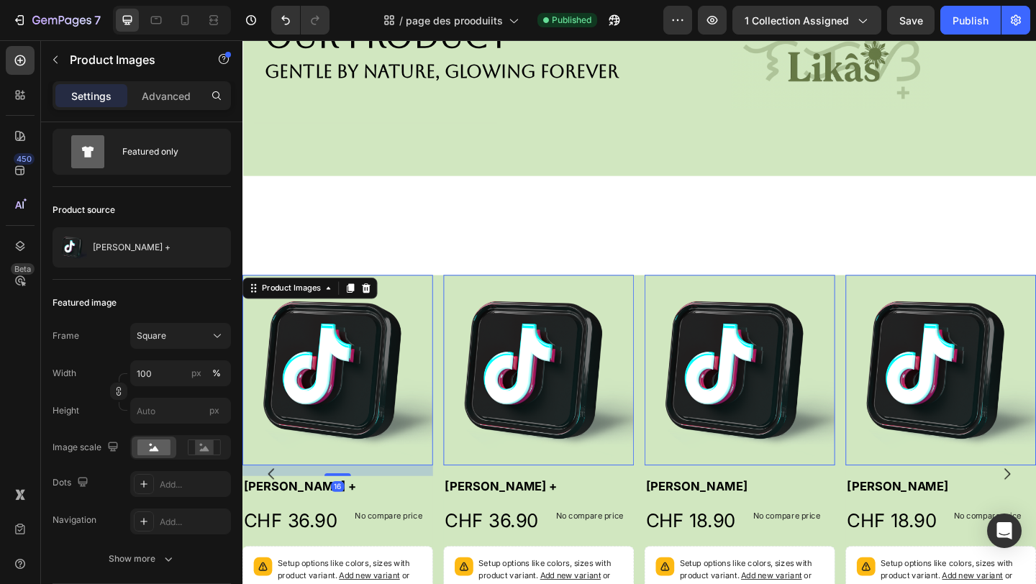
click at [405, 298] on img at bounding box center [346, 399] width 207 height 207
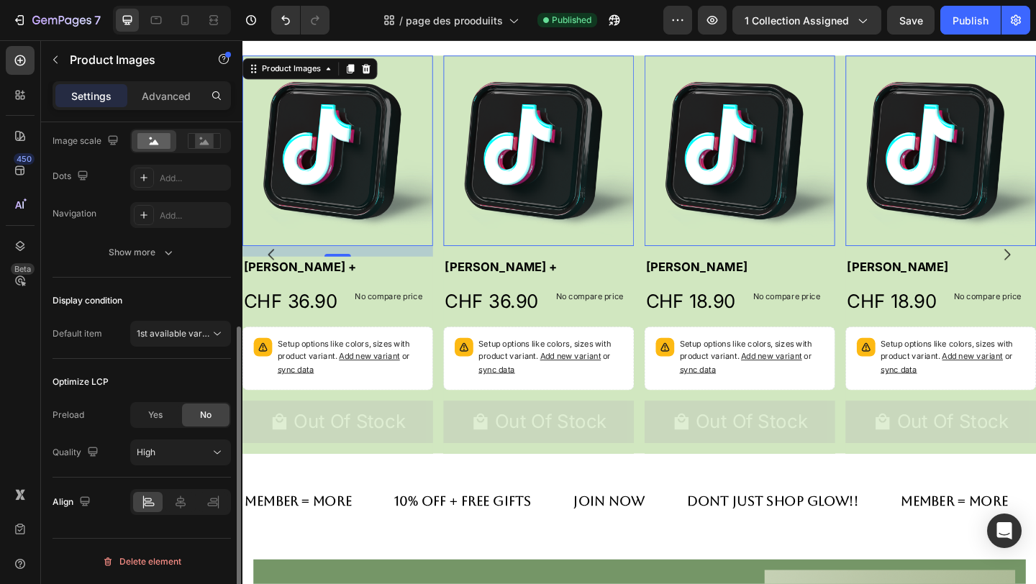
scroll to position [332, 0]
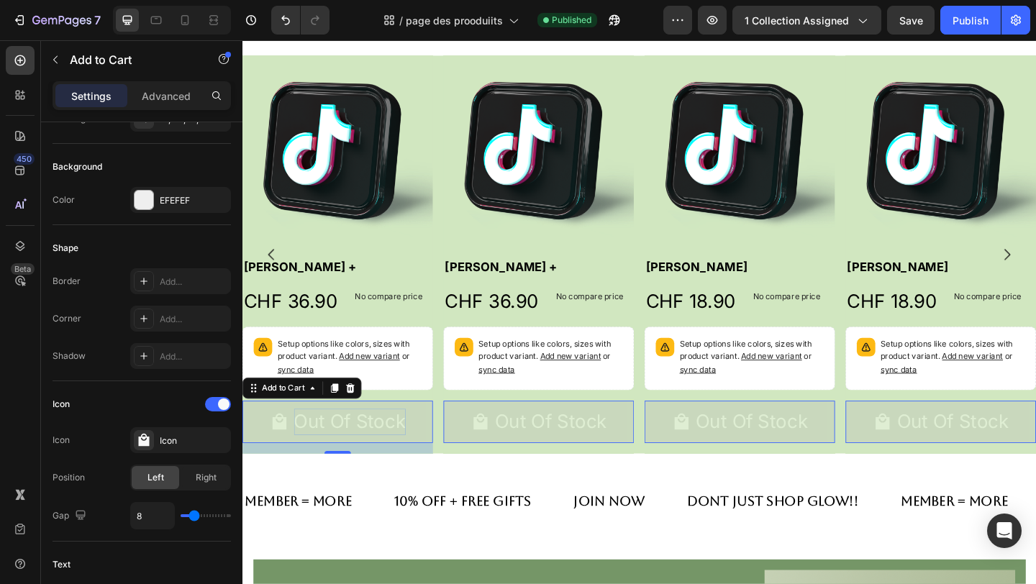
click at [408, 451] on div "Out Of Stock" at bounding box center [360, 455] width 122 height 28
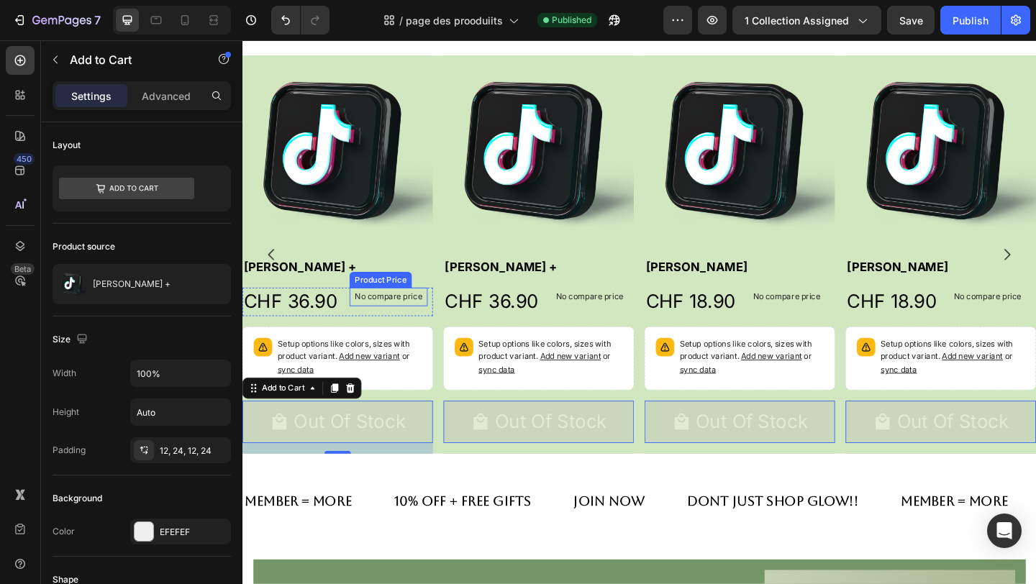
click at [393, 299] on div "Product Price" at bounding box center [393, 300] width 62 height 13
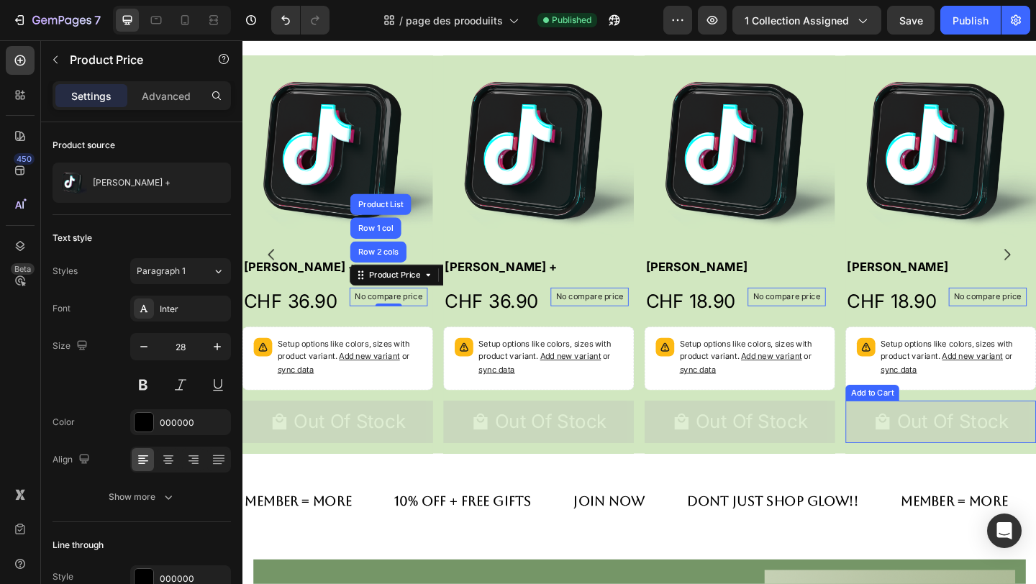
click at [1036, 446] on button "Out Of Stock" at bounding box center [1002, 455] width 207 height 45
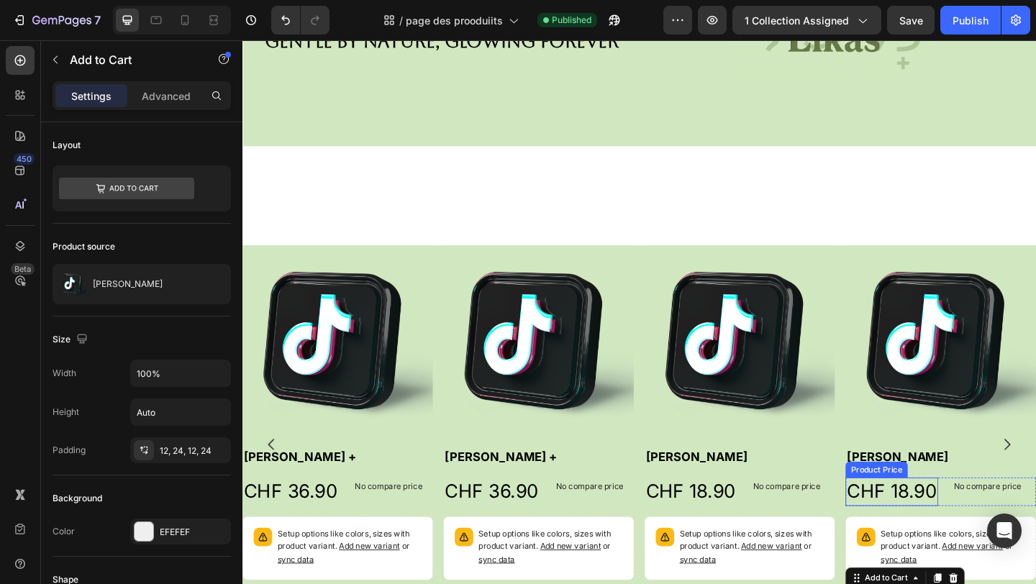
scroll to position [155, 0]
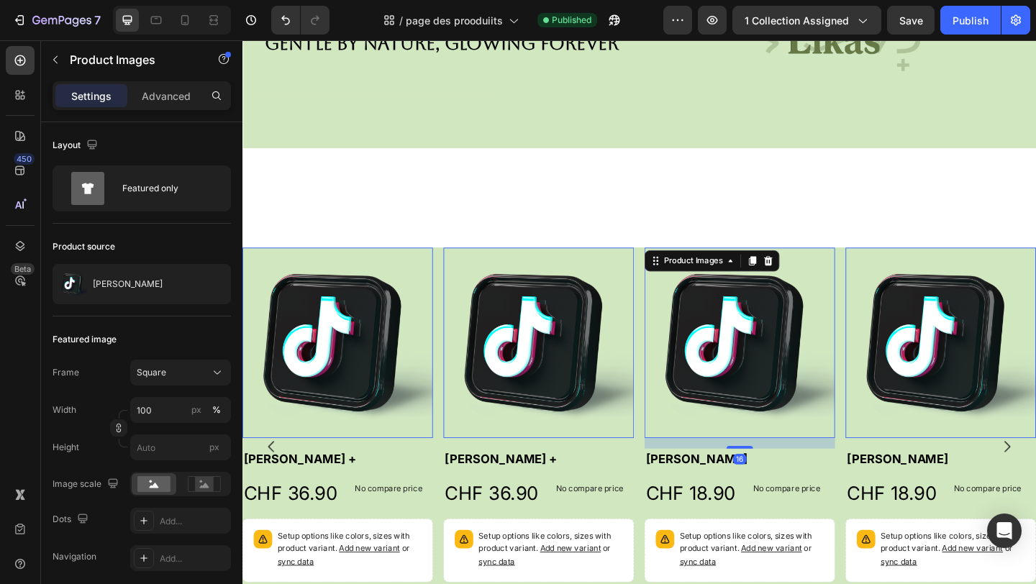
click at [876, 274] on img at bounding box center [783, 369] width 207 height 207
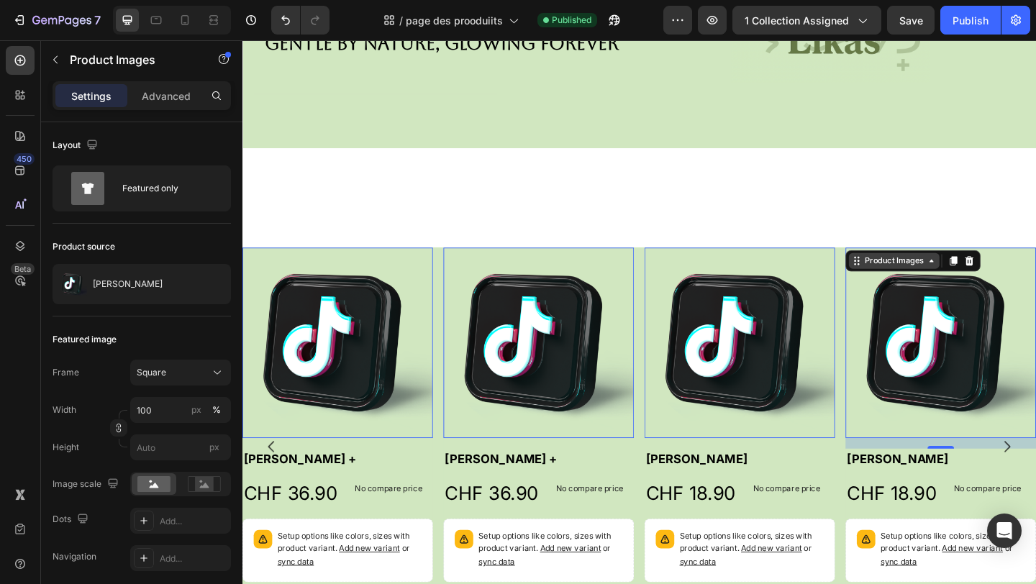
click at [996, 289] on div "Product Images 0" at bounding box center [1002, 369] width 207 height 207
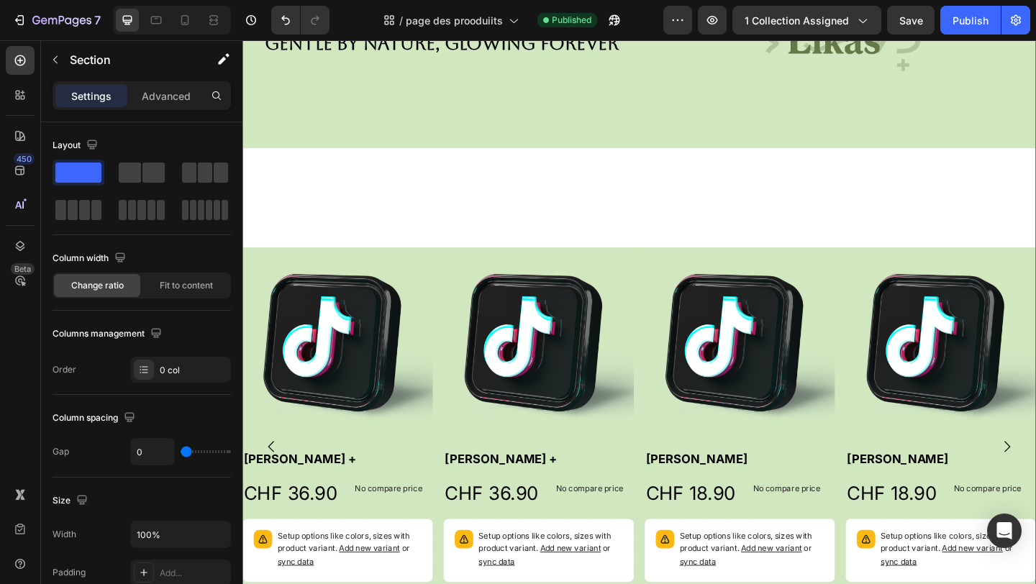
click at [1036, 254] on div "Our Product Heading gentle by Nature, glowing Forever Text Block Image Row Row …" at bounding box center [675, 307] width 864 height 784
click at [269, 250] on div "Our Product Heading gentle by Nature, glowing Forever Text Block Image Row Row …" at bounding box center [675, 307] width 864 height 784
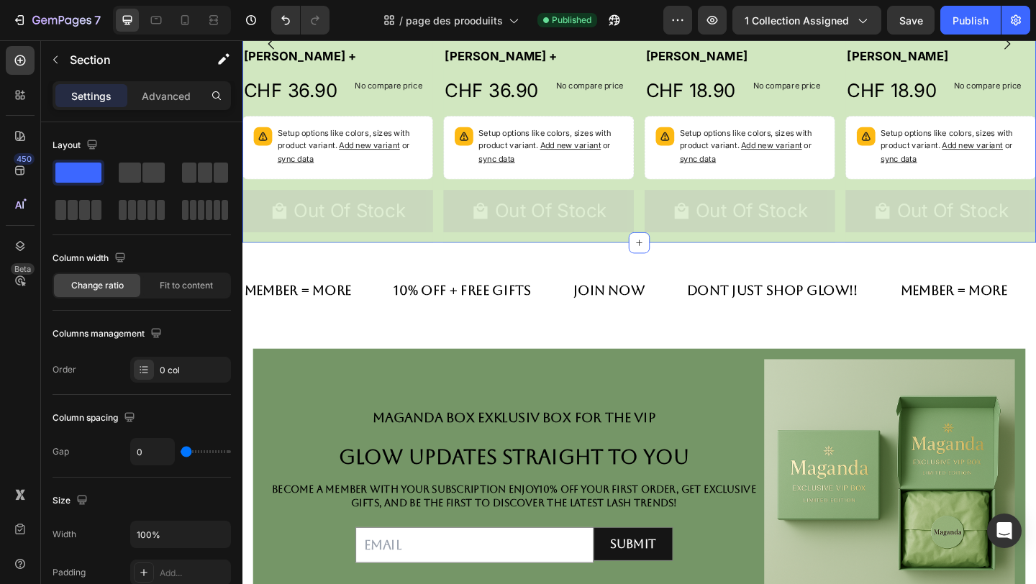
scroll to position [588, 0]
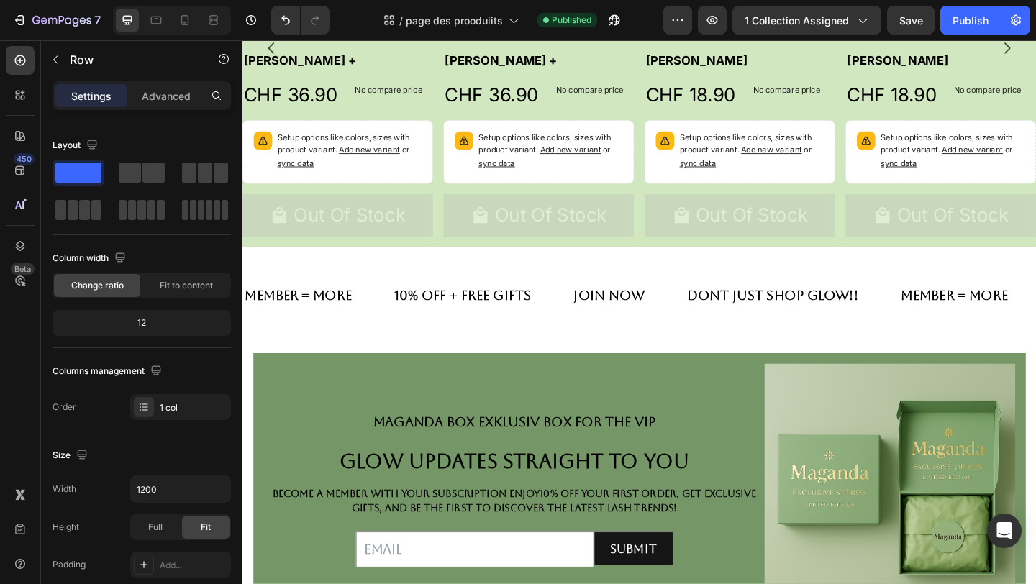
click at [436, 205] on div "Product Images Haliya Lashes + Product Title CHF 36.90 Product Price Product Pr…" at bounding box center [346, 48] width 207 height 433
click at [447, 207] on div "Product Images Haliya Lashes + Product Title CHF 36.90 Product Price Product Pr…" at bounding box center [346, 48] width 207 height 433
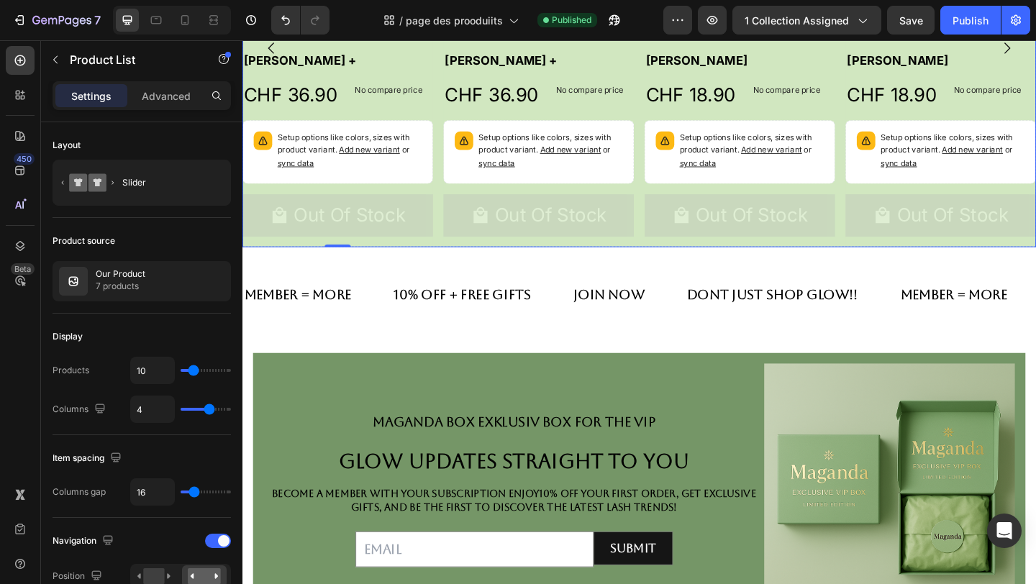
click at [453, 243] on div "Product Images Haliya Lashes + Product Title CHF 36.90 Product Price Product Pr…" at bounding box center [675, 48] width 864 height 433
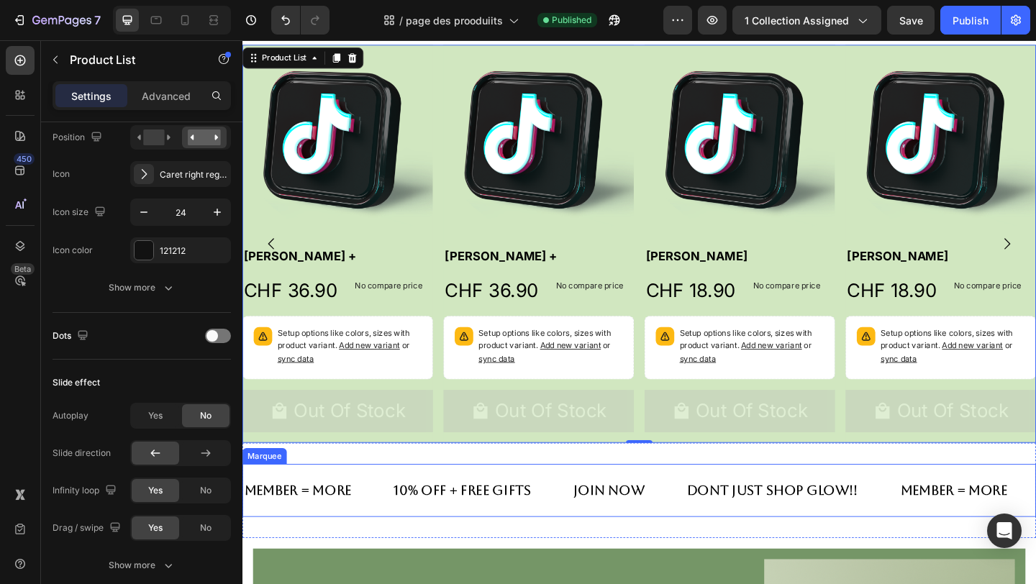
scroll to position [370, 0]
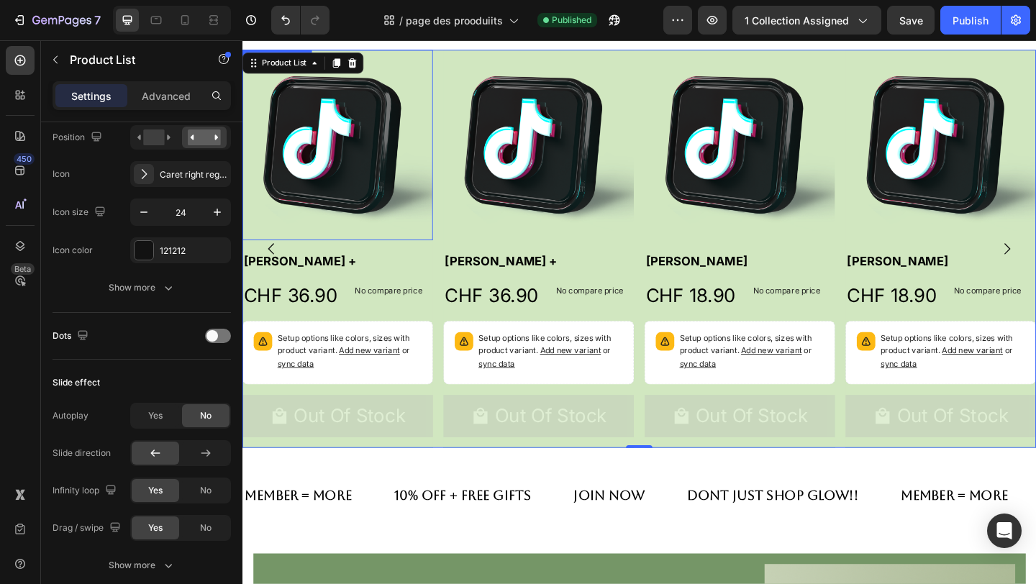
click at [413, 160] on img at bounding box center [346, 153] width 207 height 207
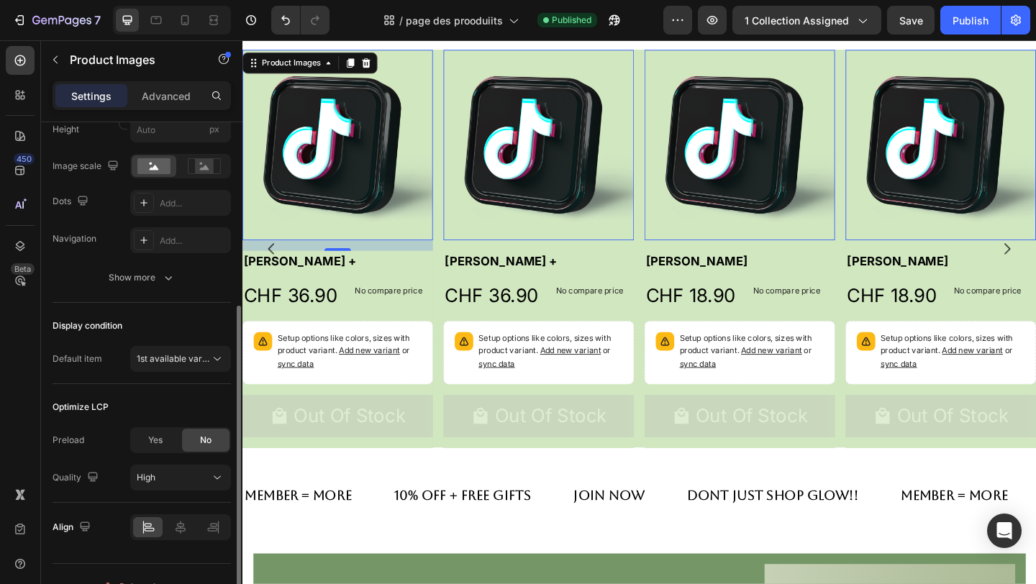
scroll to position [301, 0]
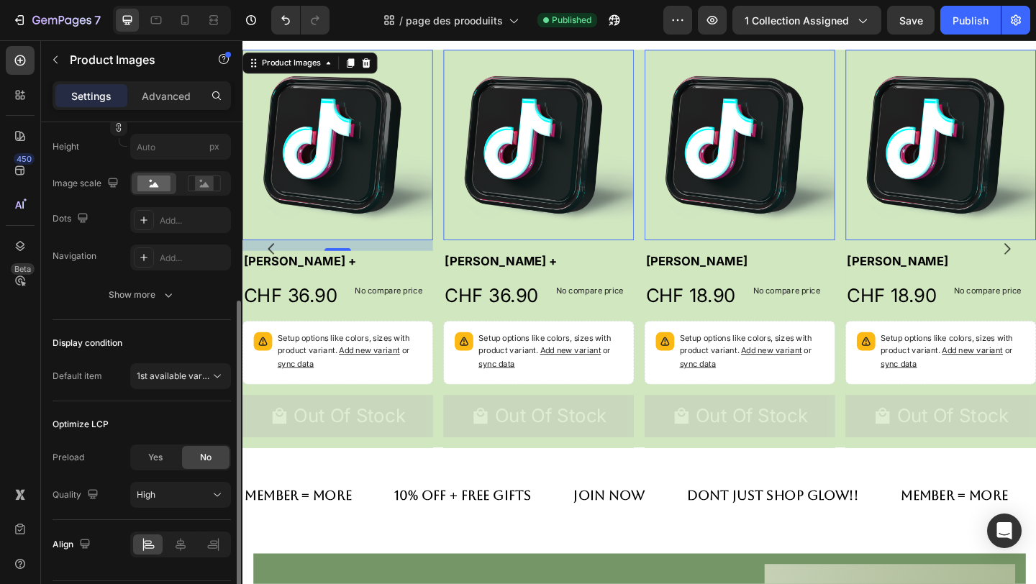
click at [390, 265] on div "16" at bounding box center [346, 264] width 207 height 12
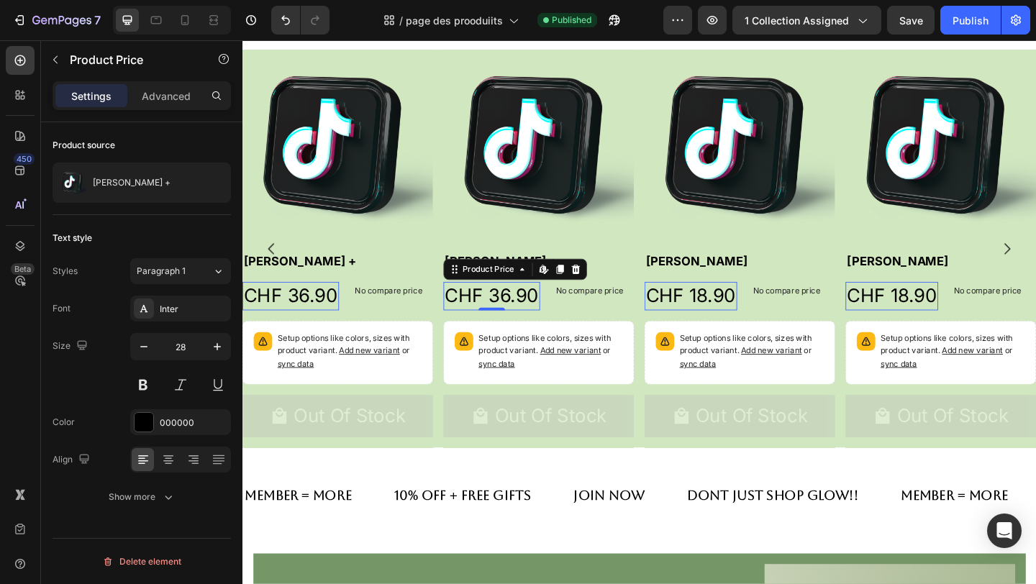
click at [487, 318] on div "CHF 36.90" at bounding box center [513, 318] width 105 height 31
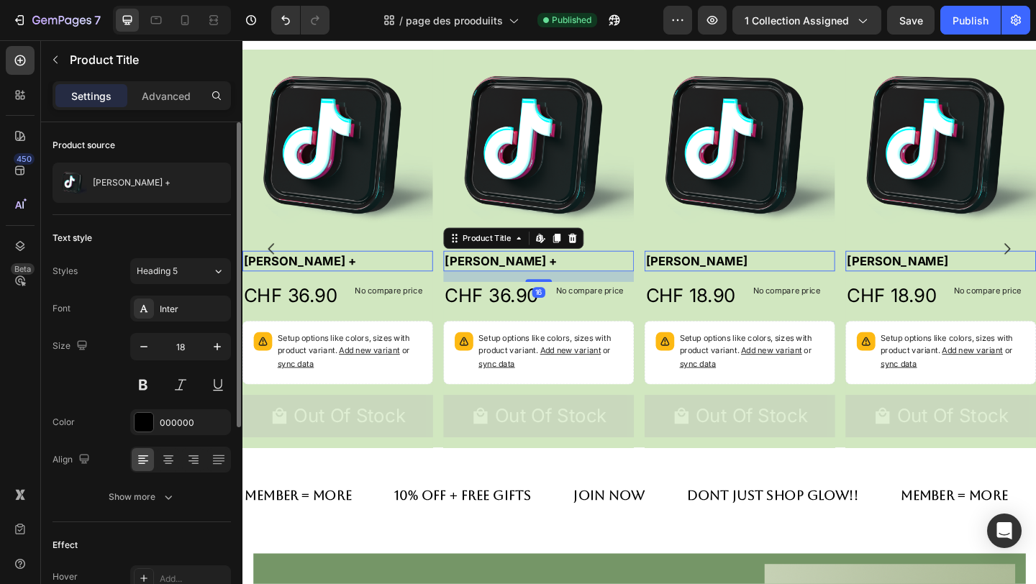
click at [631, 286] on h2 "[PERSON_NAME] +" at bounding box center [564, 280] width 207 height 22
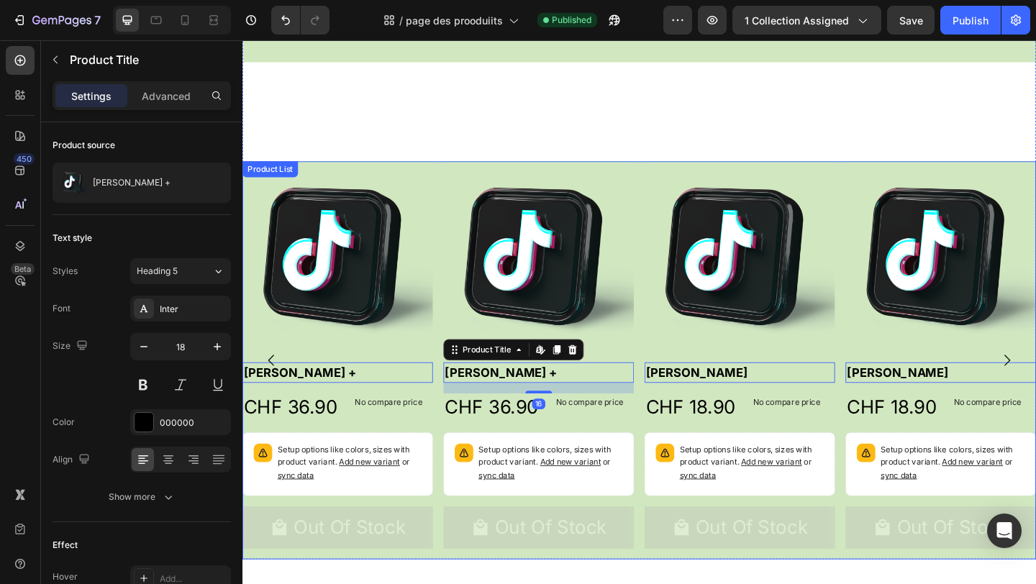
scroll to position [245, 0]
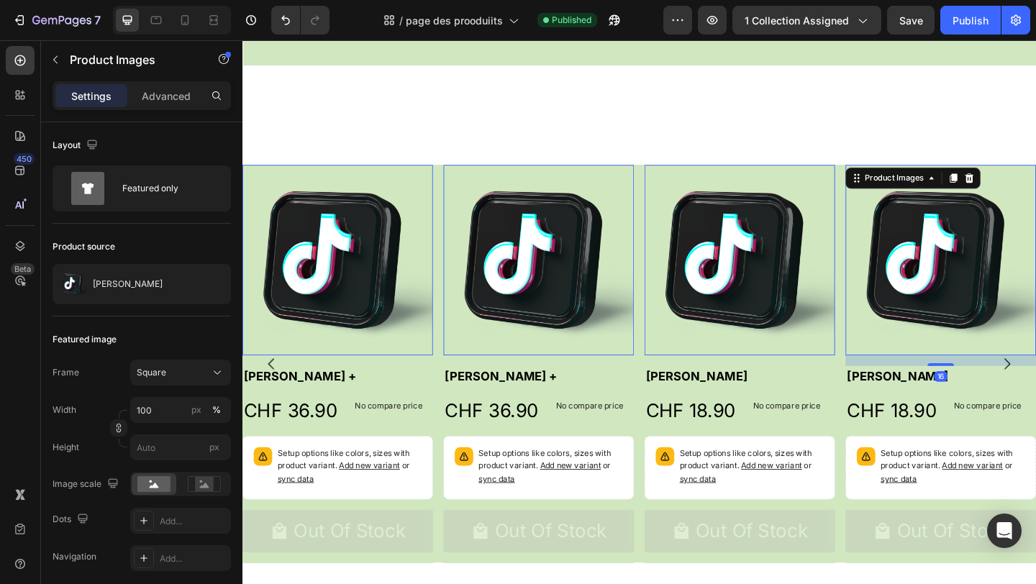
click at [991, 181] on div "Product Images 16" at bounding box center [1002, 279] width 207 height 207
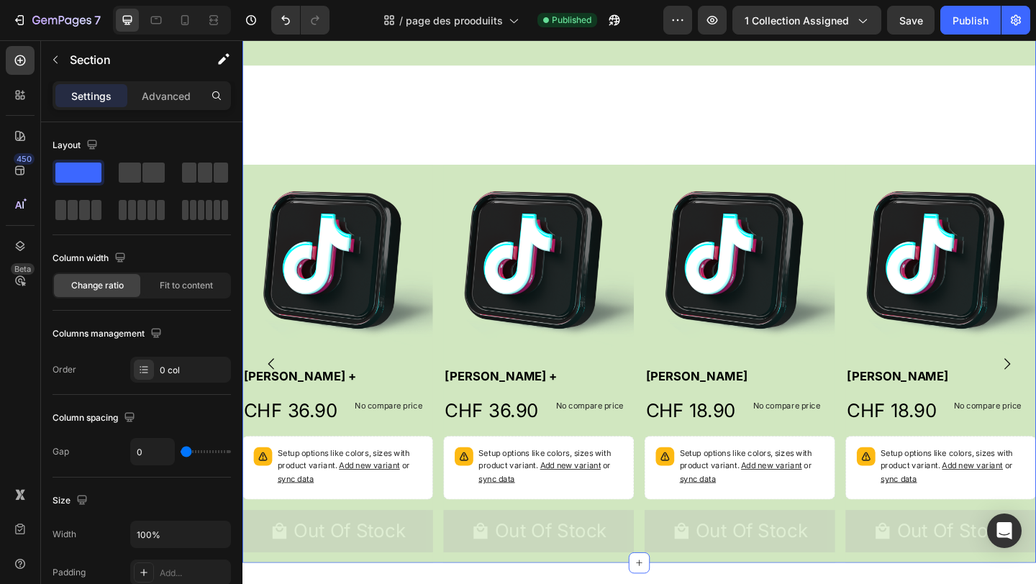
click at [1036, 161] on div "Our Product Heading gentle by Nature, glowing Forever Text Block Image Row Row …" at bounding box center [675, 217] width 864 height 784
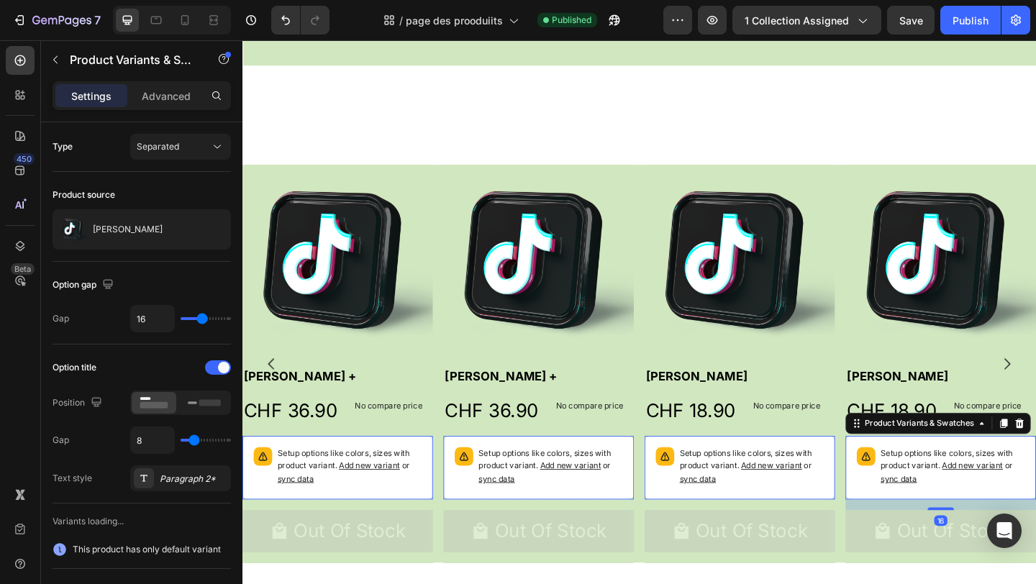
click at [1036, 487] on p "Setup options like colors, sizes with product variant. Add new variant or sync …" at bounding box center [1015, 504] width 157 height 42
